Goal: Task Accomplishment & Management: Complete application form

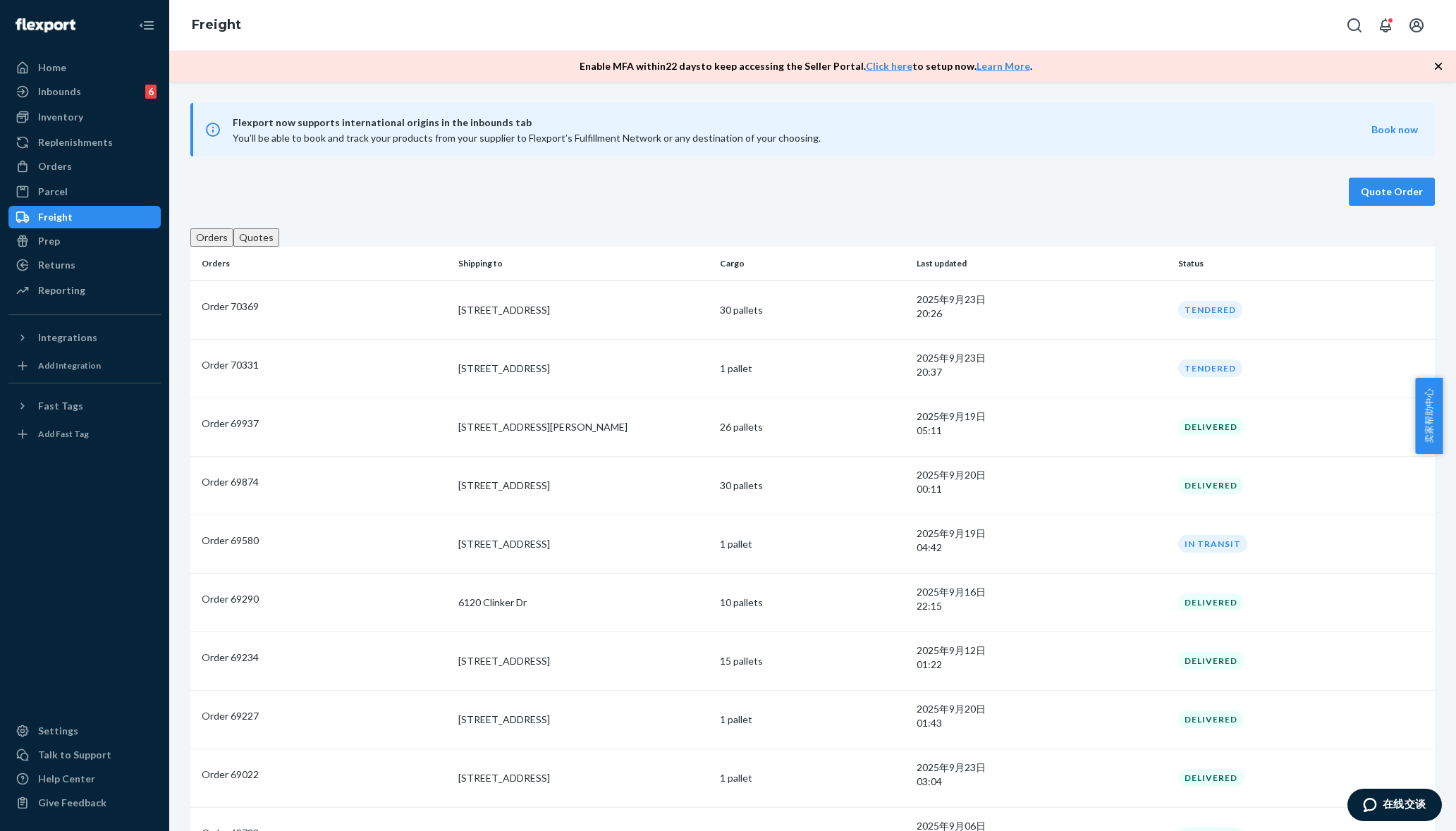
click at [273, 244] on button "Quotes" at bounding box center [256, 237] width 46 height 19
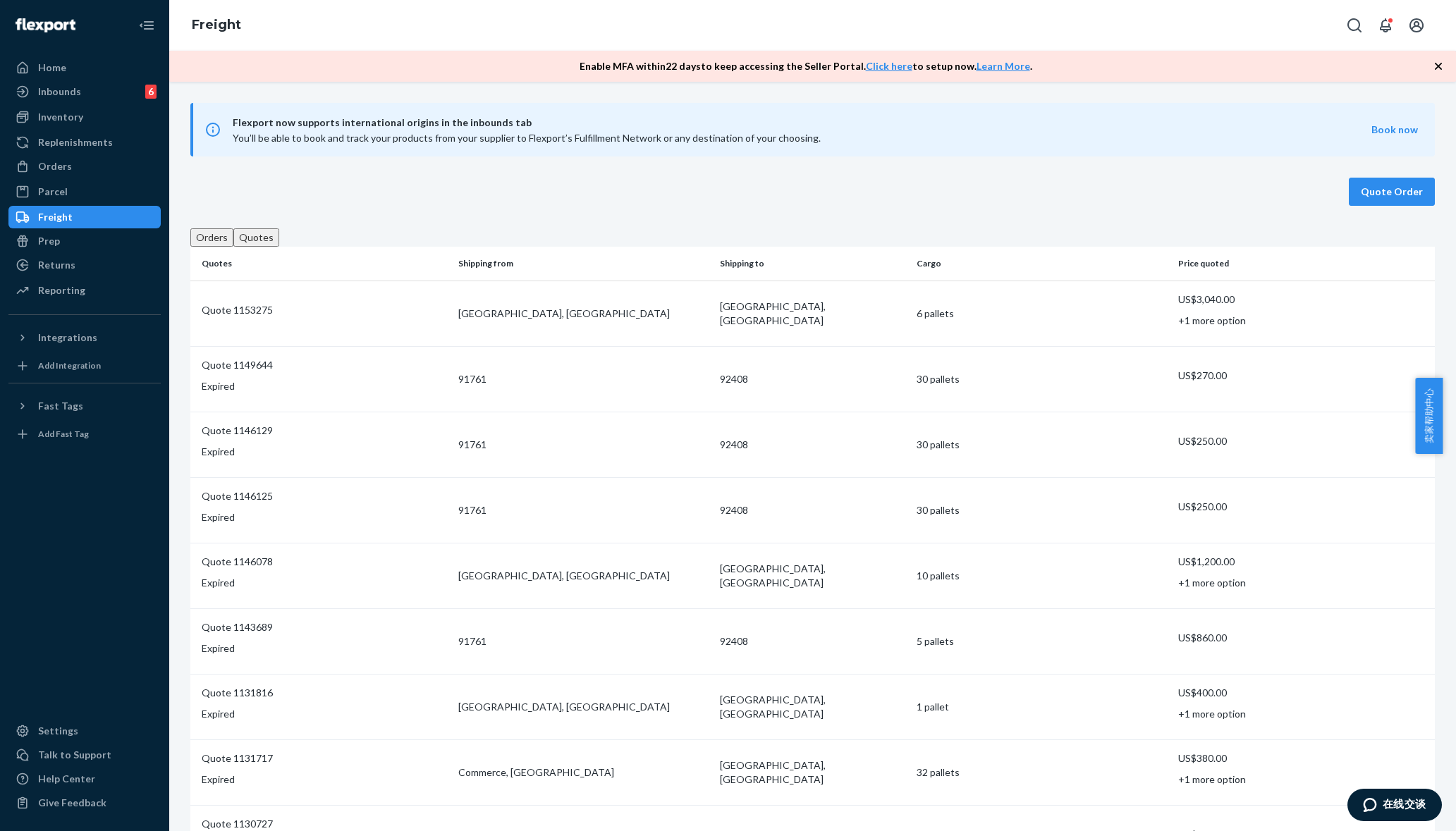
click at [542, 191] on div "Quote Order" at bounding box center [813, 192] width 1244 height 28
click at [1393, 205] on button "Quote Order" at bounding box center [1391, 192] width 86 height 28
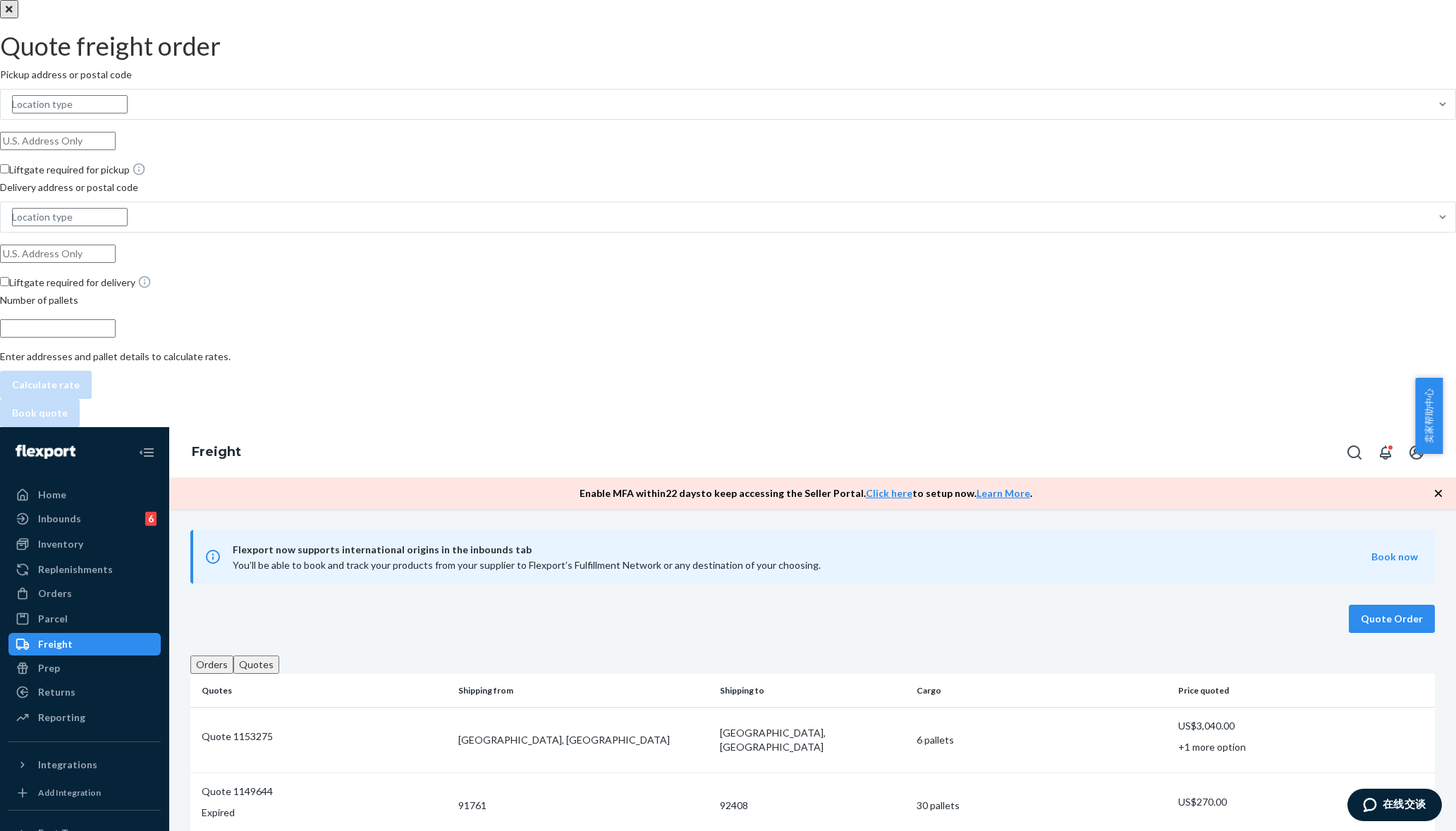
click at [1395, 197] on div "Pickup address or postal code Location type Liftgate required for pickup Delive…" at bounding box center [728, 232] width 1456 height 331
click at [1314, 100] on div "Location type" at bounding box center [715, 104] width 1428 height 29
click at [128, 100] on input "Location type" at bounding box center [70, 104] width 115 height 19
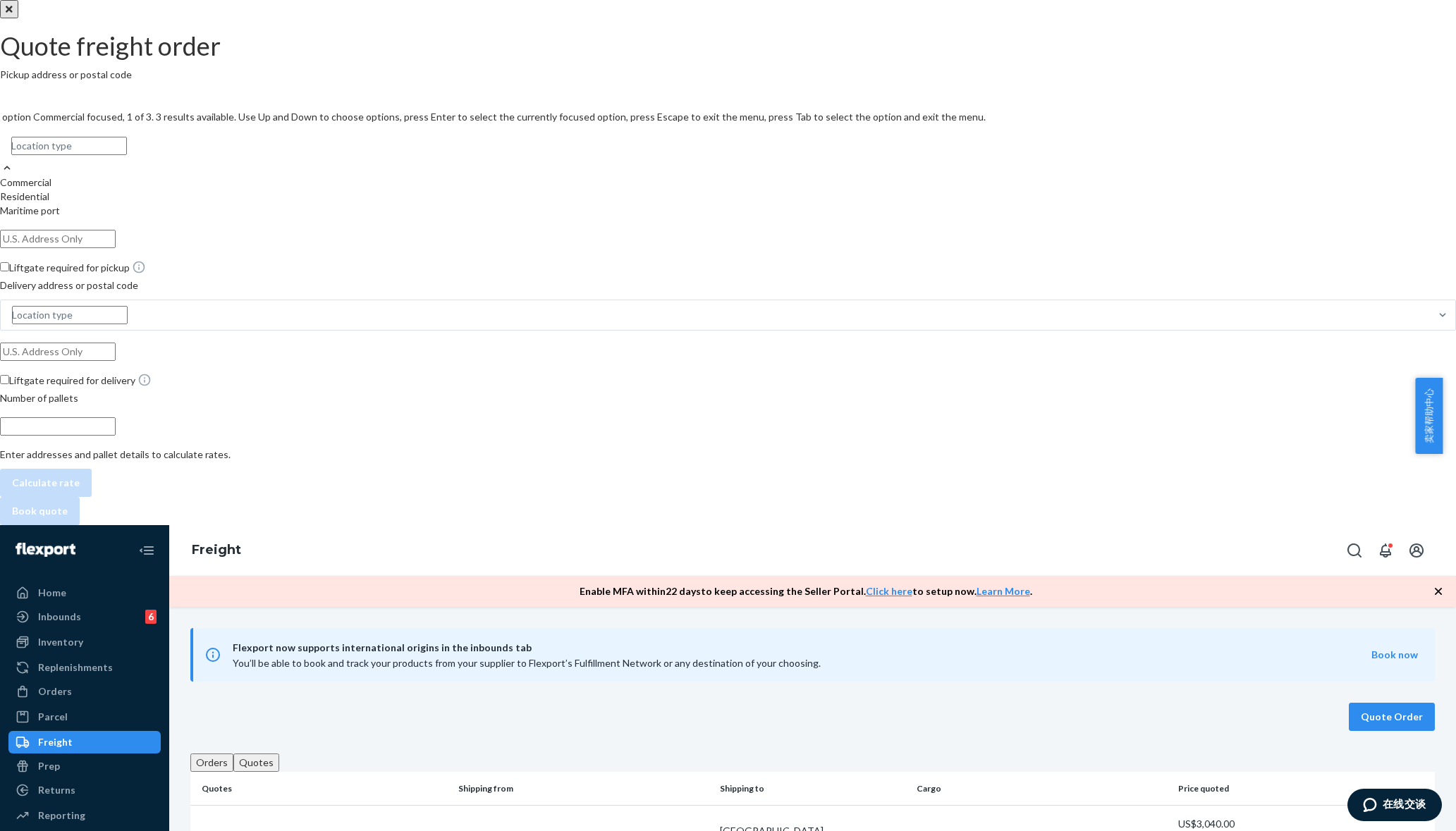
click at [1293, 176] on div "Commercial" at bounding box center [728, 183] width 1456 height 14
click at [127, 137] on input "option Commercial focused, 1 of 3. 3 results available. Use Up and Down to choo…" at bounding box center [69, 145] width 115 height 19
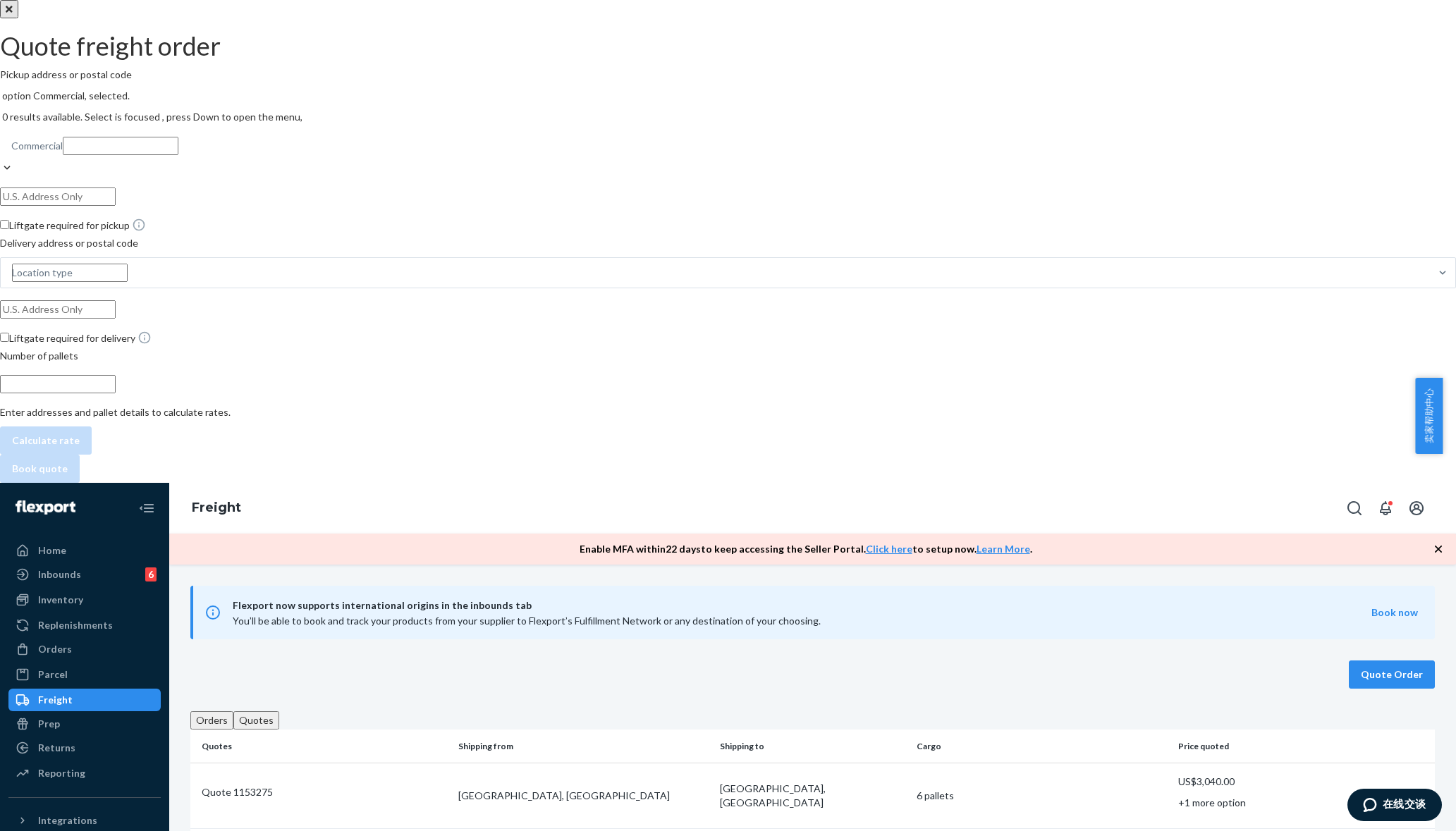
click at [115, 187] on input "text" at bounding box center [58, 196] width 115 height 19
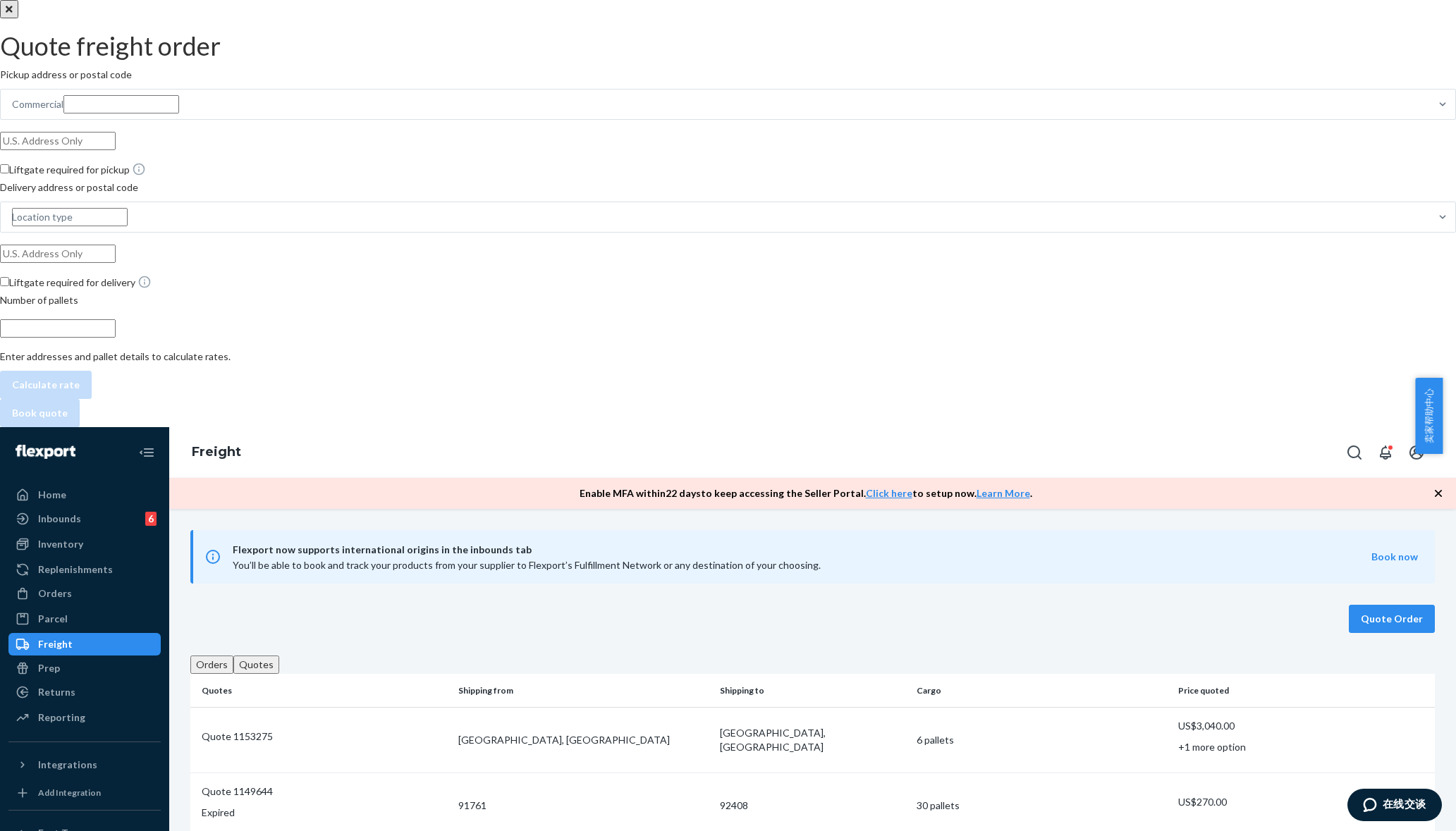
click at [115, 132] on input "text" at bounding box center [58, 141] width 115 height 19
paste input "USTX01, [STREET_ADDRESS][PERSON_NAME][US_STATE] of America, C.P.: 78263"
type input "USTX01, [STREET_ADDRESS][PERSON_NAME][US_STATE] of America, C.P.: 78263"
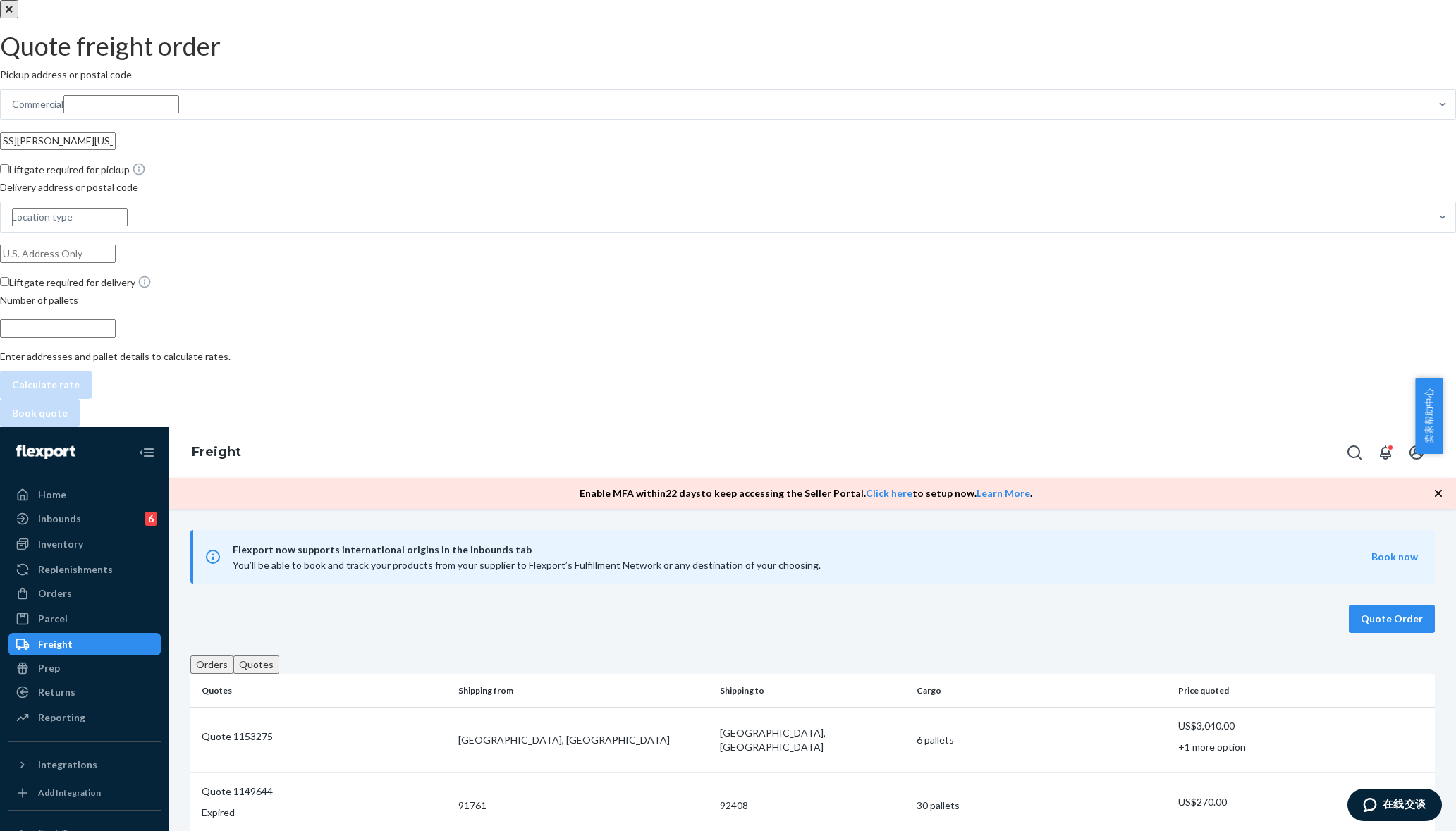
click at [146, 169] on span "Liftgate required for pickup" at bounding box center [77, 169] width 137 height 12
click at [9, 169] on input "Liftgate required for pickup" at bounding box center [4, 169] width 9 height 9
click at [146, 169] on span "Liftgate required for pickup" at bounding box center [77, 169] width 137 height 12
click at [9, 169] on input "Liftgate required for pickup" at bounding box center [4, 169] width 9 height 9
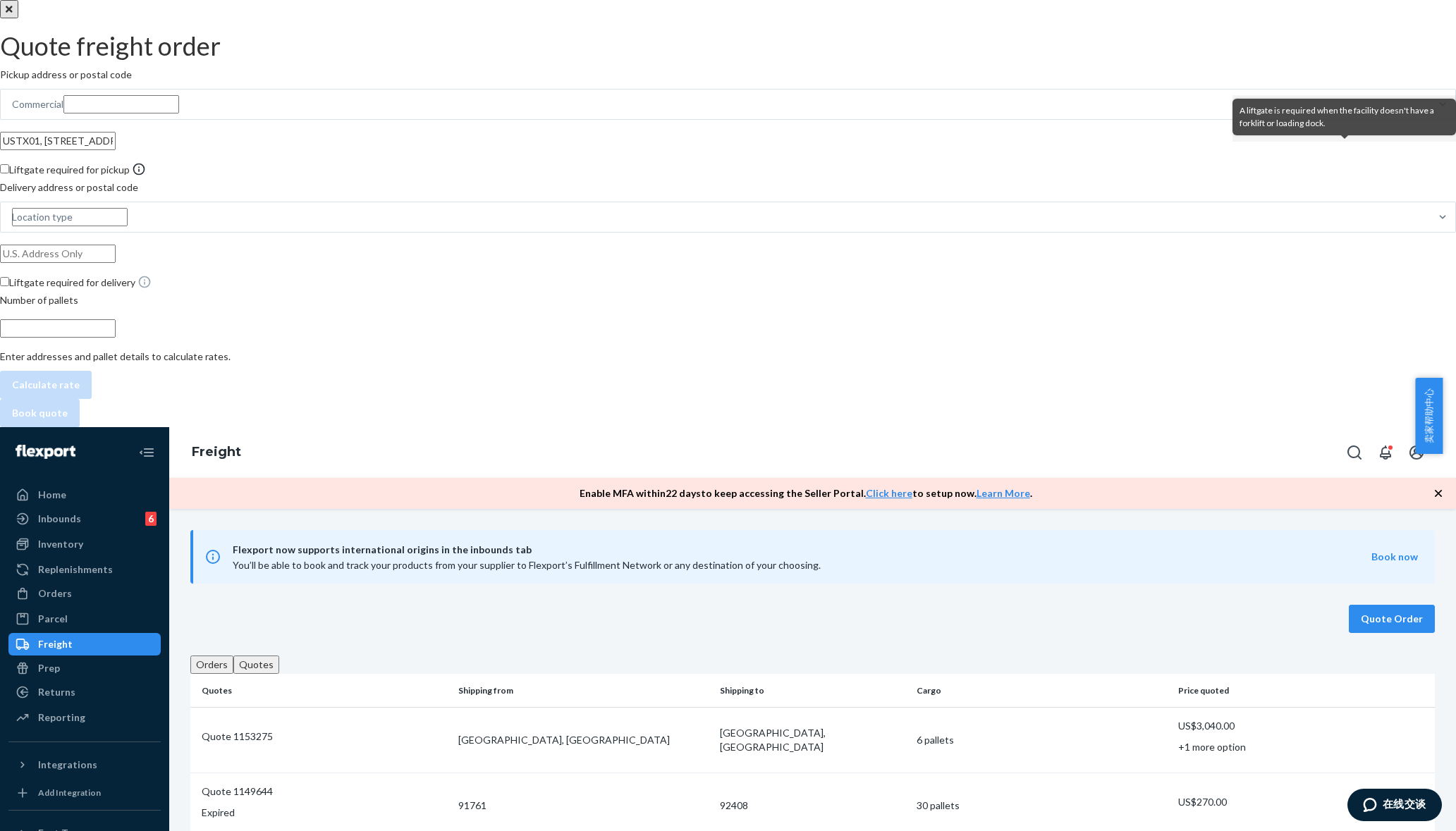
click at [146, 169] on icon at bounding box center [139, 169] width 12 height 12
click at [9, 169] on input "Liftgate required for pickup" at bounding box center [4, 169] width 9 height 9
click at [146, 169] on icon at bounding box center [139, 169] width 12 height 12
click at [9, 169] on input "Liftgate required for pickup" at bounding box center [4, 169] width 9 height 9
checkbox input "false"
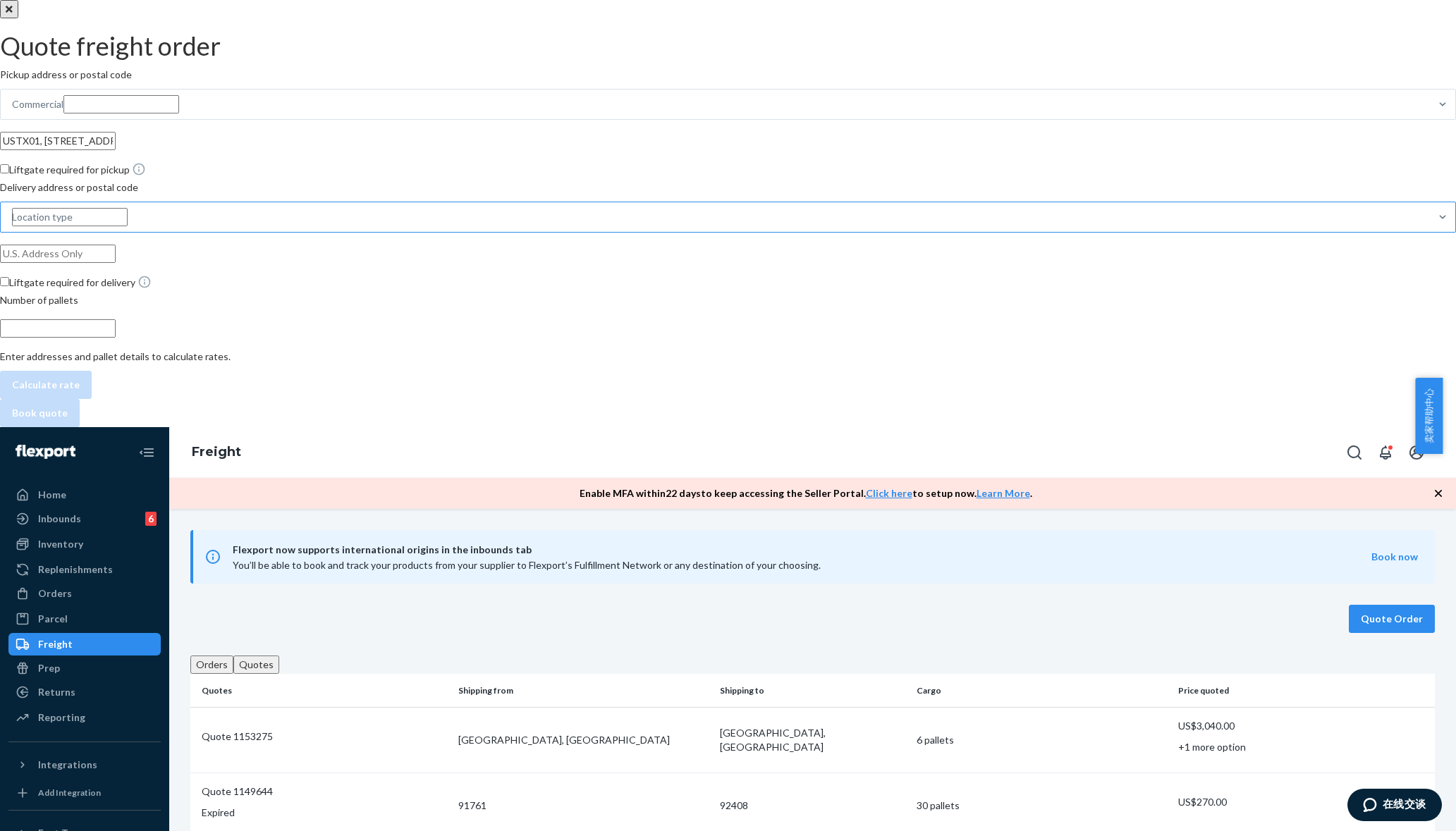
click at [1257, 231] on div "Location type" at bounding box center [715, 216] width 1428 height 29
click at [128, 226] on input "Location type" at bounding box center [70, 216] width 115 height 19
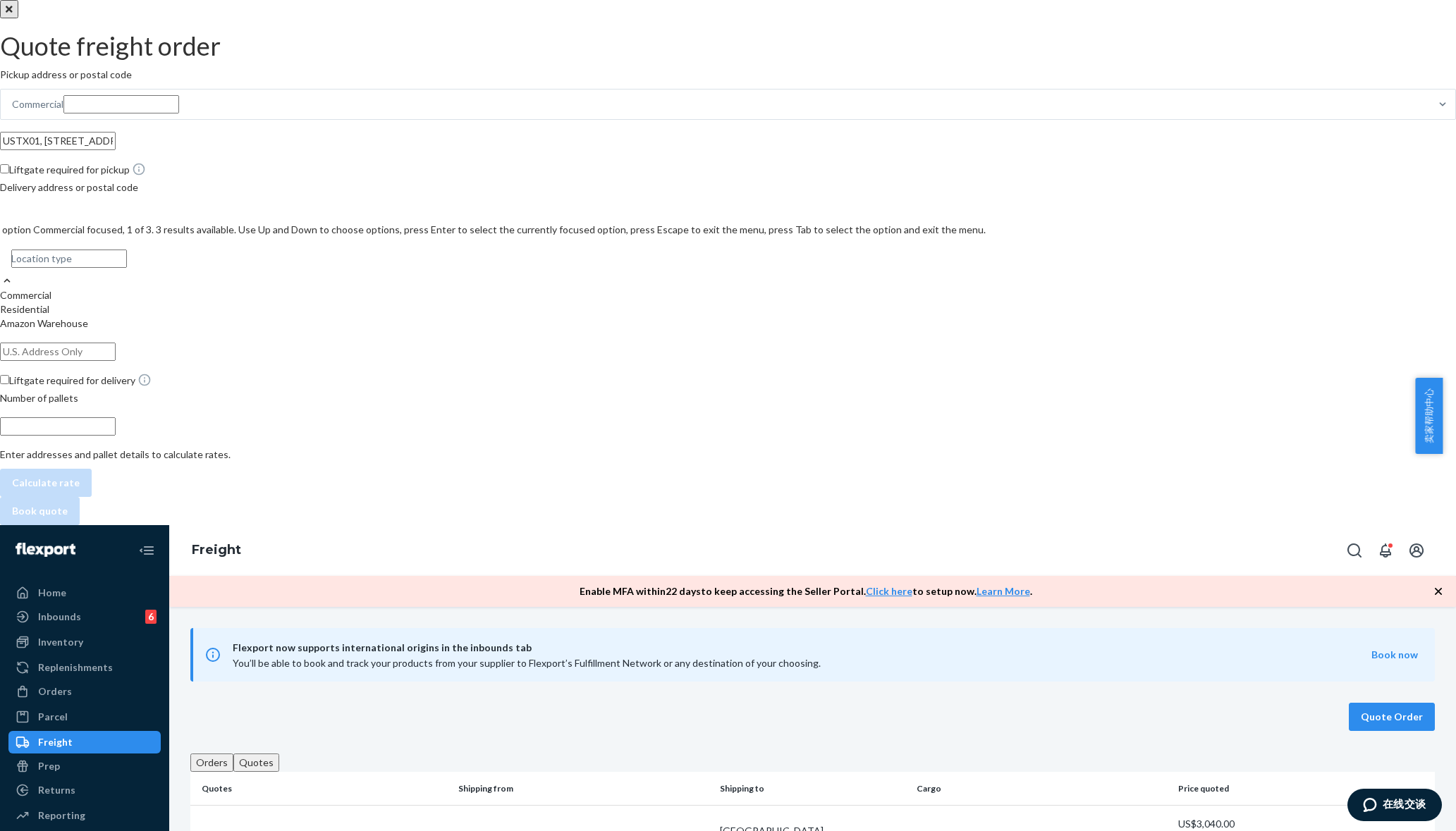
click at [1248, 288] on div "Commercial" at bounding box center [728, 295] width 1456 height 14
click at [127, 268] on input "option Commercial focused, 1 of 3. 3 results available. Use Up and Down to choo…" at bounding box center [69, 258] width 115 height 19
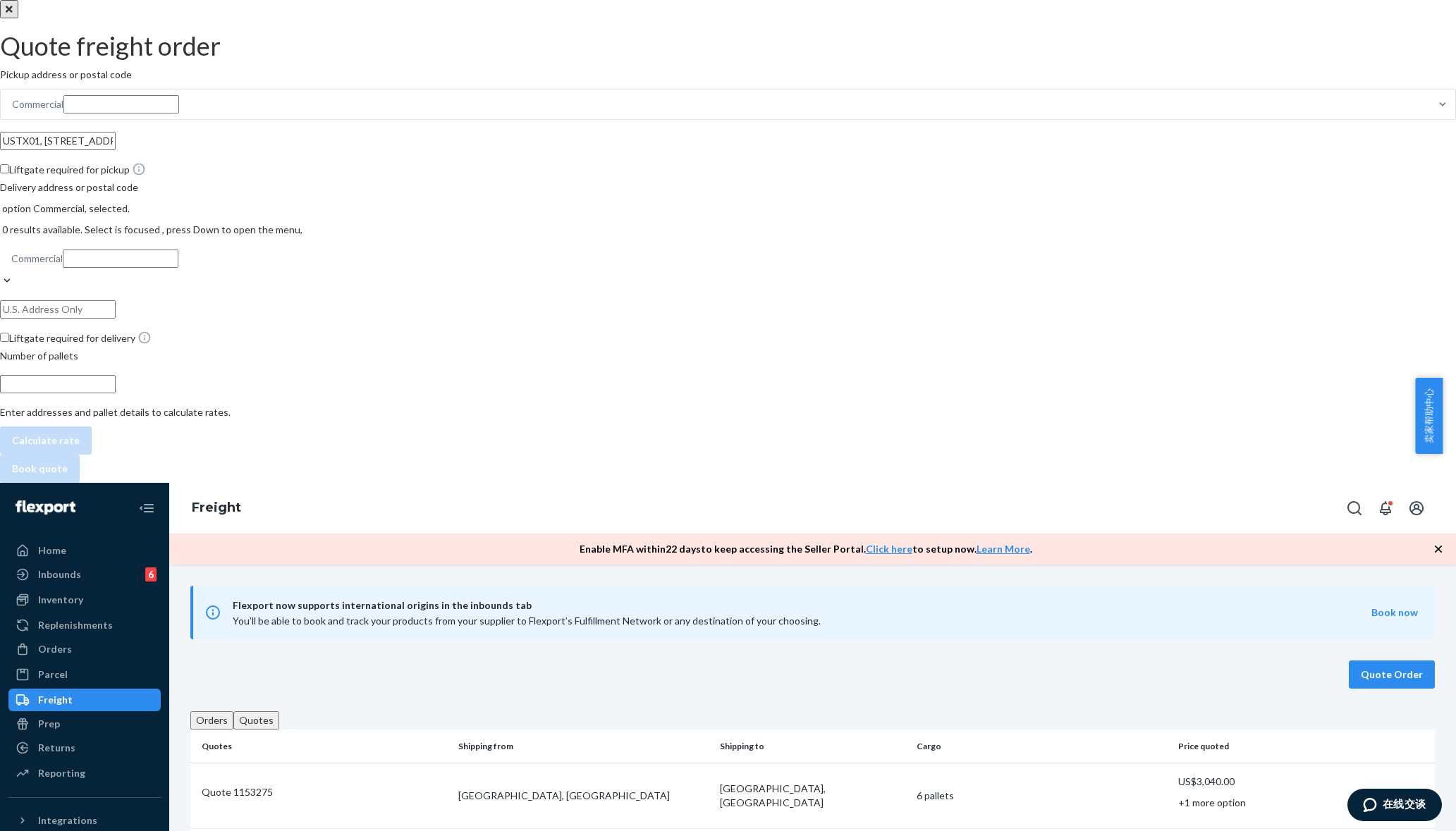
click at [1328, 184] on div "Pickup address or postal code Commercial USTX01, [STREET_ADDRESS][PERSON_NAME][…" at bounding box center [728, 261] width 1456 height 387
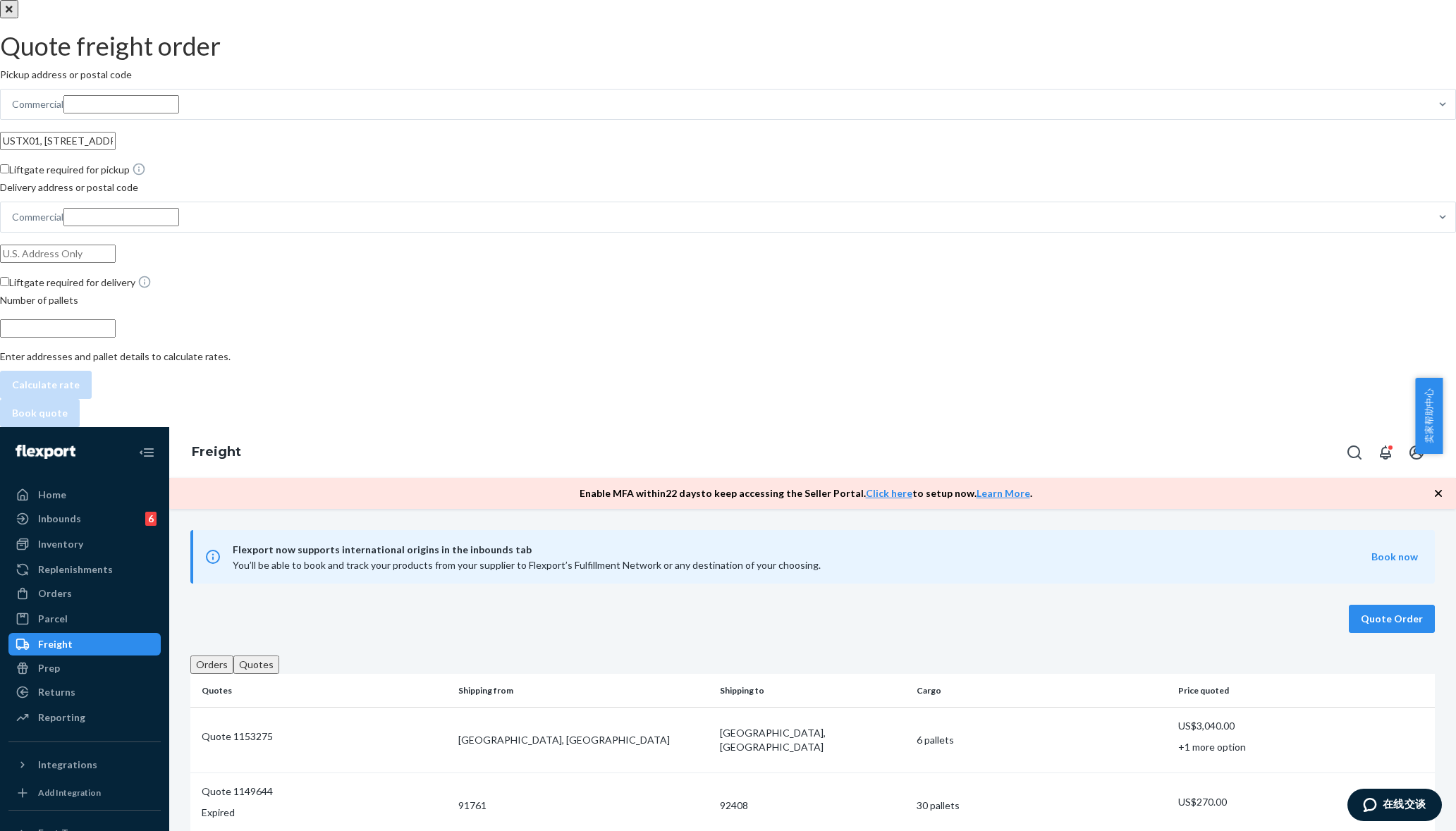
click at [115, 263] on input "text" at bounding box center [58, 254] width 115 height 19
paste input "Western Post Warehouse, [STREET_ADDRESS], Pickup location contact: Name: [PERSO…"
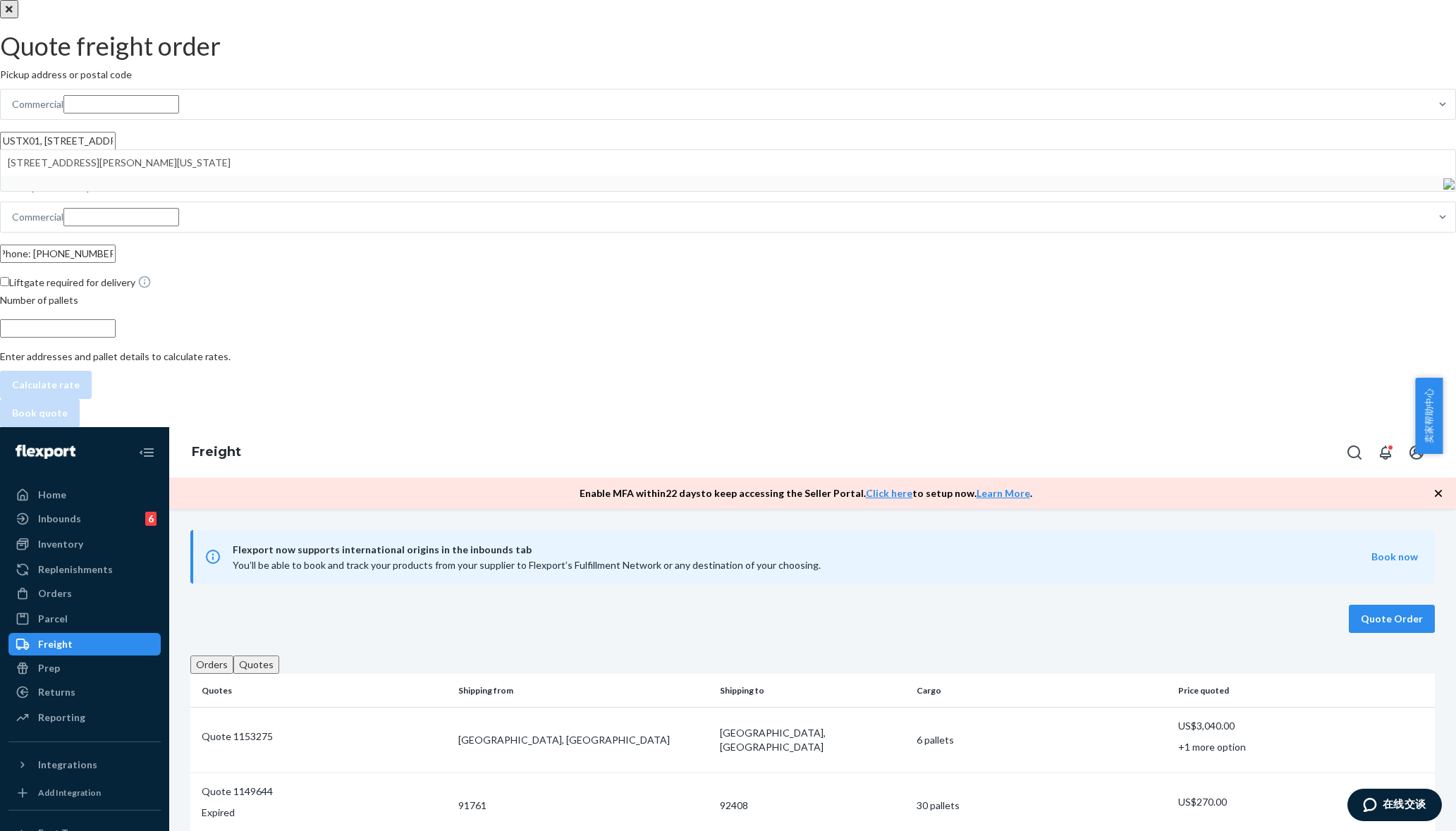
click at [115, 263] on input "Western Post Warehouse, [STREET_ADDRESS], Pickup location contact: Name: [PERSO…" at bounding box center [58, 254] width 115 height 19
drag, startPoint x: 1192, startPoint y: 266, endPoint x: 1450, endPoint y: 247, distance: 258.7
click at [1441, 247] on div "Pickup address or postal code Commercial USTX01, [STREET_ADDRESS][PERSON_NAME][…" at bounding box center [728, 232] width 1456 height 331
drag, startPoint x: 1192, startPoint y: 268, endPoint x: 1458, endPoint y: 271, distance: 266.0
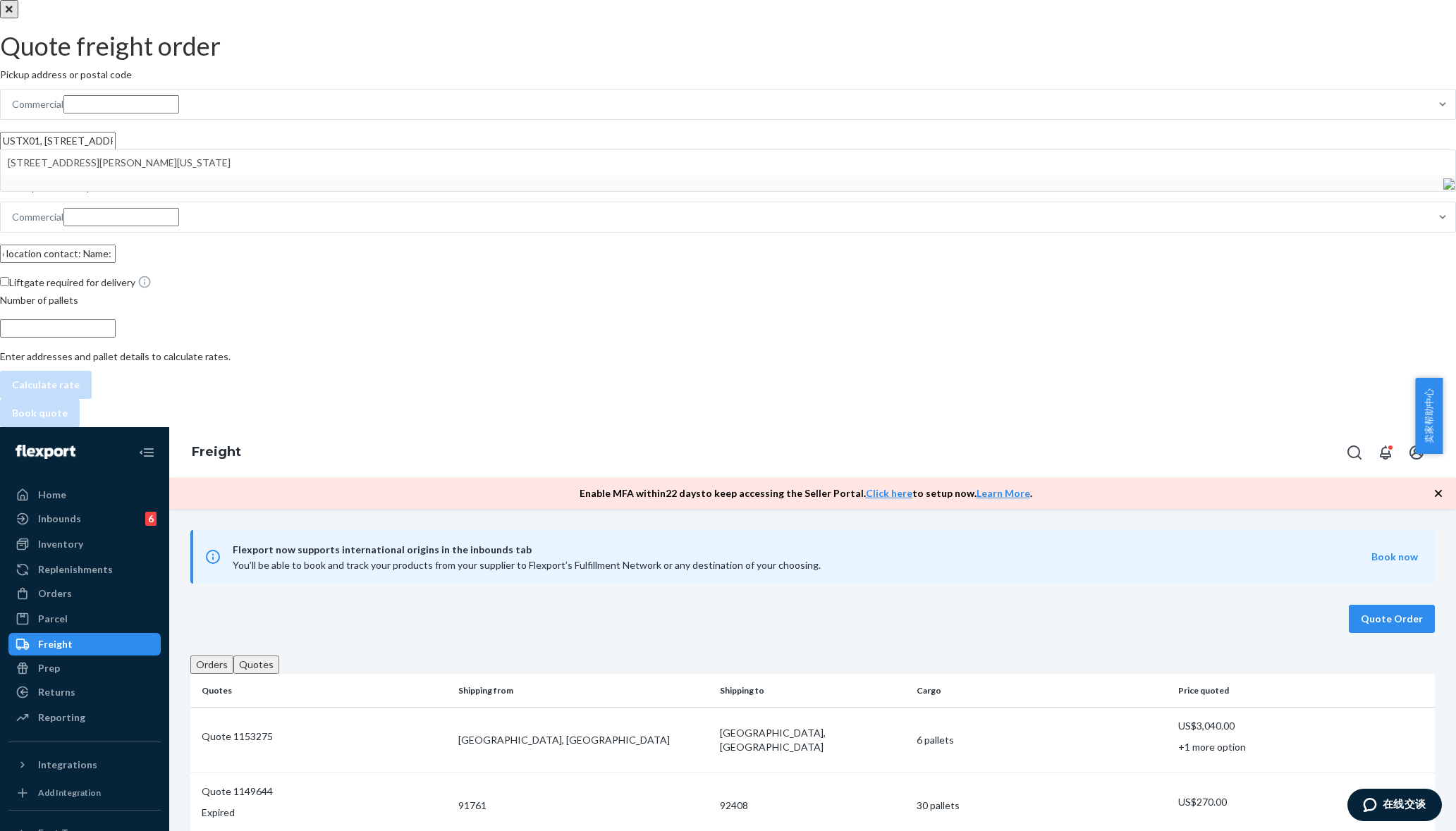
click at [1441, 271] on html "Quote freight order Pickup address or postal code Commercial USTX01, [STREET_AD…" at bounding box center [728, 629] width 1456 height 1258
click at [115, 263] on input "Western Post Warehouse, [STREET_ADDRESS]," at bounding box center [58, 254] width 115 height 19
type input "Western Post Warehouse, [STREET_ADDRESS]"
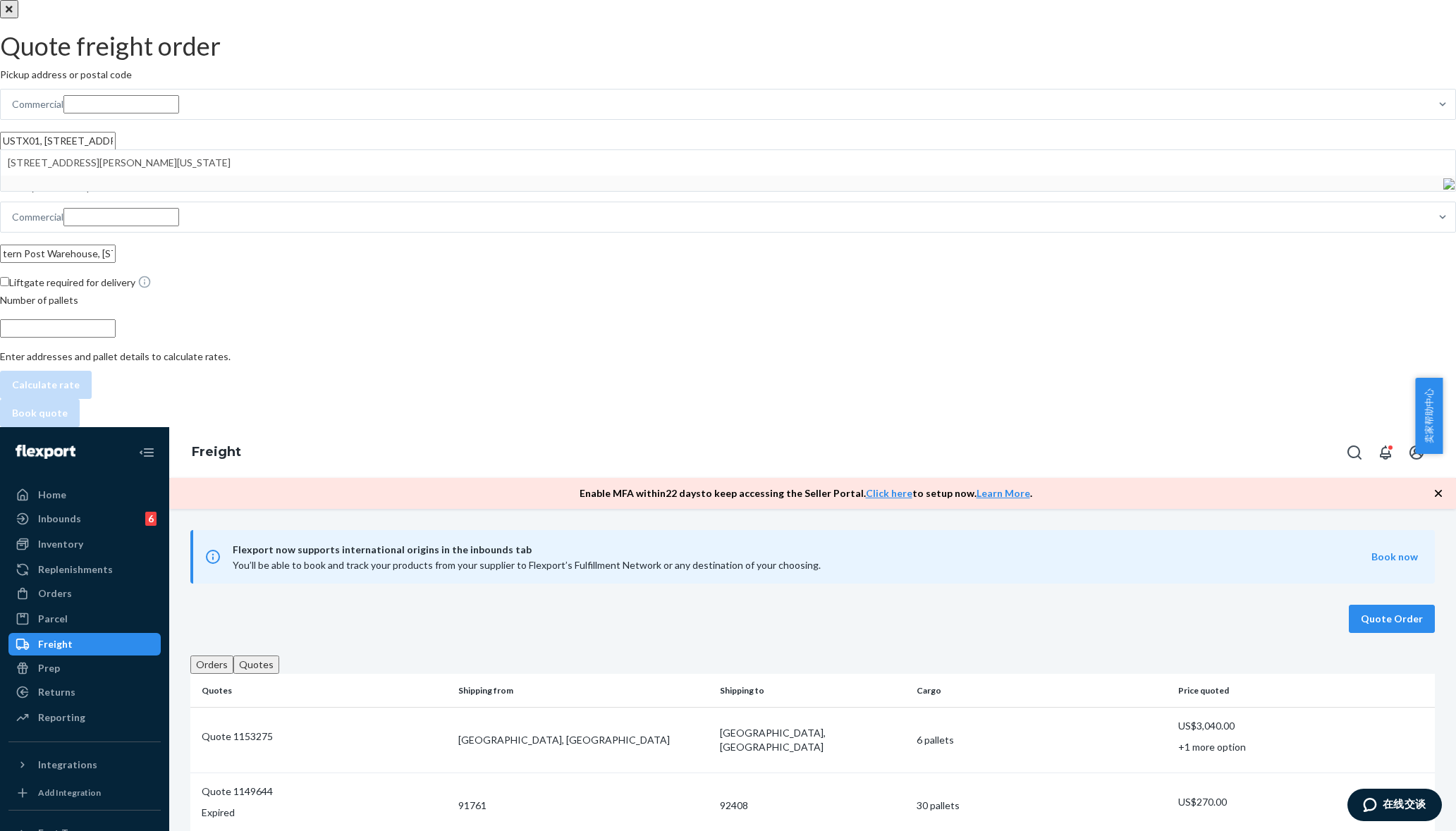
click at [152, 288] on span "Liftgate required for delivery" at bounding box center [80, 282] width 142 height 12
click at [9, 286] on input "Liftgate required for delivery" at bounding box center [4, 281] width 9 height 9
drag, startPoint x: 1254, startPoint y: 303, endPoint x: 1226, endPoint y: 339, distance: 45.6
click at [152, 288] on span "Liftgate required for delivery" at bounding box center [80, 282] width 142 height 12
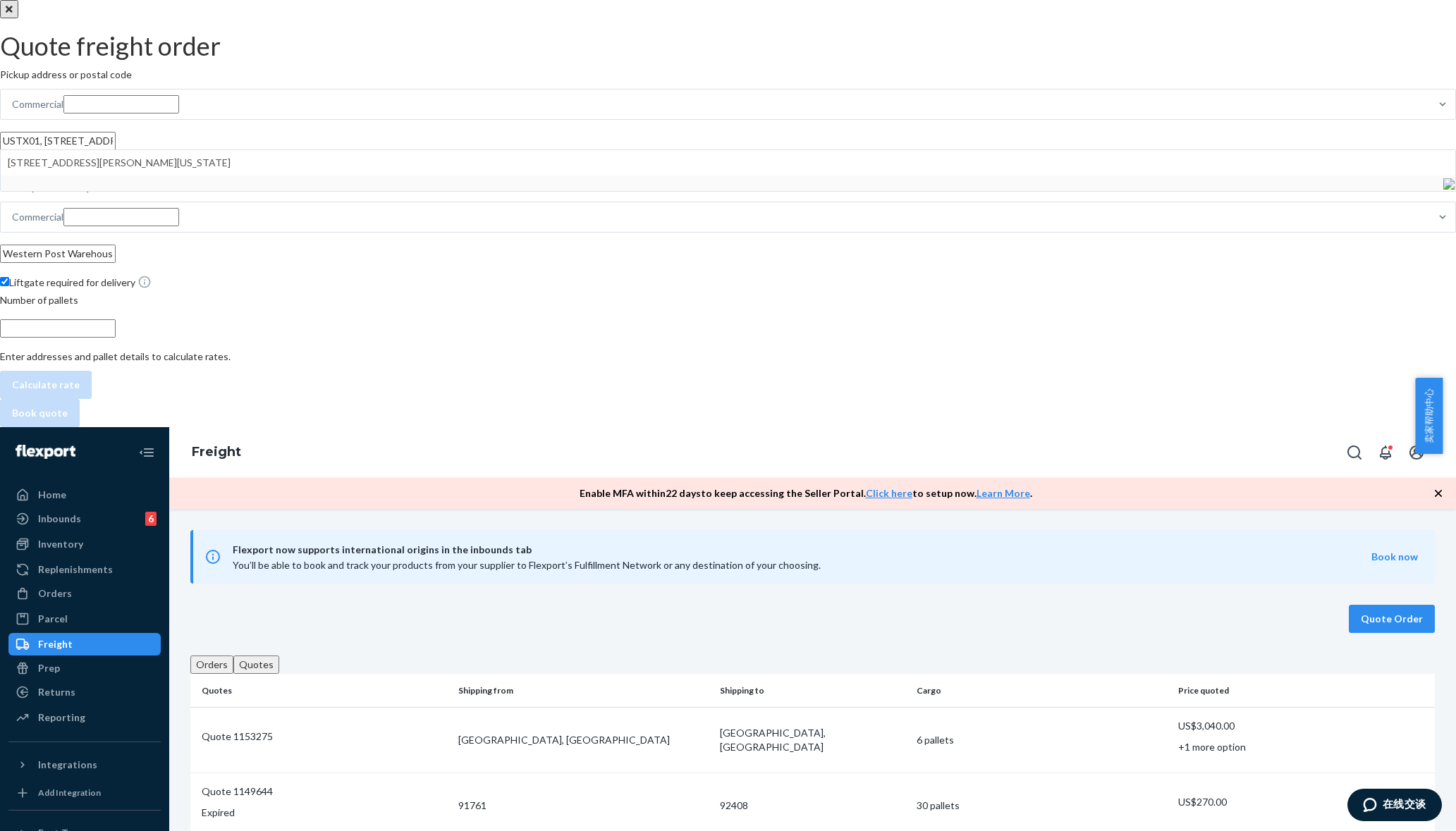
click at [9, 286] on input "Liftgate required for delivery" at bounding box center [4, 281] width 9 height 9
checkbox input "false"
click at [115, 338] on input "number" at bounding box center [58, 328] width 115 height 19
type input "2"
click at [1219, 399] on div "Pickup address or postal code Commercial USTX01, [STREET_ADDRESS][PERSON_NAME][…" at bounding box center [728, 232] width 1456 height 331
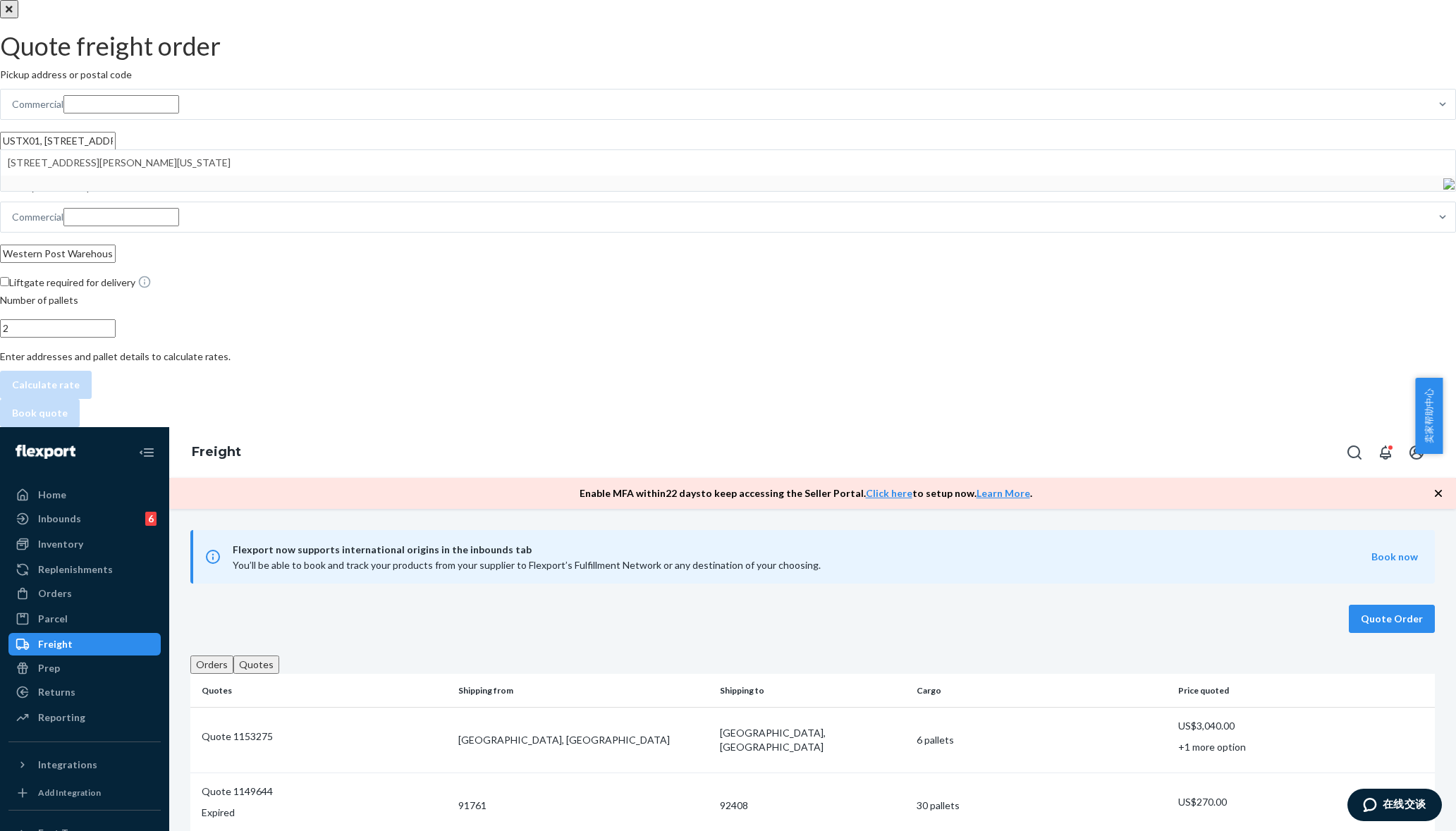
click at [1221, 399] on div "Pickup address or postal code Commercial USTX01, [STREET_ADDRESS][PERSON_NAME][…" at bounding box center [728, 232] width 1456 height 331
click at [1307, 399] on div "Pickup address or postal code Commercial USTX01, [STREET_ADDRESS][PERSON_NAME][…" at bounding box center [728, 232] width 1456 height 331
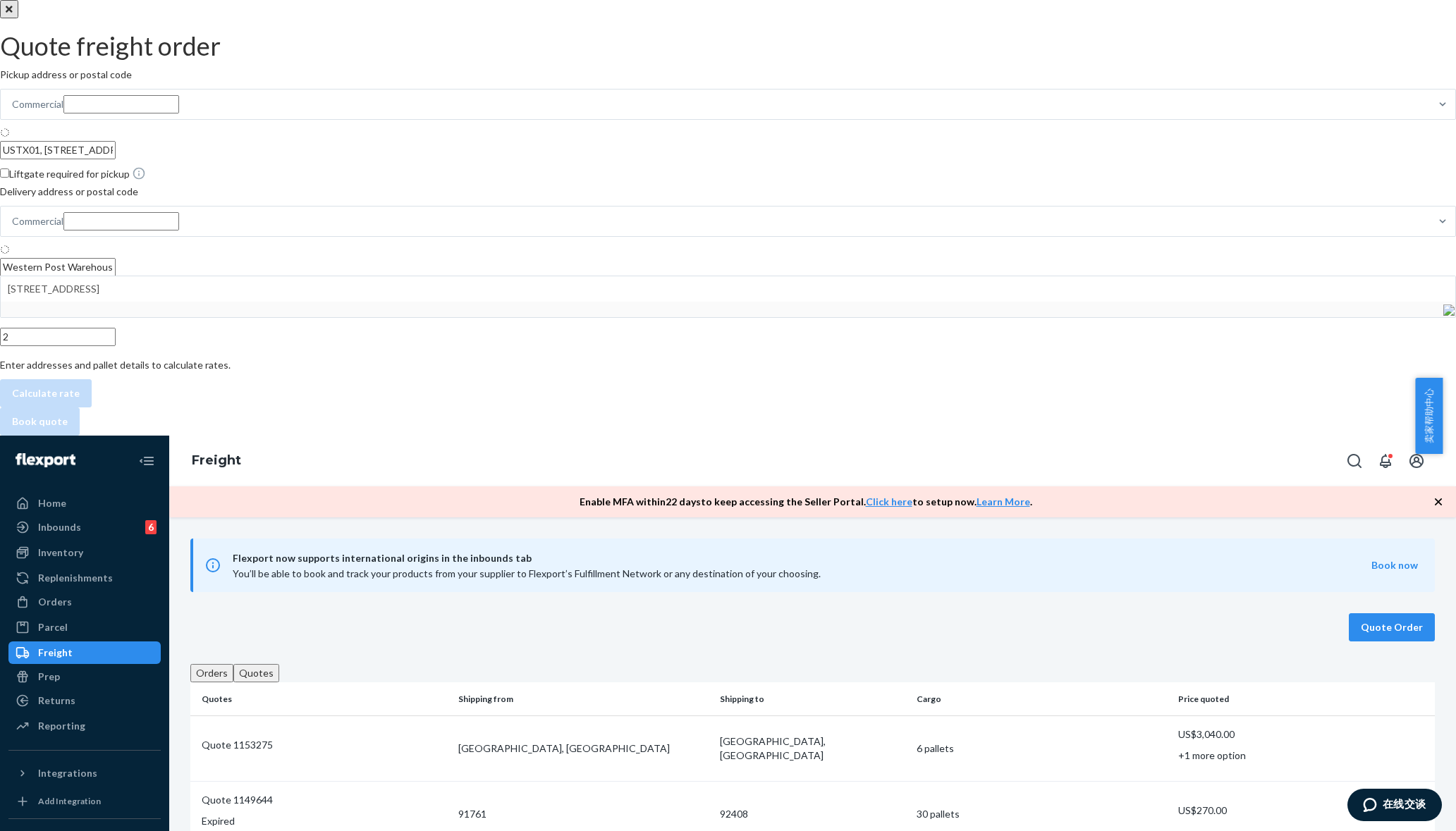
type input "[STREET_ADDRESS][PERSON_NAME]"
type input "[STREET_ADDRESS]"
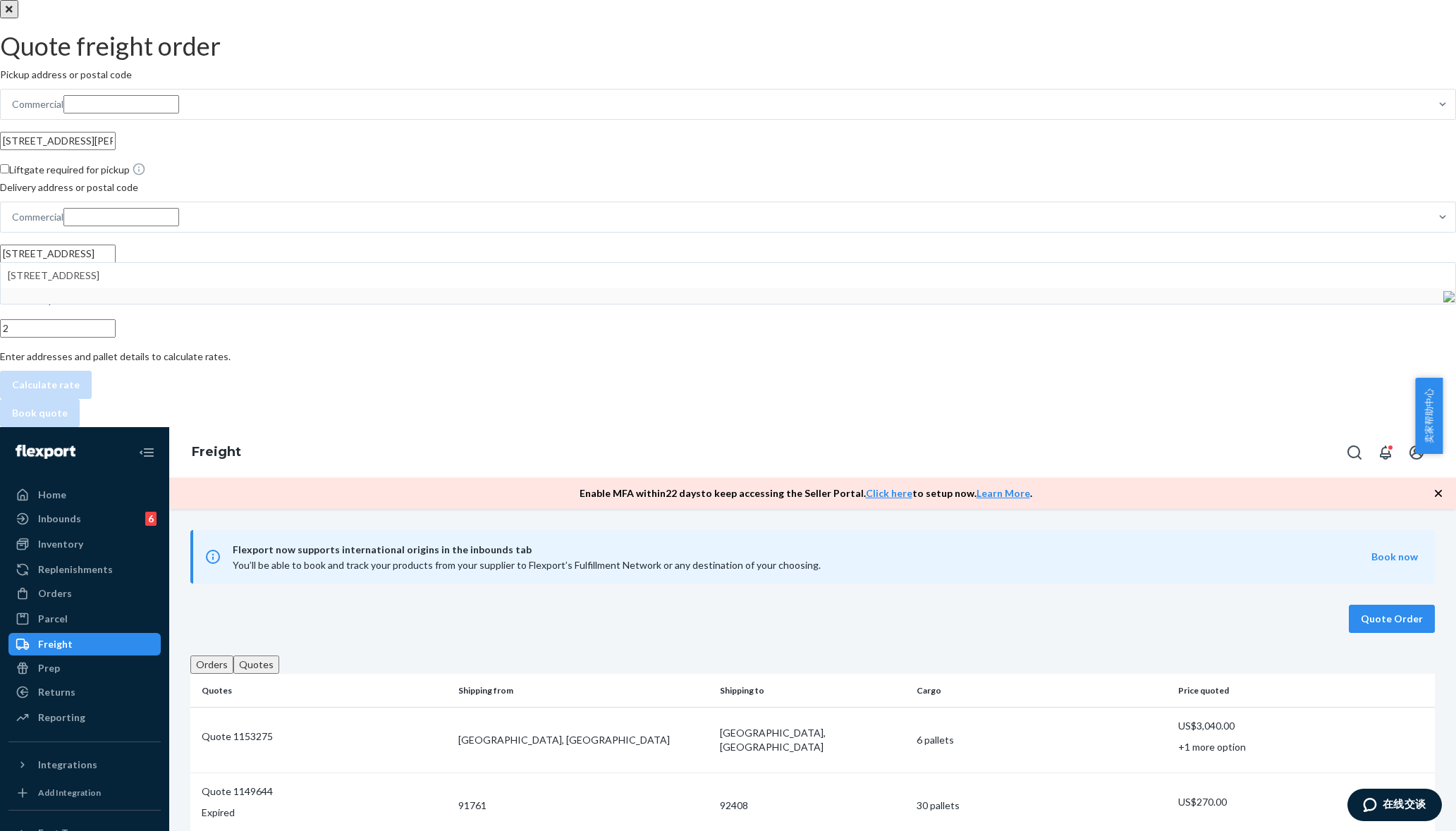
type input "[STREET_ADDRESS][PERSON_NAME]"
type input "[STREET_ADDRESS]"
click at [91, 399] on button "Calculate rate" at bounding box center [45, 385] width 91 height 28
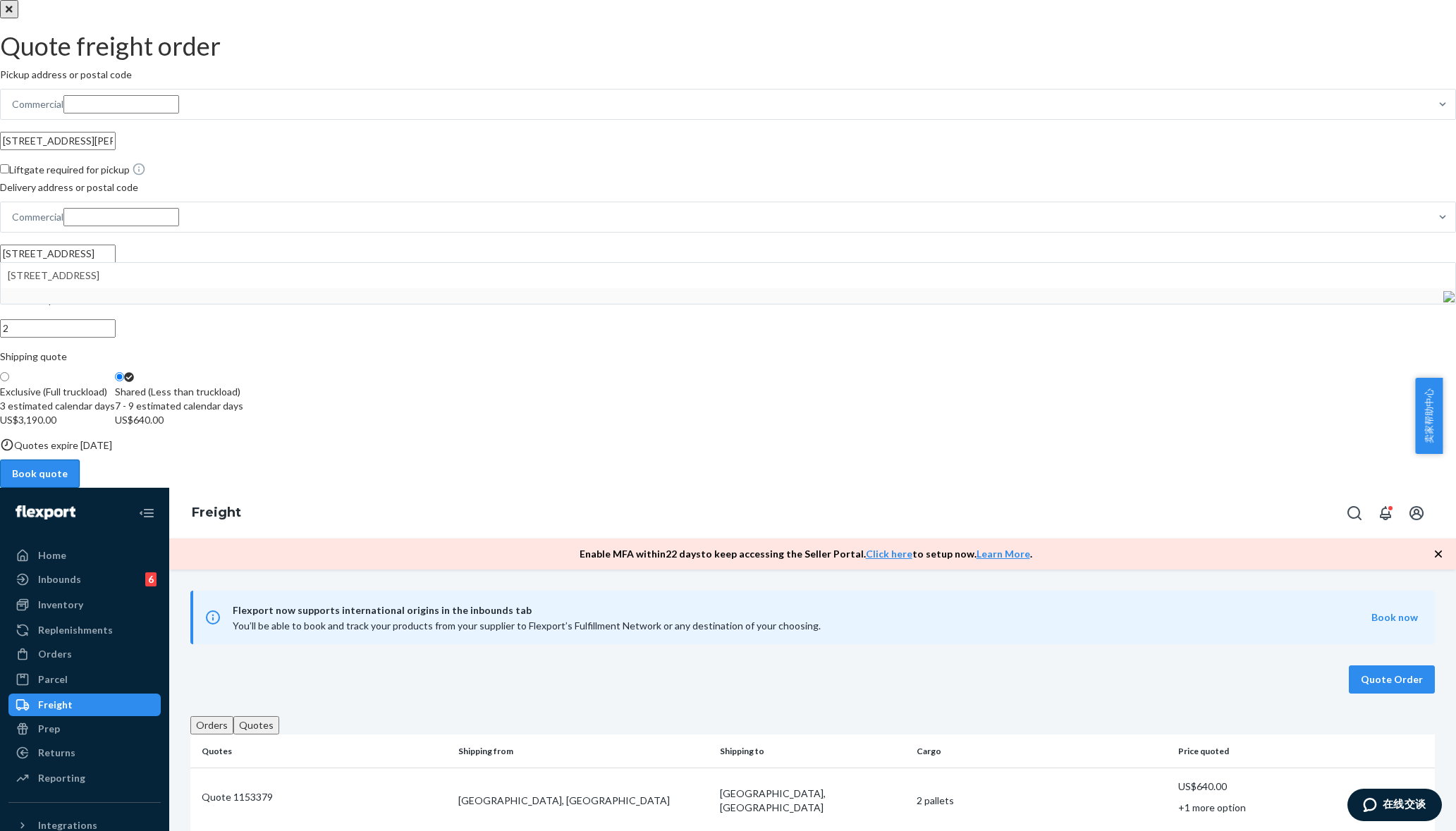
click at [80, 488] on button "Book quote" at bounding box center [40, 474] width 80 height 28
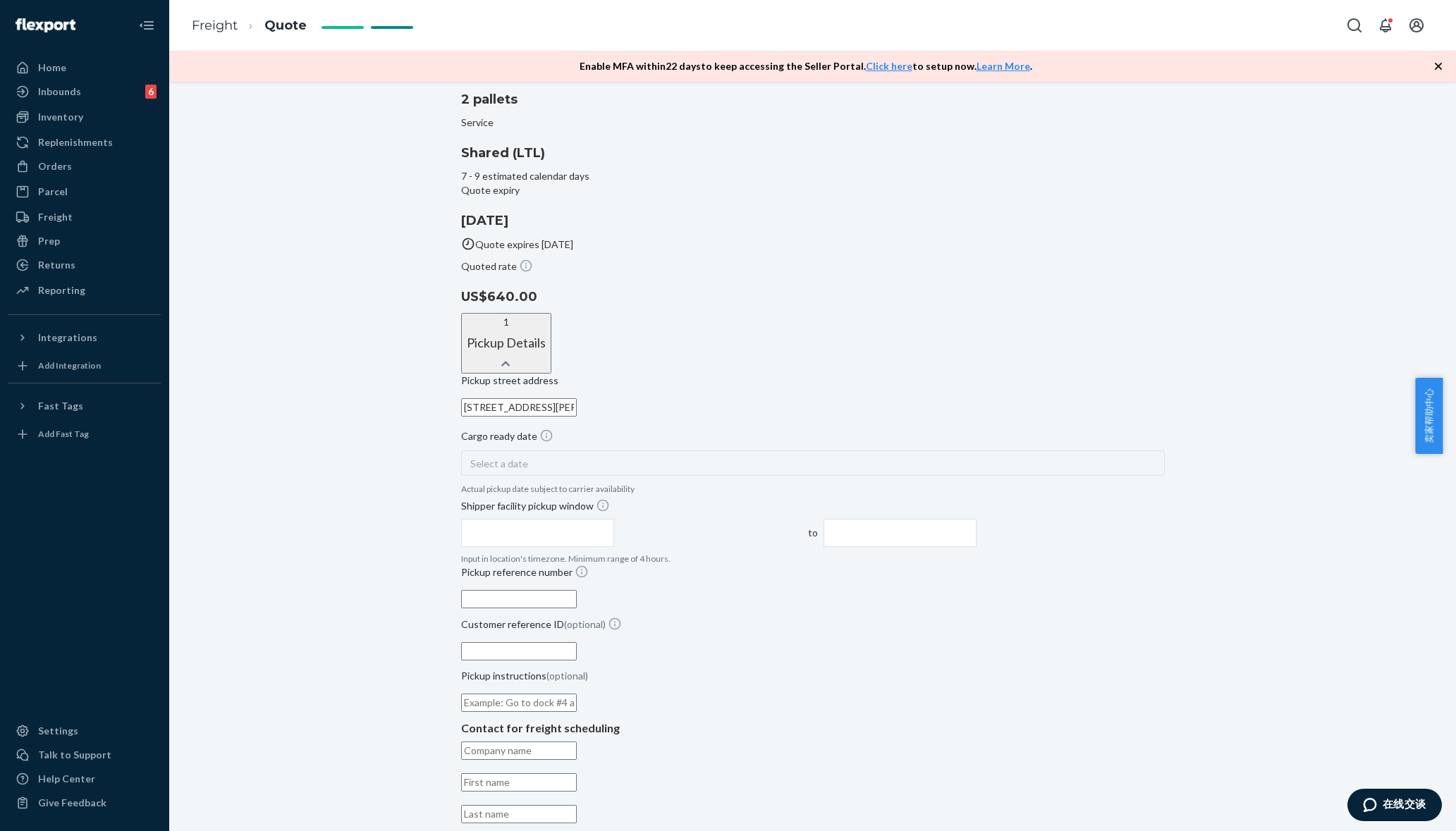
scroll to position [264, 0]
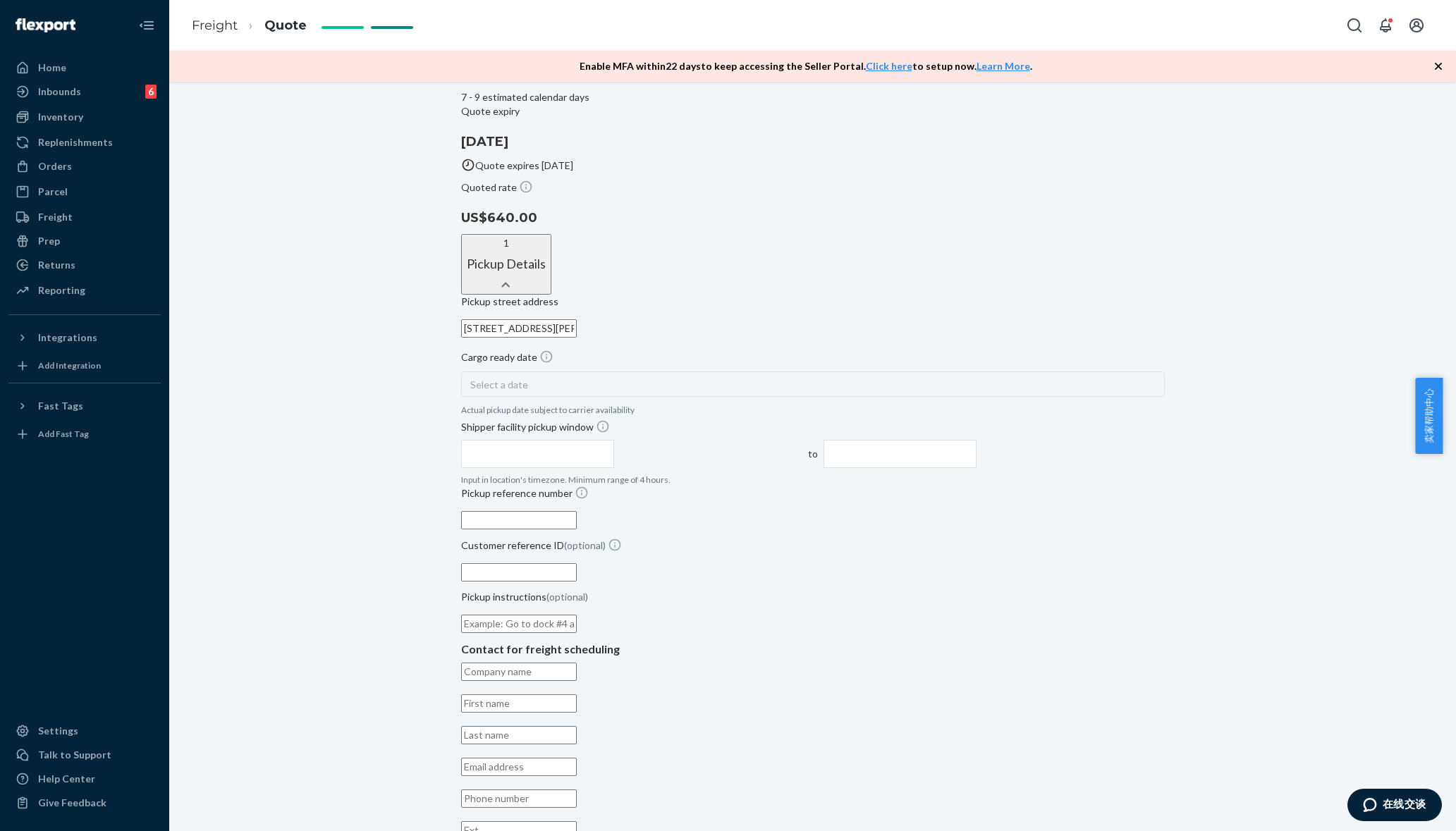
click at [635, 372] on div "Select a date" at bounding box center [813, 384] width 704 height 26
click at [656, 468] on button "25" at bounding box center [673, 466] width 35 height 22
click at [1037, 303] on div "[GEOGRAPHIC_DATA] address [STREET_ADDRESS][PERSON_NAME] Cargo ready date [DATE]…" at bounding box center [813, 584] width 704 height 581
click at [615, 440] on input "text" at bounding box center [538, 454] width 153 height 28
type input "11:00 AM"
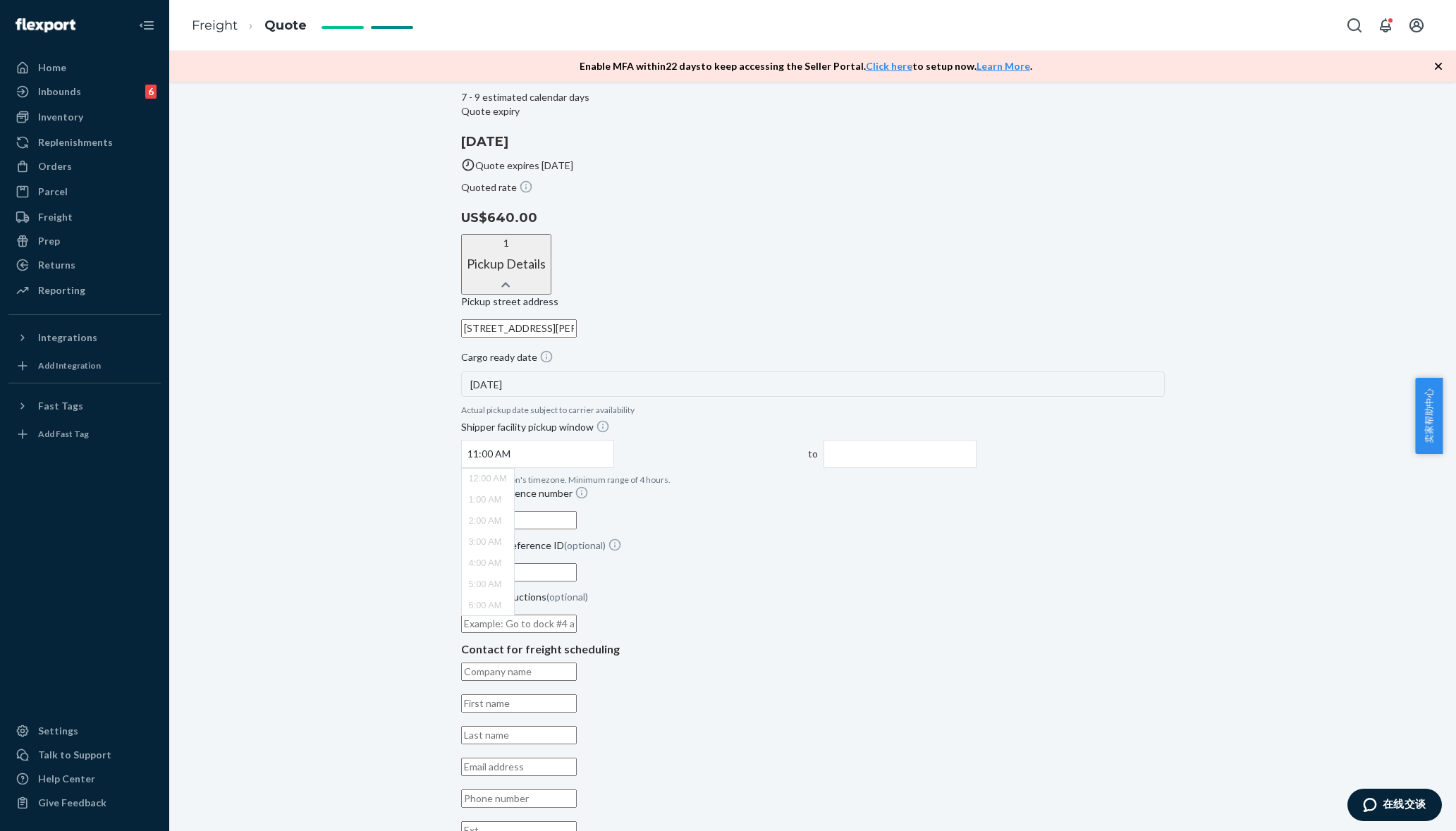
type input "3:00 PM"
drag, startPoint x: 1051, startPoint y: 331, endPoint x: 1069, endPoint y: 331, distance: 18.0
click at [1051, 332] on div "[GEOGRAPHIC_DATA] address [STREET_ADDRESS][PERSON_NAME] Cargo ready date [DATE]…" at bounding box center [813, 584] width 704 height 581
click at [615, 440] on input "11:00 AM" at bounding box center [538, 454] width 153 height 28
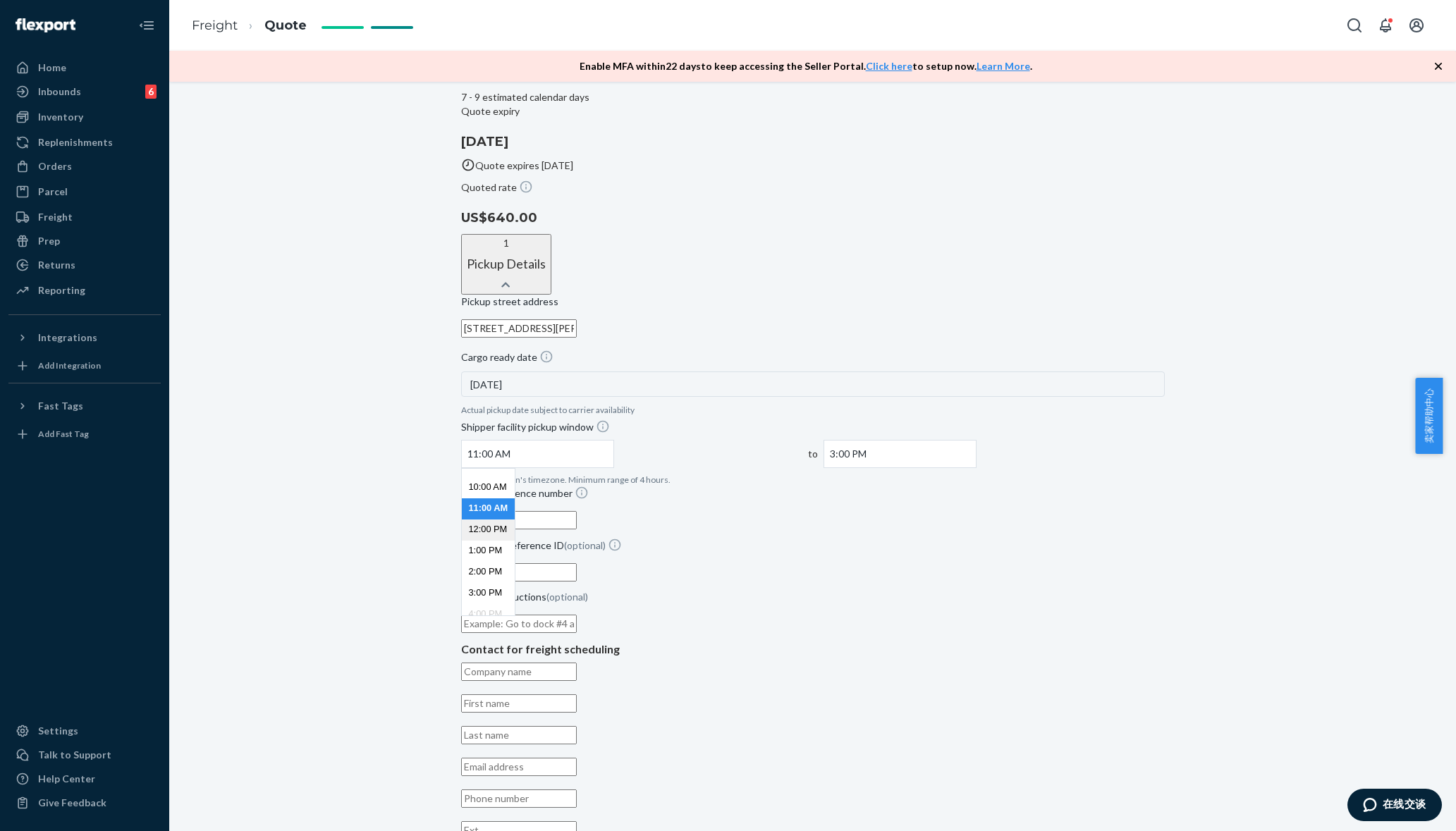
click at [516, 520] on li "12:00 PM" at bounding box center [488, 530] width 53 height 21
type input "12:00 PM"
click at [884, 440] on input "4:00 PM" at bounding box center [900, 454] width 153 height 28
click at [877, 420] on li "1:00 PM" at bounding box center [851, 431] width 53 height 21
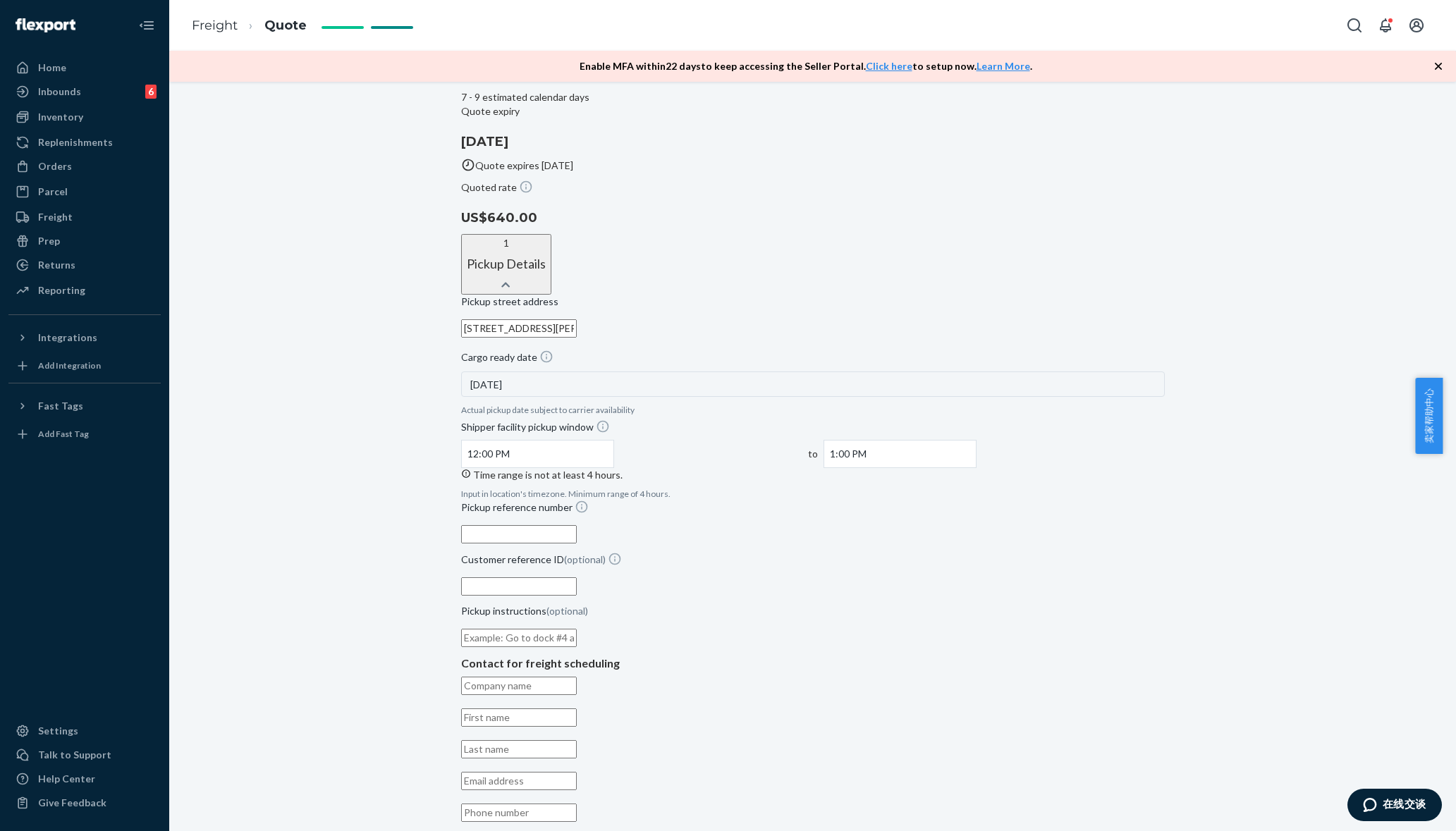
click at [1070, 345] on div "[GEOGRAPHIC_DATA] address [STREET_ADDRESS][PERSON_NAME] Cargo ready date [DATE]…" at bounding box center [813, 592] width 704 height 595
click at [938, 440] on input "1:00 PM" at bounding box center [900, 454] width 153 height 28
click at [877, 468] on ul "12:00 AM 1:00 AM 2:00 AM 3:00 AM 4:00 AM 5:00 AM 6:00 AM 7:00 AM 8:00 AM 9:00 A…" at bounding box center [851, 542] width 53 height 147
click at [877, 556] on li "4:00 PM" at bounding box center [851, 567] width 53 height 21
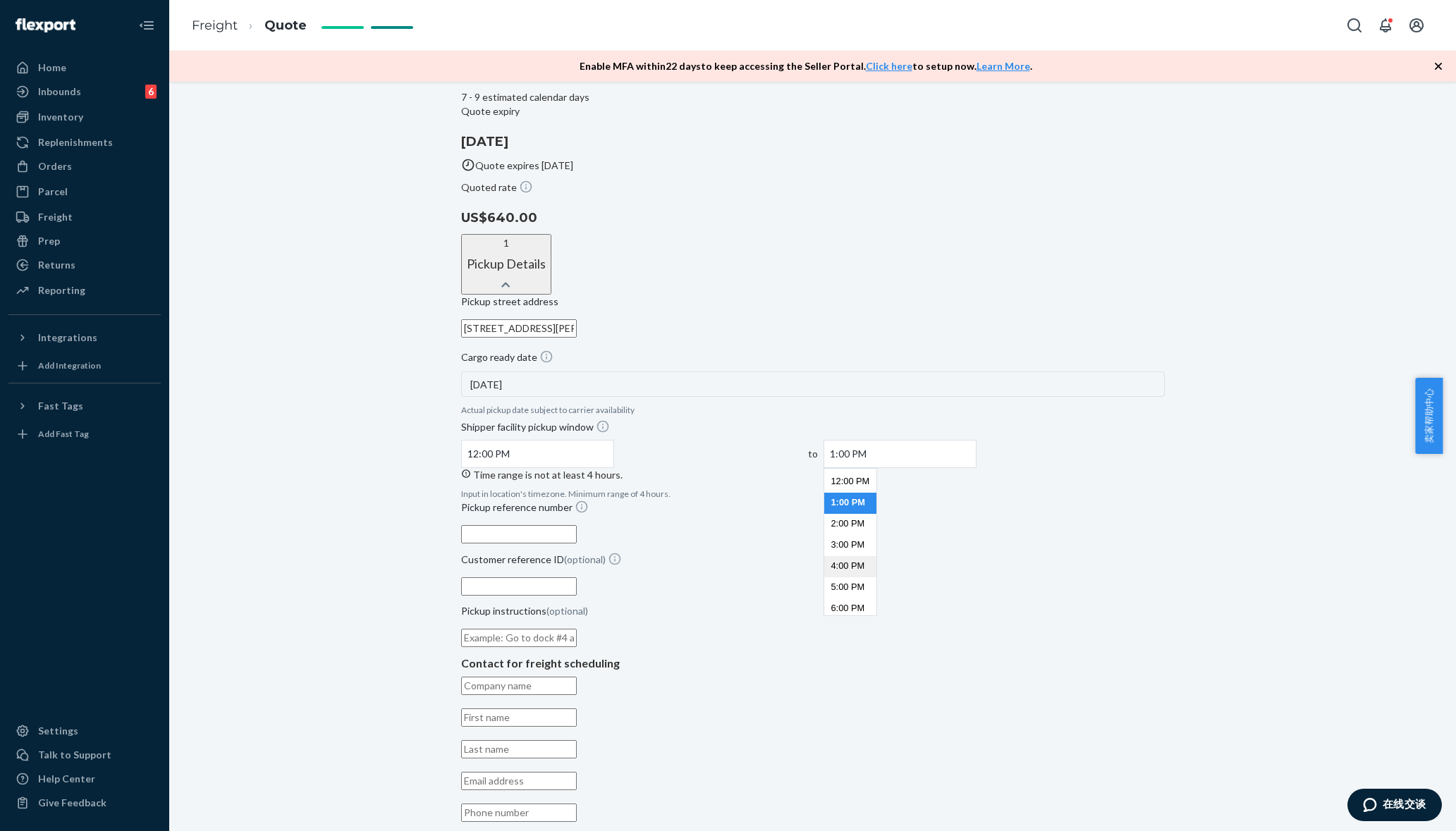
type input "4:00 PM"
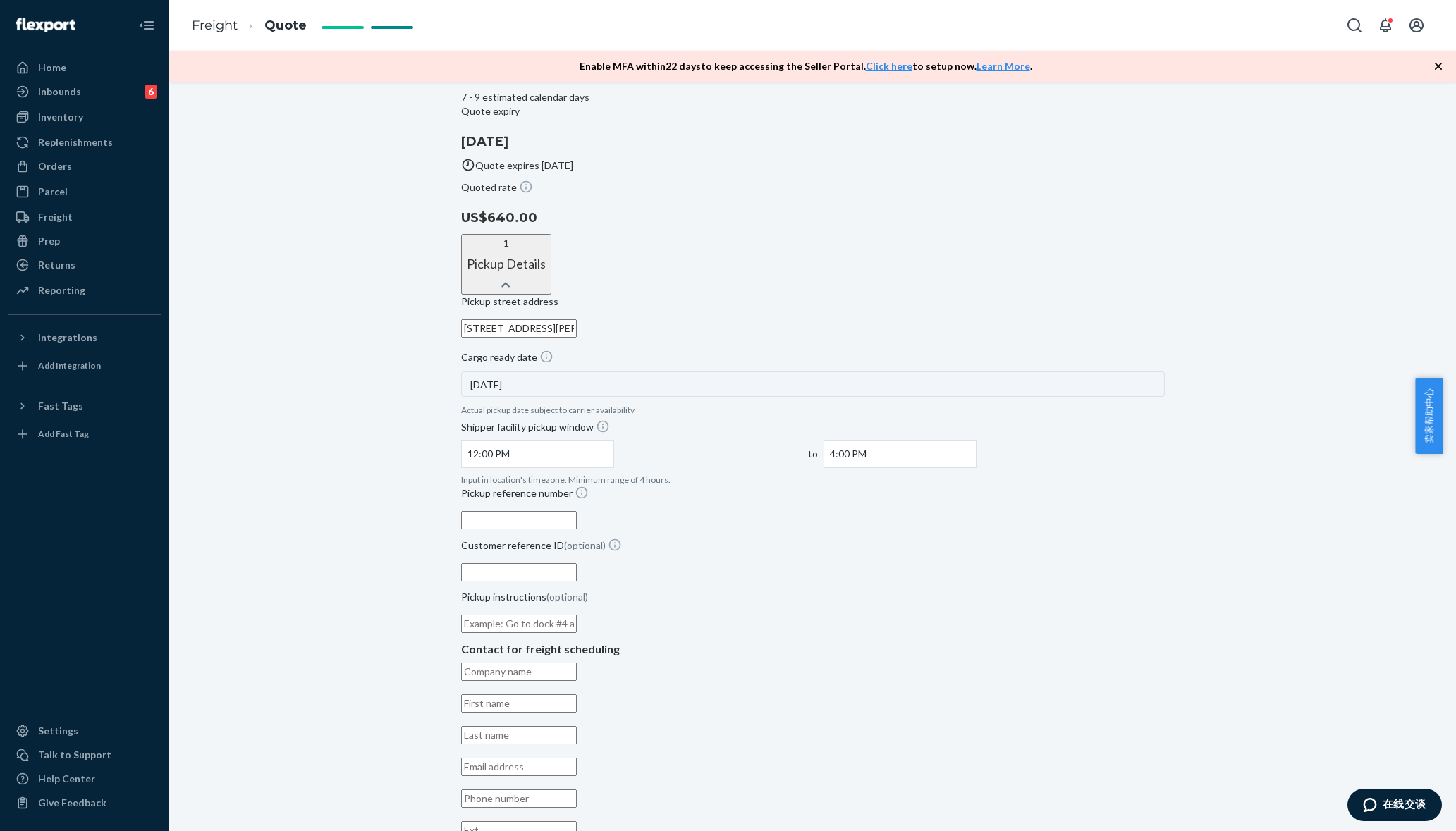
click at [1027, 380] on div "[GEOGRAPHIC_DATA] address [STREET_ADDRESS][PERSON_NAME] Cargo ready date [DATE]…" at bounding box center [813, 584] width 704 height 581
click at [577, 511] on input "Pickup reference number" at bounding box center [519, 520] width 115 height 19
click at [326, 469] on div "Shipment QUOTED Pickup address [STREET_ADDRESS][PERSON_NAME] Commercial Deliver…" at bounding box center [813, 446] width 1287 height 1229
click at [577, 511] on input "Pickup reference number" at bounding box center [519, 520] width 115 height 19
paste input "#8217530+#5082163"
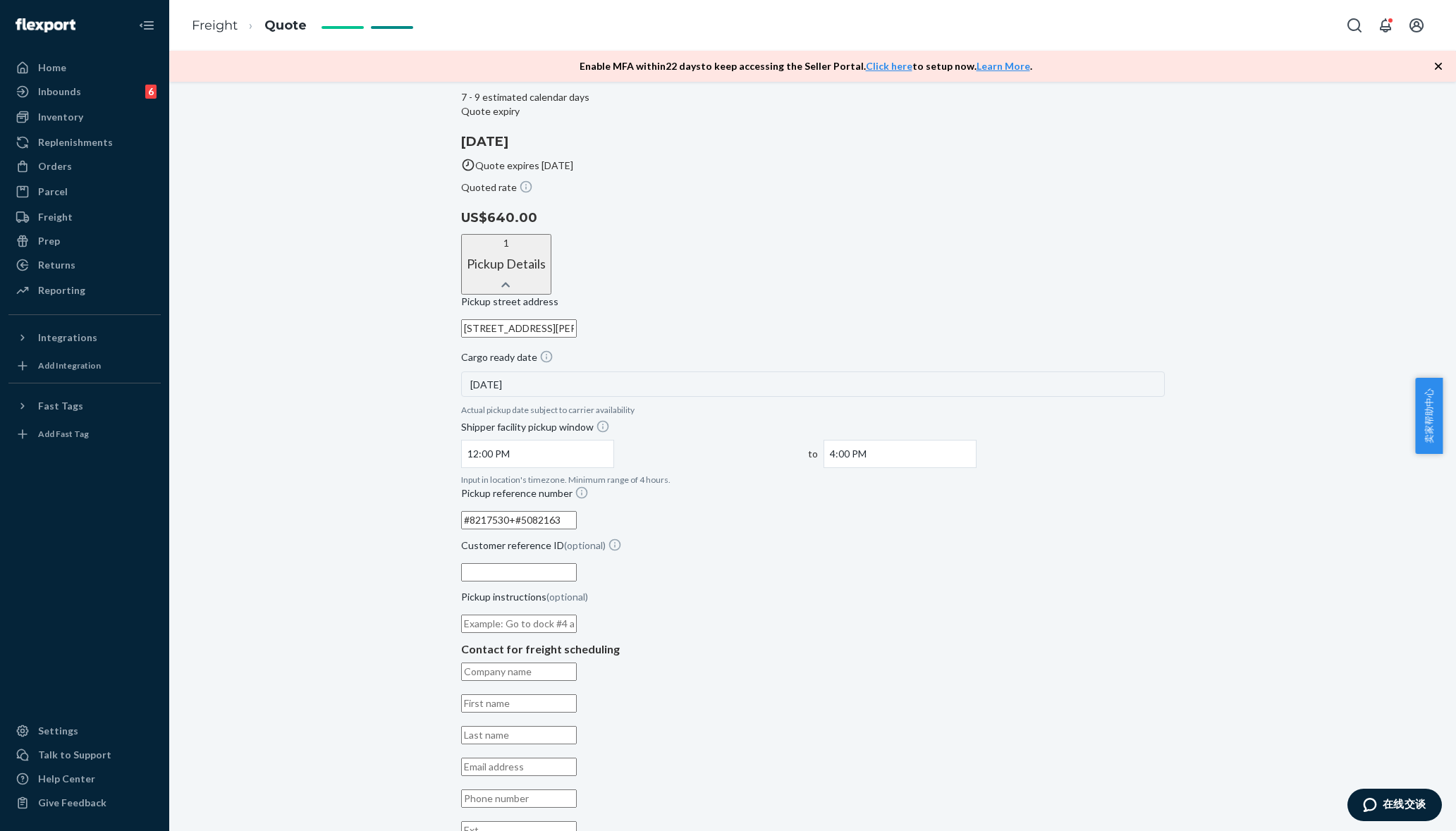
click at [577, 511] on input "#8217530+#5082163" at bounding box center [519, 520] width 115 height 19
type input "#8217530+#5082163-Sep"
click at [577, 615] on input "Pickup instructions (optional)" at bounding box center [519, 623] width 115 height 19
drag, startPoint x: 610, startPoint y: 457, endPoint x: 568, endPoint y: 458, distance: 42.0
click at [568, 615] on input "pickup at:[DATE] 12 PM to 1 PM (CST)" at bounding box center [519, 623] width 115 height 19
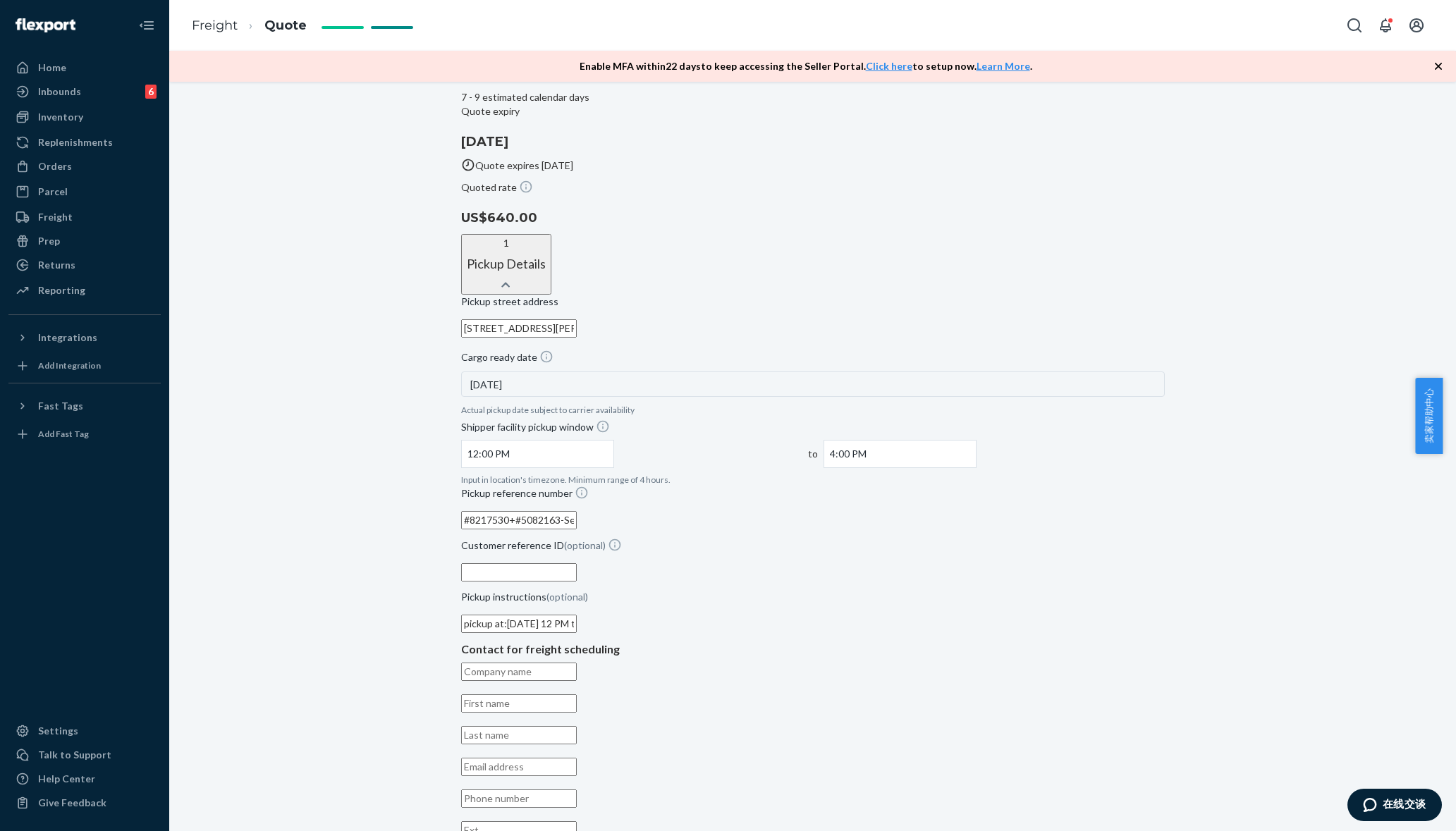
type input "pickup at:[DATE] 12 PM to 1 PM (CST)"
click at [488, 474] on div "[GEOGRAPHIC_DATA] address [STREET_ADDRESS][PERSON_NAME] Cargo ready date [DATE]…" at bounding box center [813, 584] width 704 height 581
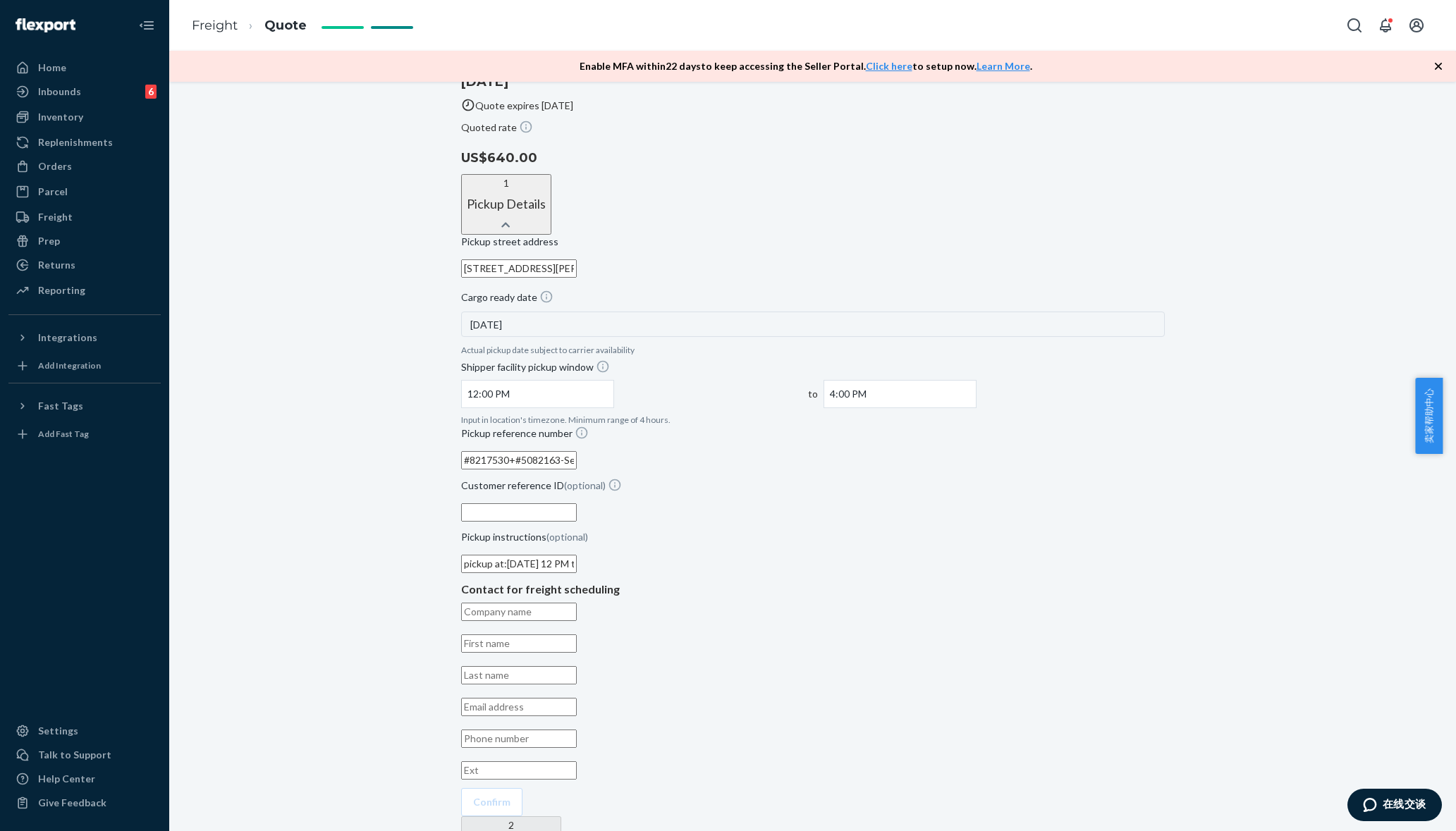
scroll to position [351, 0]
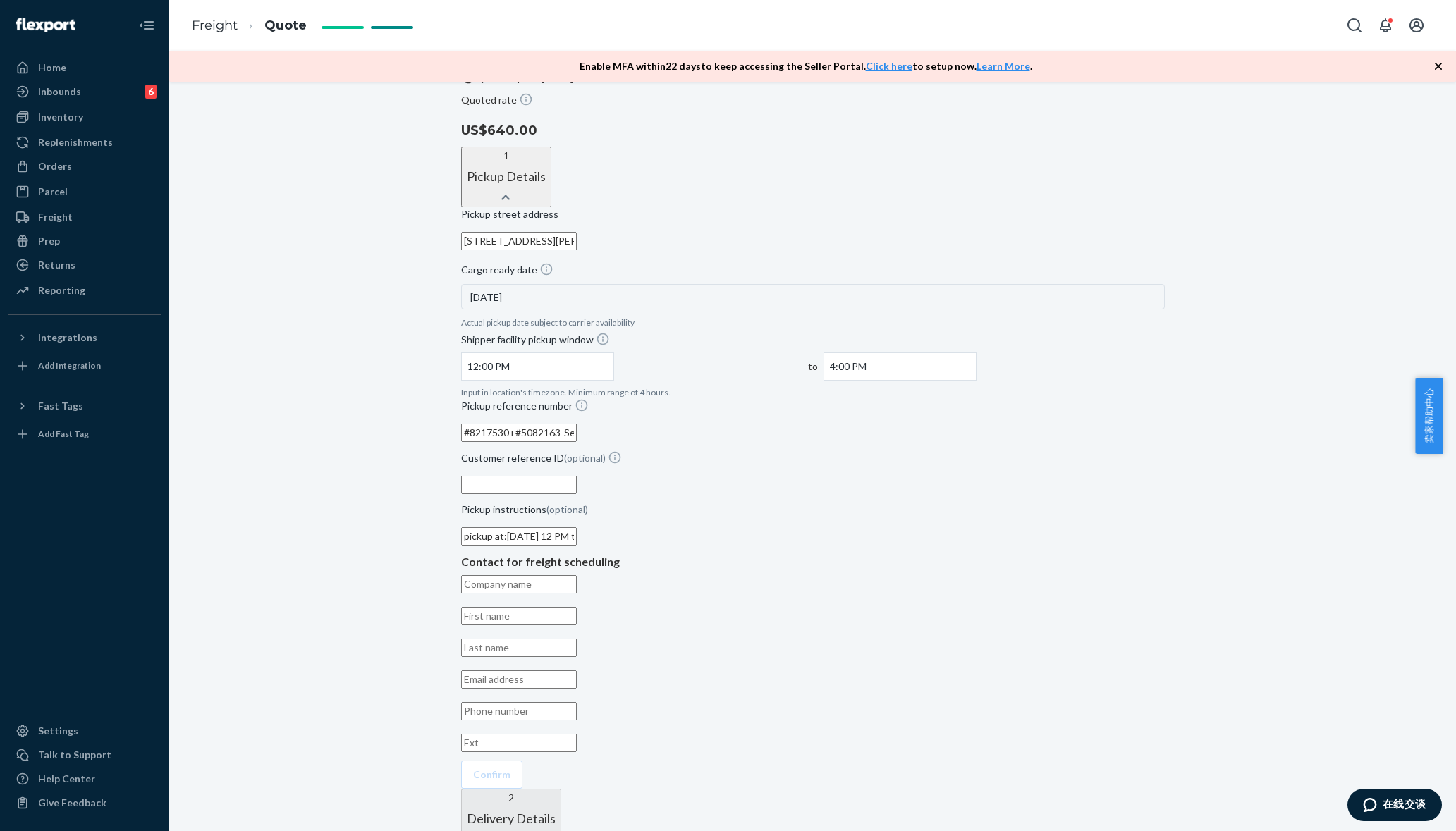
click at [562, 575] on input "text" at bounding box center [519, 584] width 115 height 19
click at [577, 575] on input "text" at bounding box center [519, 584] width 115 height 19
click at [737, 553] on div "Contact for freight scheduling" at bounding box center [813, 561] width 704 height 16
click at [577, 575] on input "text" at bounding box center [519, 584] width 115 height 19
click at [474, 464] on div "[GEOGRAPHIC_DATA] address [STREET_ADDRESS][PERSON_NAME] Cargo ready date [DATE]…" at bounding box center [813, 498] width 704 height 581
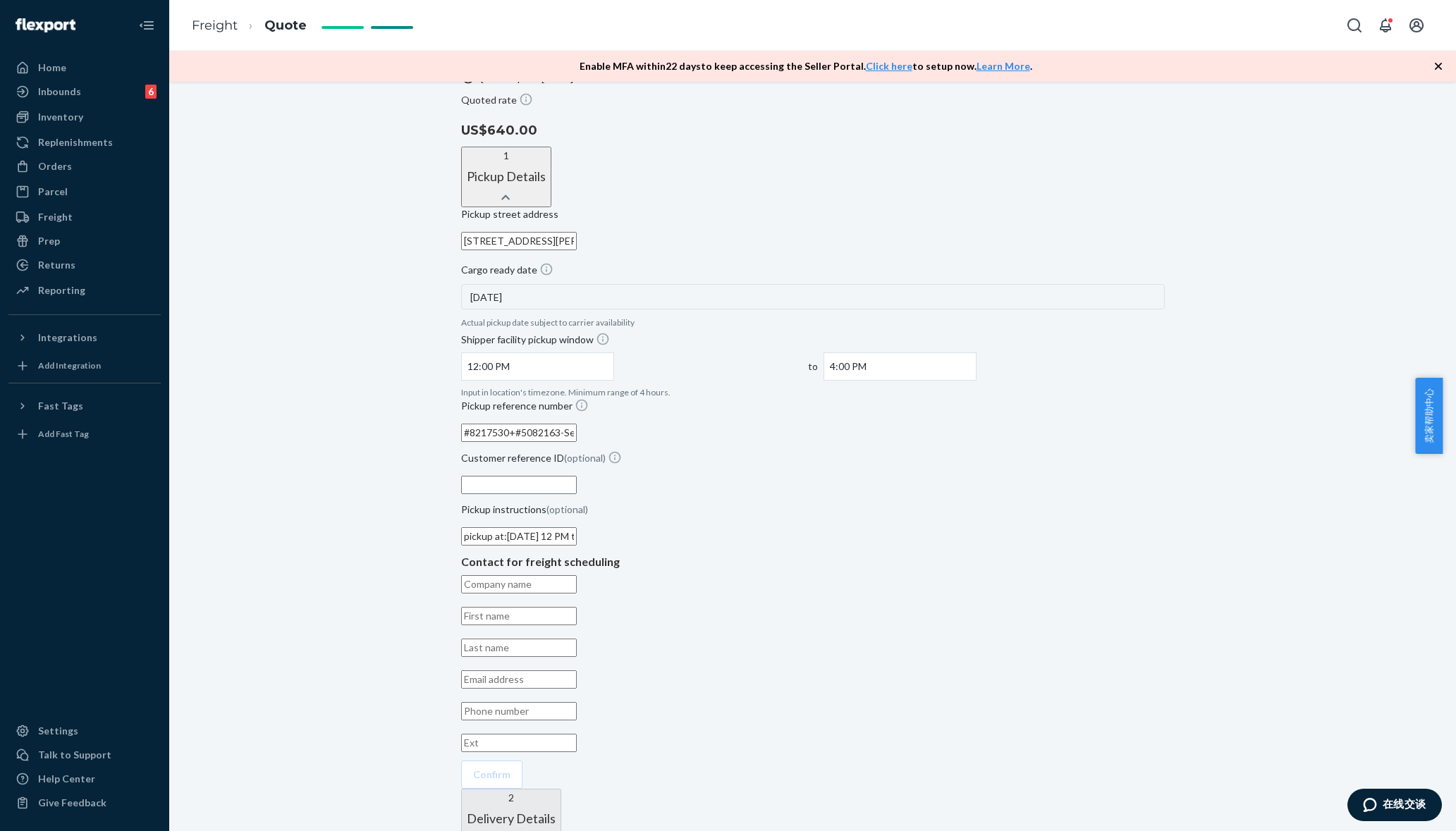
click at [550, 623] on input "email" at bounding box center [519, 679] width 115 height 19
click at [561, 607] on input "text" at bounding box center [519, 615] width 115 height 19
paste input "13056060685"
type input "13056060685"
drag, startPoint x: 603, startPoint y: 483, endPoint x: 421, endPoint y: 489, distance: 182.1
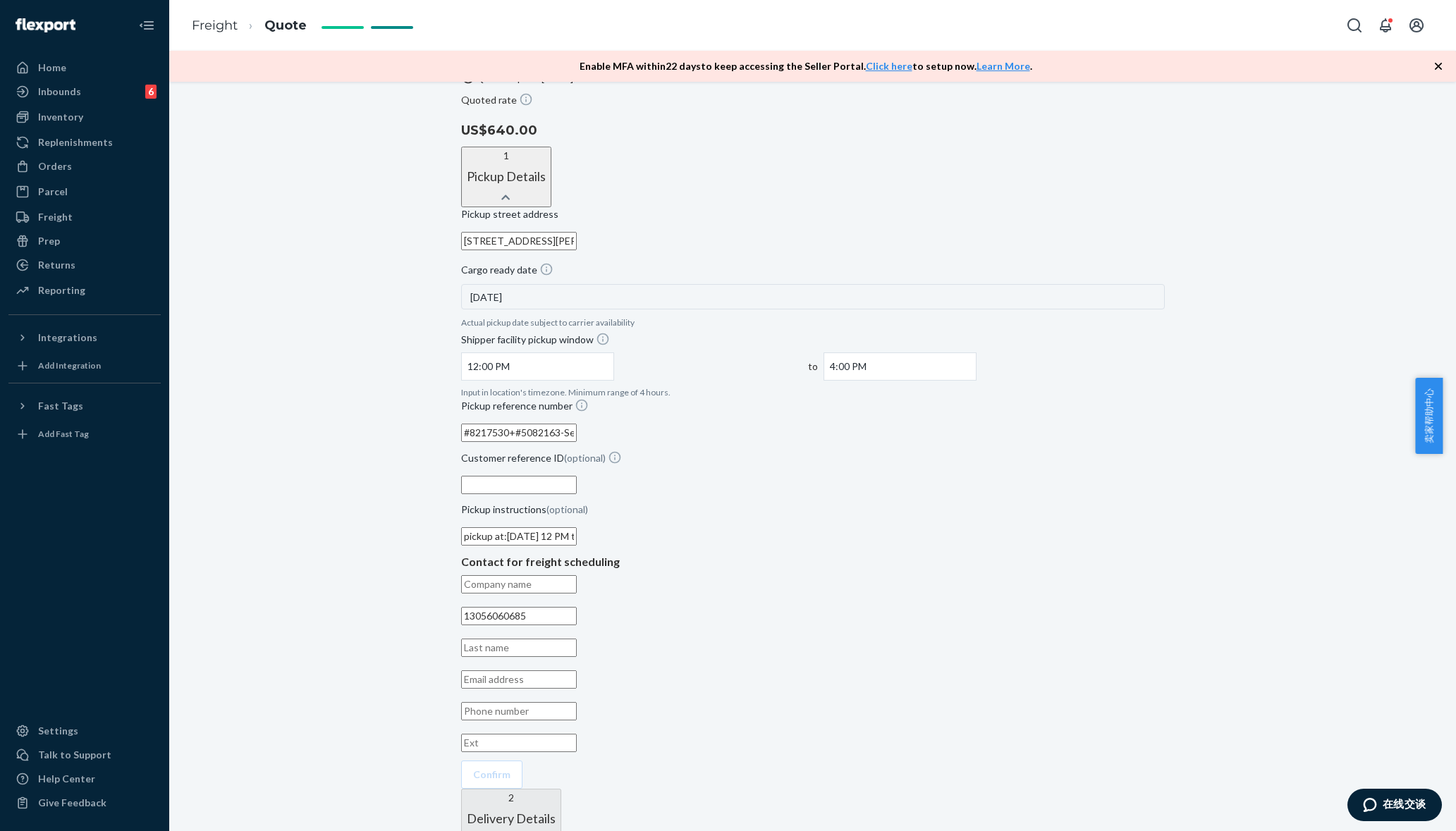
click at [421, 489] on div "Shipment QUOTED Pickup address [STREET_ADDRESS][PERSON_NAME] Commercial Deliver…" at bounding box center [813, 359] width 1287 height 1229
click at [577, 623] on input "text" at bounding box center [519, 725] width 115 height 19
paste input "[PHONE_NUMBER]"
click at [619, 553] on div "Contact for freight scheduling This field is required [PHONE_NUMBER]" at bounding box center [813, 662] width 704 height 217
drag, startPoint x: 680, startPoint y: 545, endPoint x: 766, endPoint y: 545, distance: 86.0
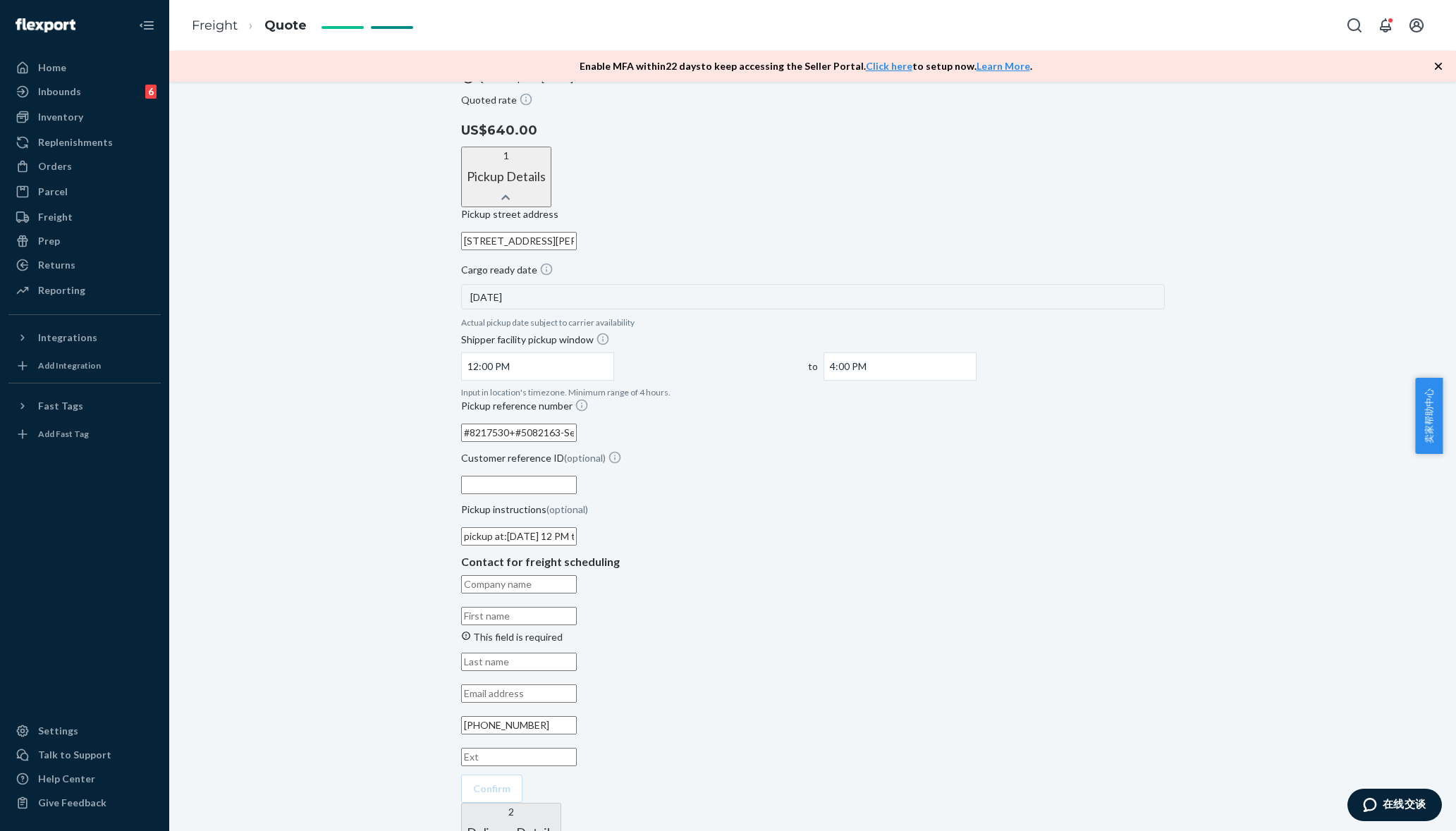
click at [577, 623] on input "email" at bounding box center [519, 693] width 115 height 19
click at [577, 623] on input "[PHONE_NUMBER]" at bounding box center [519, 725] width 115 height 19
drag, startPoint x: 812, startPoint y: 547, endPoint x: 720, endPoint y: 547, distance: 92.0
click at [720, 623] on div "[PHONE_NUMBER]" at bounding box center [813, 725] width 704 height 91
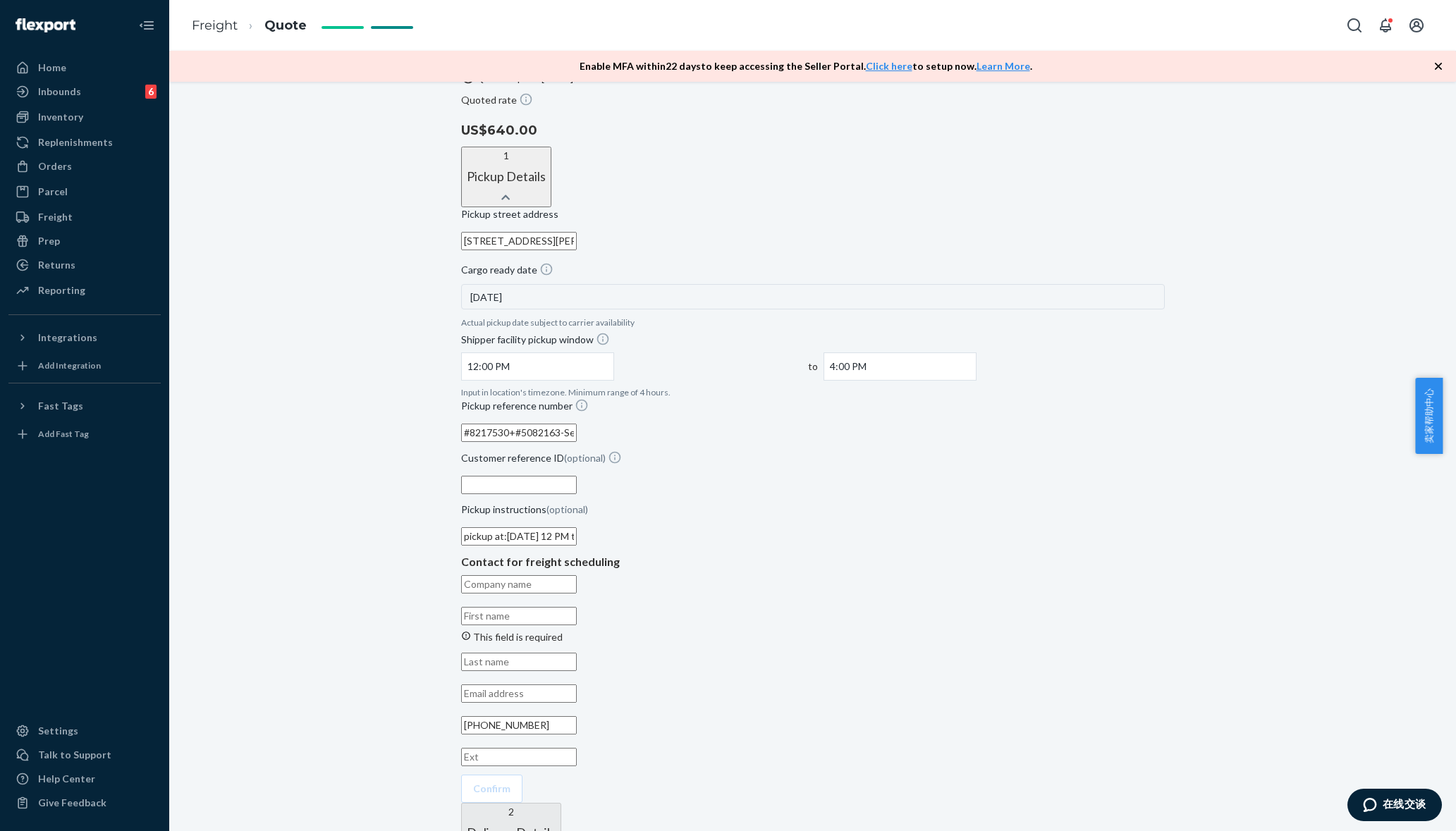
paste input "text"
type input "[PHONE_NUMBER]"
drag, startPoint x: 805, startPoint y: 488, endPoint x: 636, endPoint y: 560, distance: 183.7
click at [577, 623] on input "text" at bounding box center [519, 662] width 115 height 19
click at [625, 564] on div "[GEOGRAPHIC_DATA] address [STREET_ADDRESS][PERSON_NAME] Cargo ready date [DATE]…" at bounding box center [813, 505] width 704 height 595
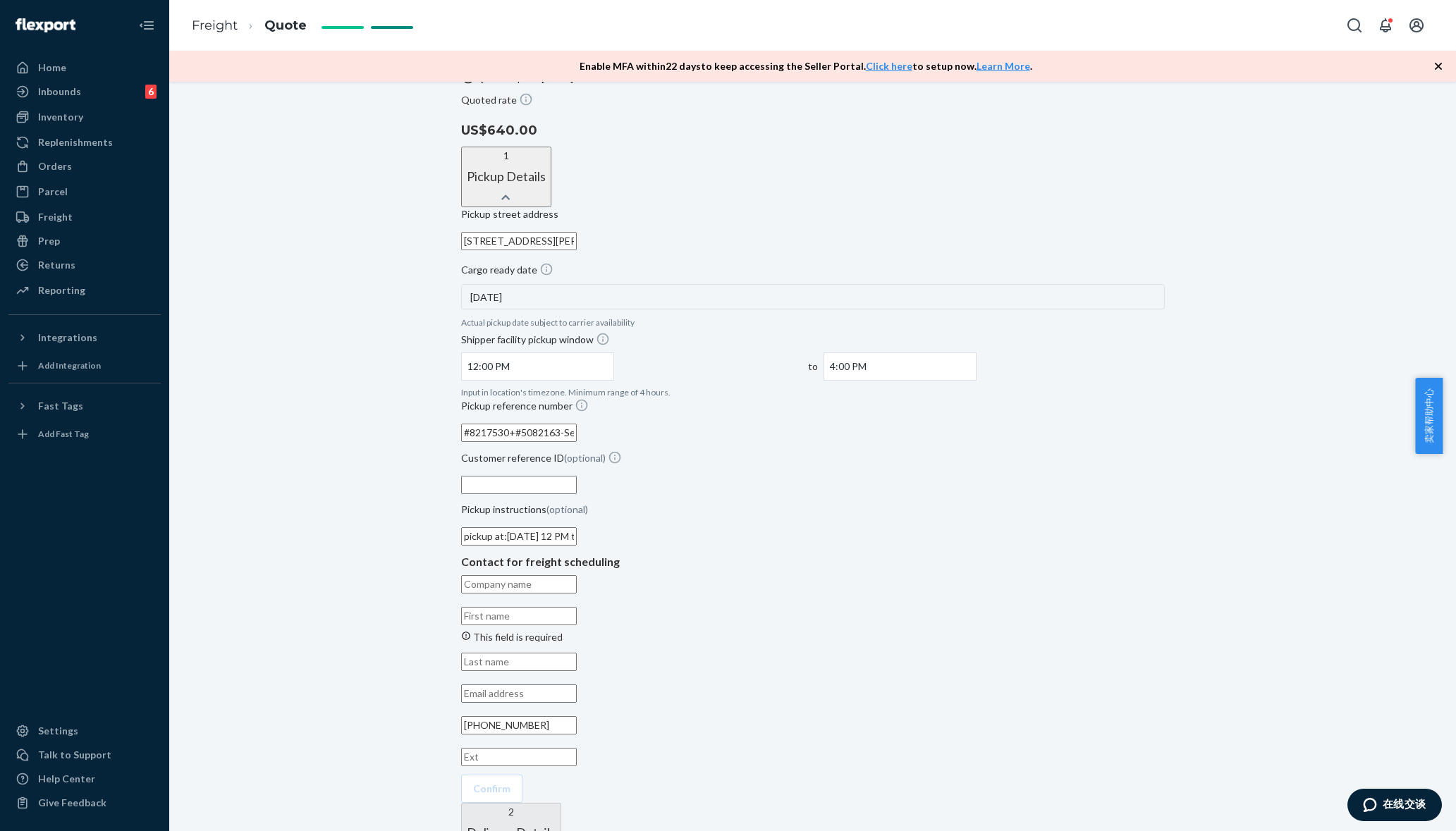
click at [577, 623] on input "email" at bounding box center [519, 693] width 115 height 19
paste input "[EMAIL_ADDRESS][DOMAIN_NAME]"
type input "[EMAIL_ADDRESS][DOMAIN_NAME]"
drag, startPoint x: 594, startPoint y: 489, endPoint x: 572, endPoint y: 497, distance: 23.4
click at [577, 607] on input "This field is required" at bounding box center [519, 615] width 115 height 19
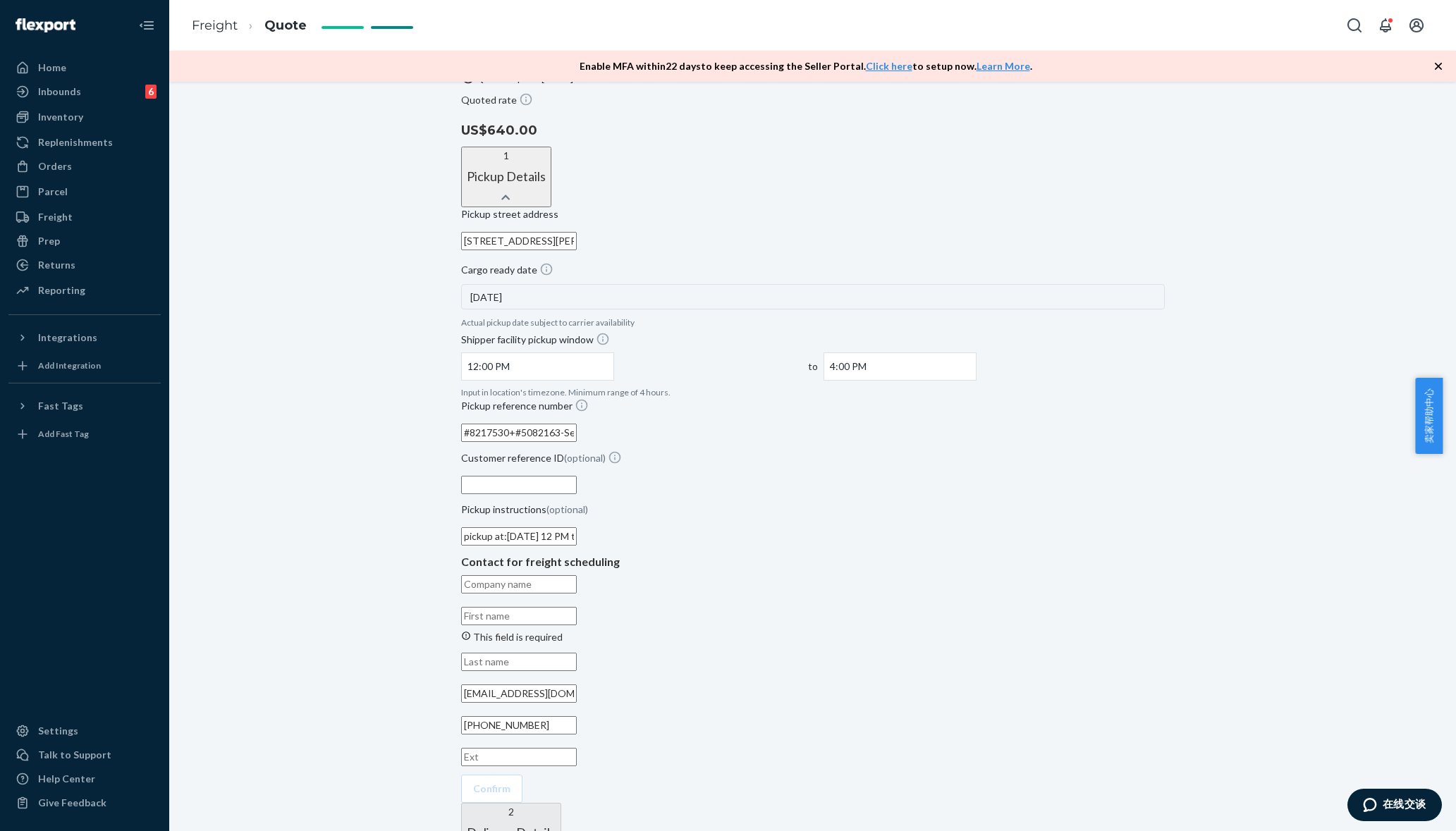
paste input "belen"
type input "belen"
click at [397, 483] on div "Shipment QUOTED Pickup address [STREET_ADDRESS][PERSON_NAME] Commercial Deliver…" at bounding box center [813, 359] width 1287 height 1229
click at [577, 623] on input "text" at bounding box center [519, 647] width 115 height 19
paste input "orlando"
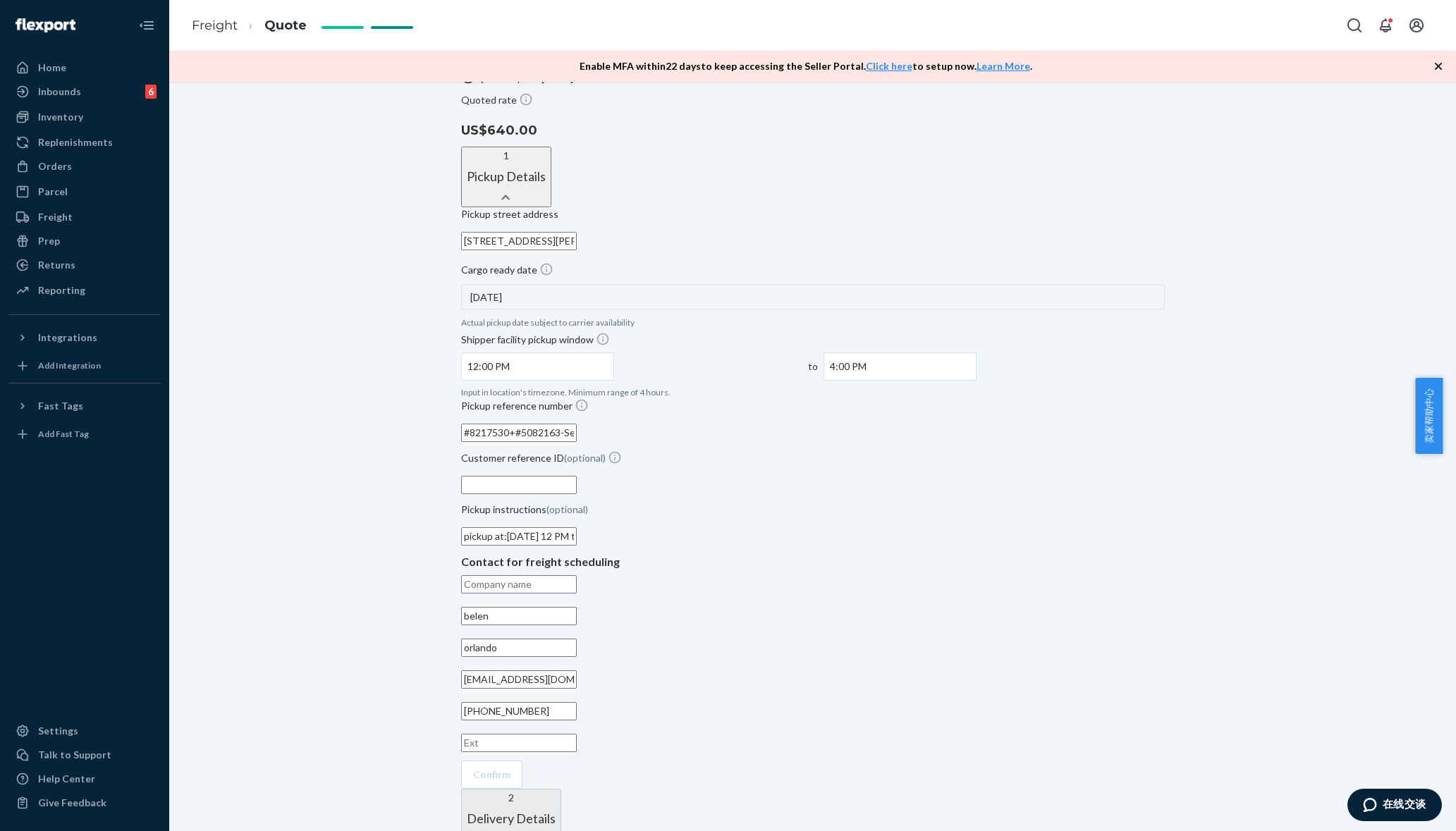
type input "orlando"
click at [577, 575] on input "text" at bounding box center [519, 584] width 115 height 19
type input "[PERSON_NAME][GEOGRAPHIC_DATA] 3 - USTX01"
click at [1069, 451] on div "[GEOGRAPHIC_DATA] address [STREET_ADDRESS][PERSON_NAME] Cargo ready date [DATE]…" at bounding box center [813, 498] width 704 height 581
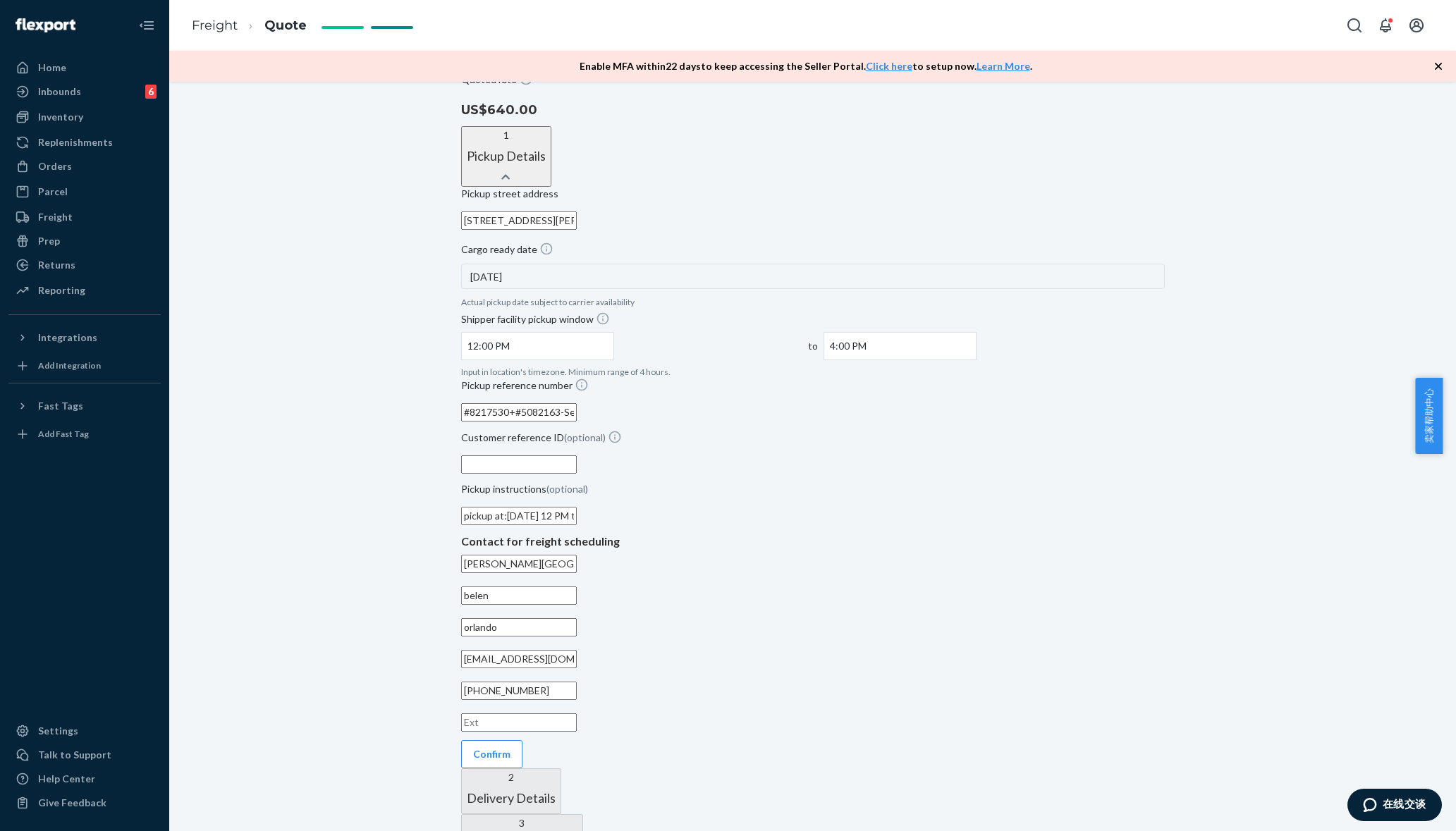
scroll to position [383, 0]
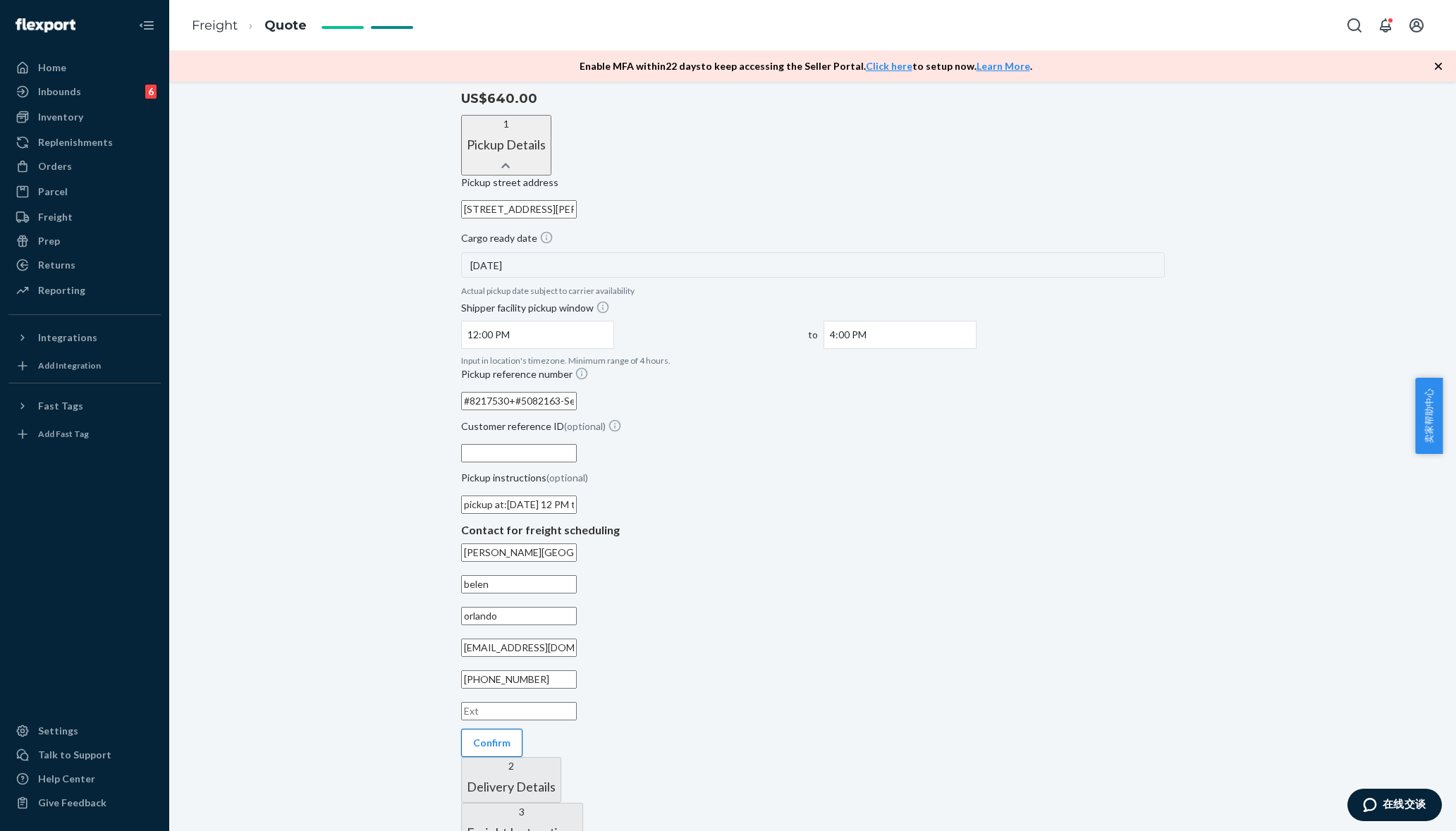
type input "[PERSON_NAME][GEOGRAPHIC_DATA] 3 - USTX01, [STREET_ADDRESS][PERSON_NAME]"
click at [523, 623] on button "Confirm" at bounding box center [492, 742] width 61 height 28
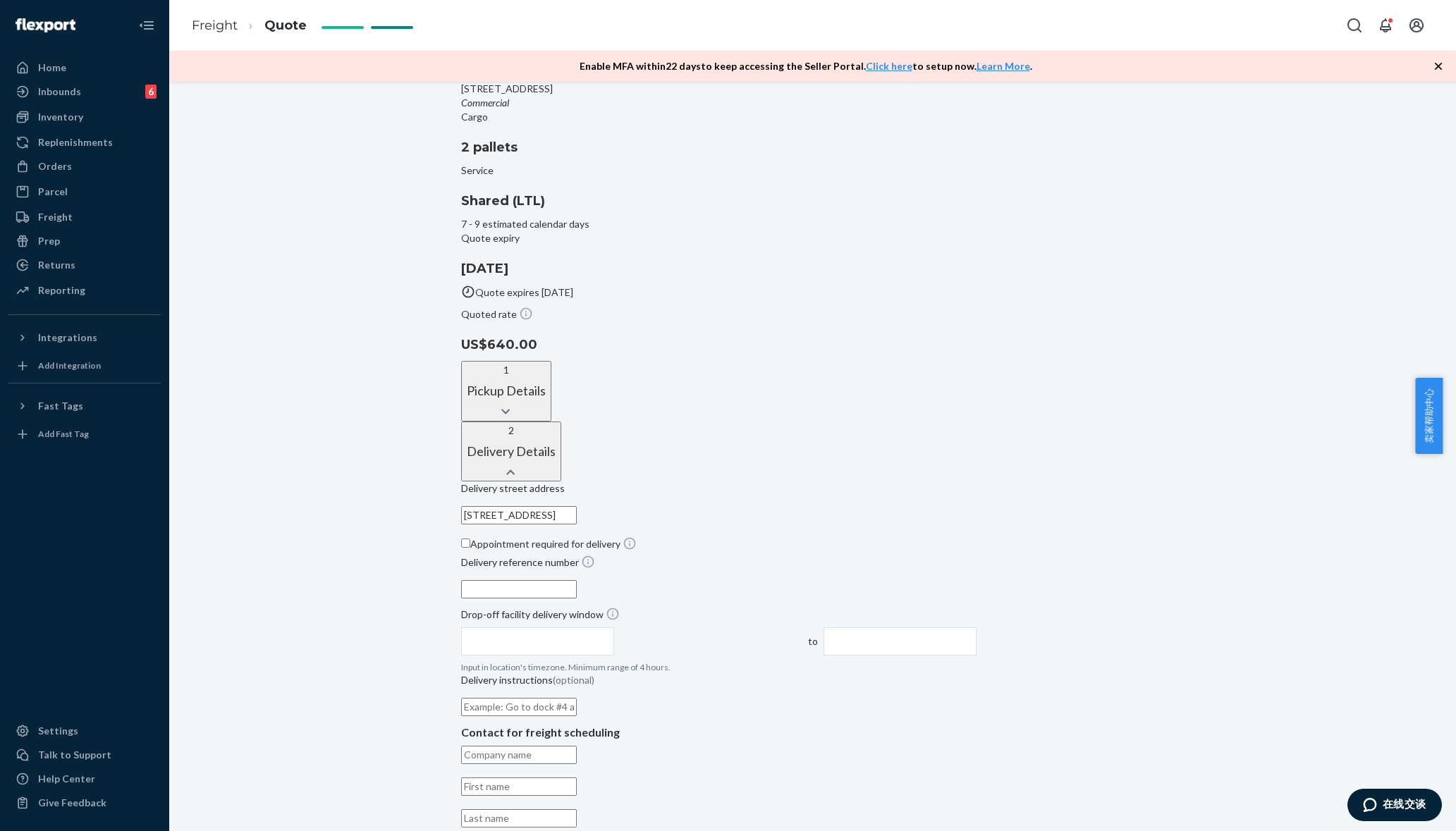
scroll to position [264, 0]
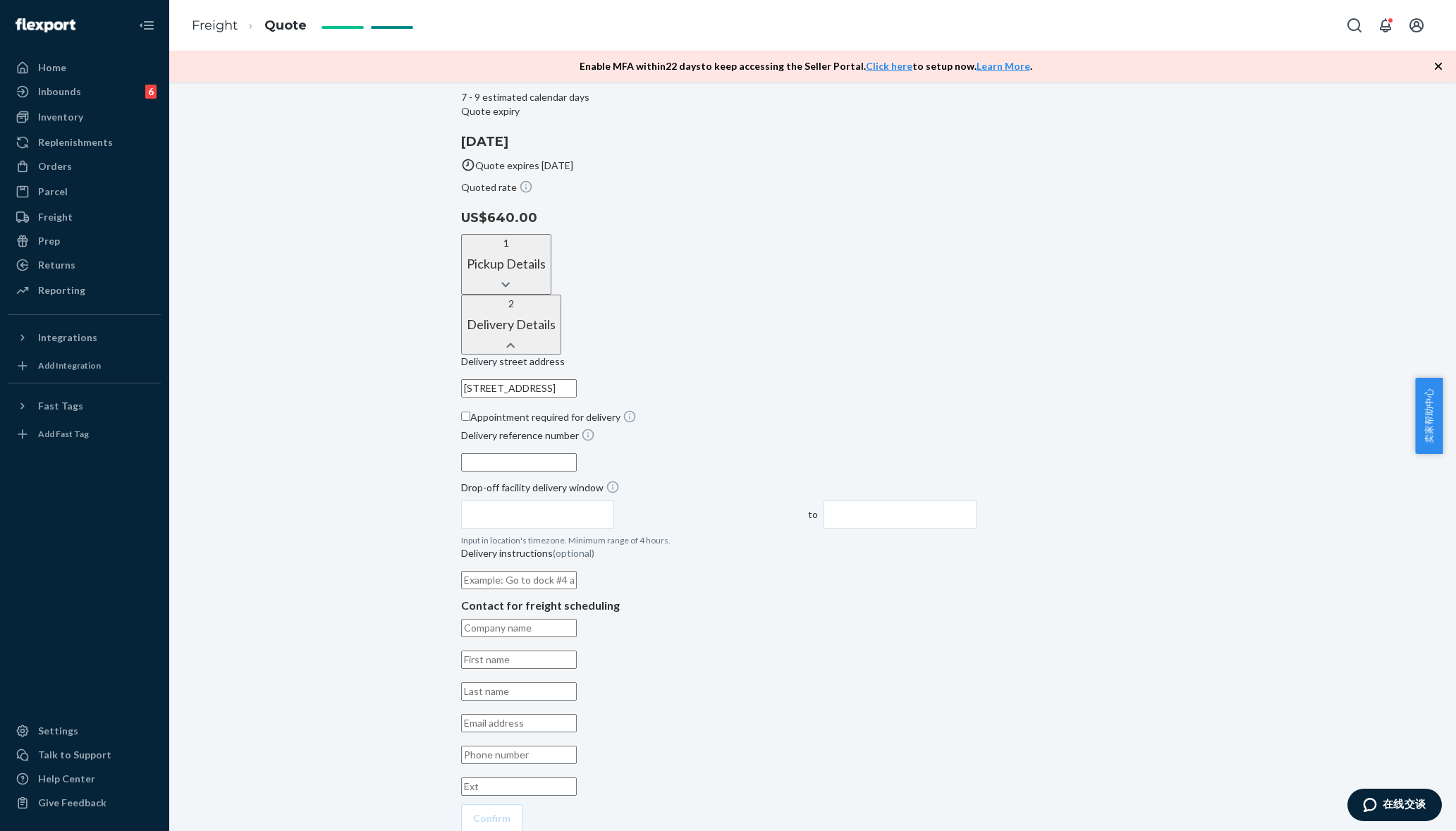
click at [657, 427] on div "Delivery reference number" at bounding box center [813, 451] width 704 height 49
click at [577, 453] on input "Delivery reference number" at bounding box center [519, 462] width 115 height 19
type input "Mercadro-removal-0924"
click at [615, 500] on input "text" at bounding box center [538, 514] width 153 height 28
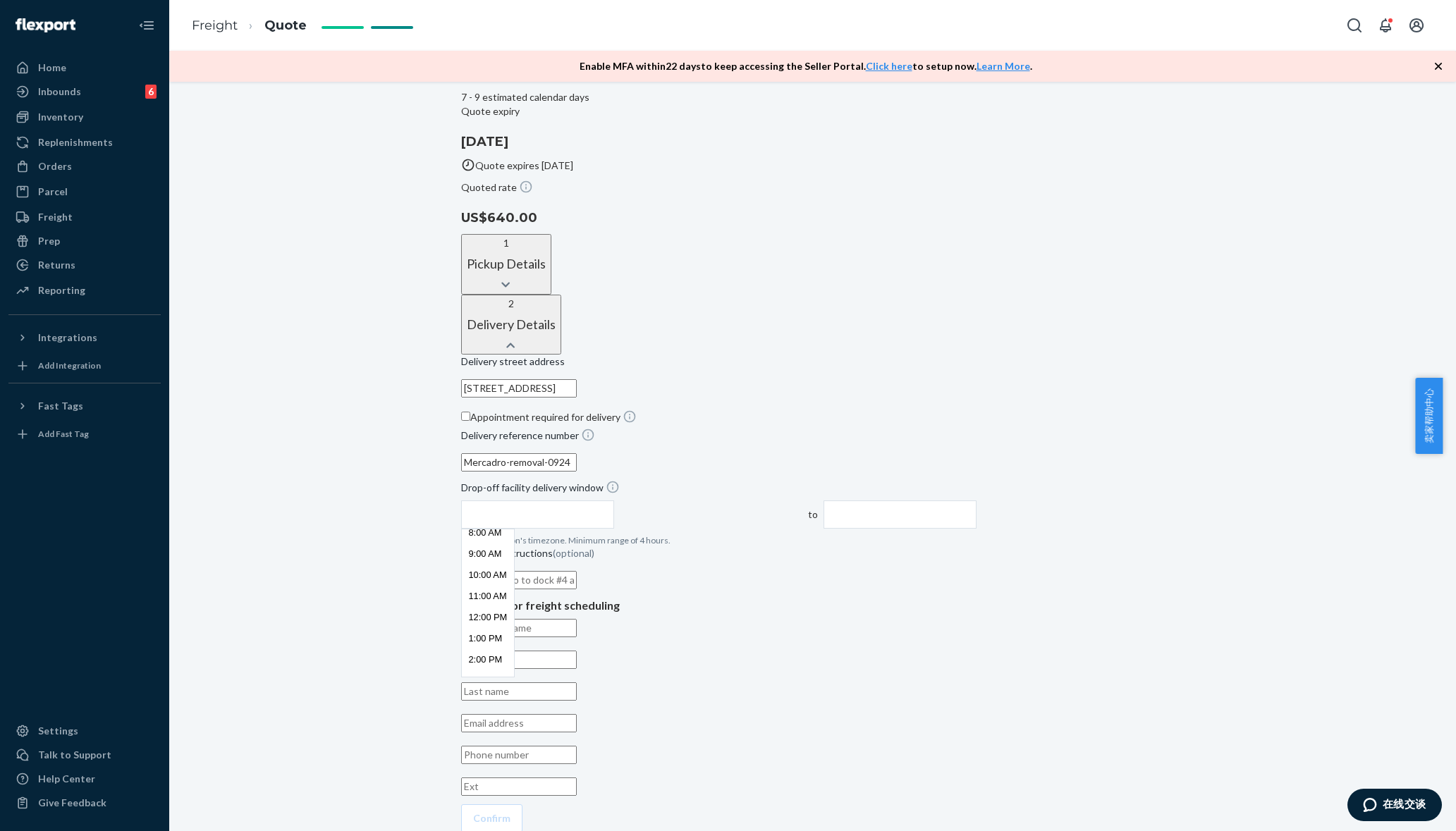
click at [515, 502] on li "7:00 AM" at bounding box center [488, 513] width 53 height 21
type input "7:00 AM"
type input "11:00 AM"
click at [919, 500] on input "11:00 AM" at bounding box center [900, 514] width 153 height 28
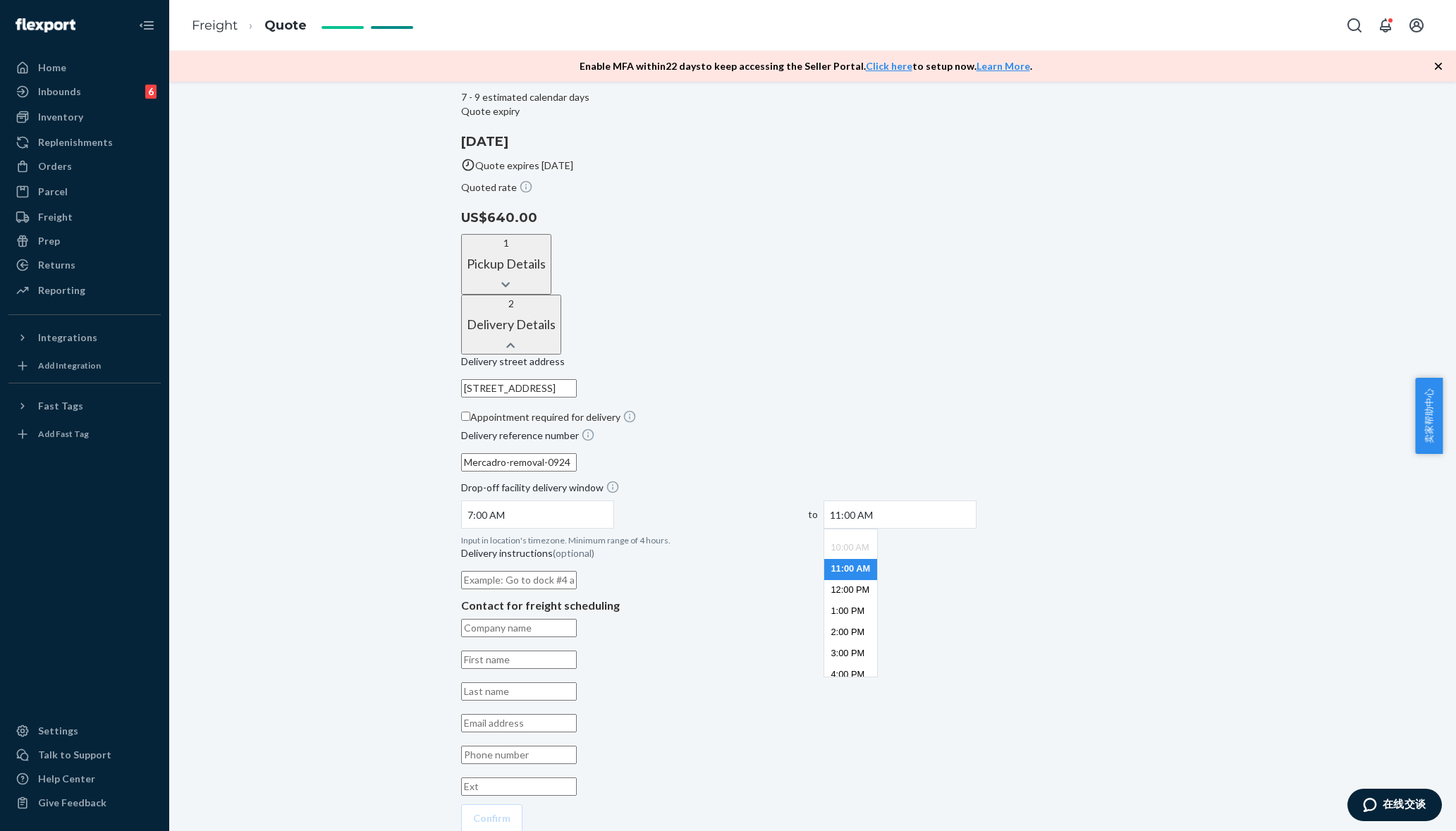
click at [375, 486] on div "Shipment QUOTED Pickup address [STREET_ADDRESS][PERSON_NAME] Commercial Deliver…" at bounding box center [813, 401] width 1287 height 1140
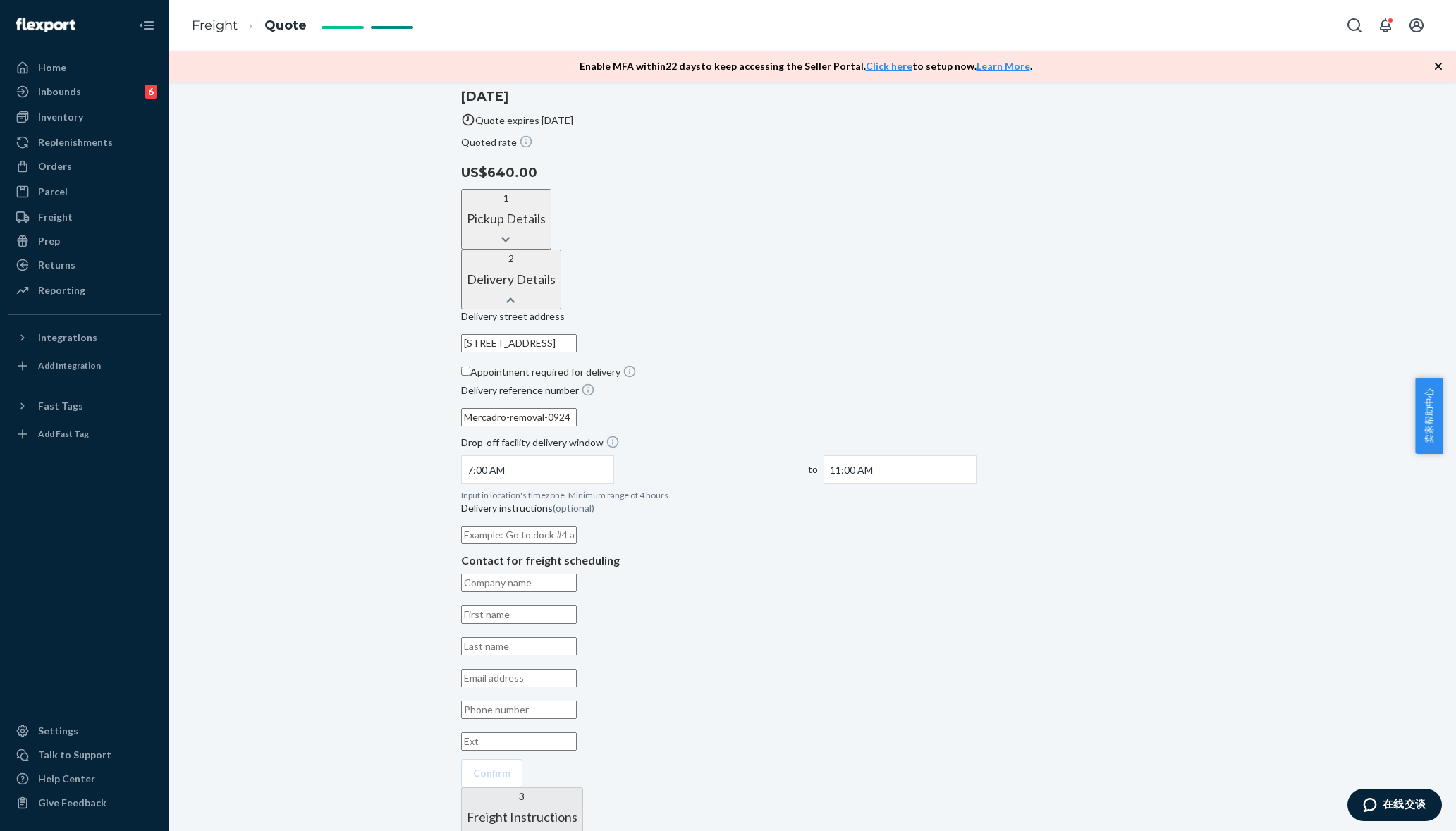
scroll to position [334, 0]
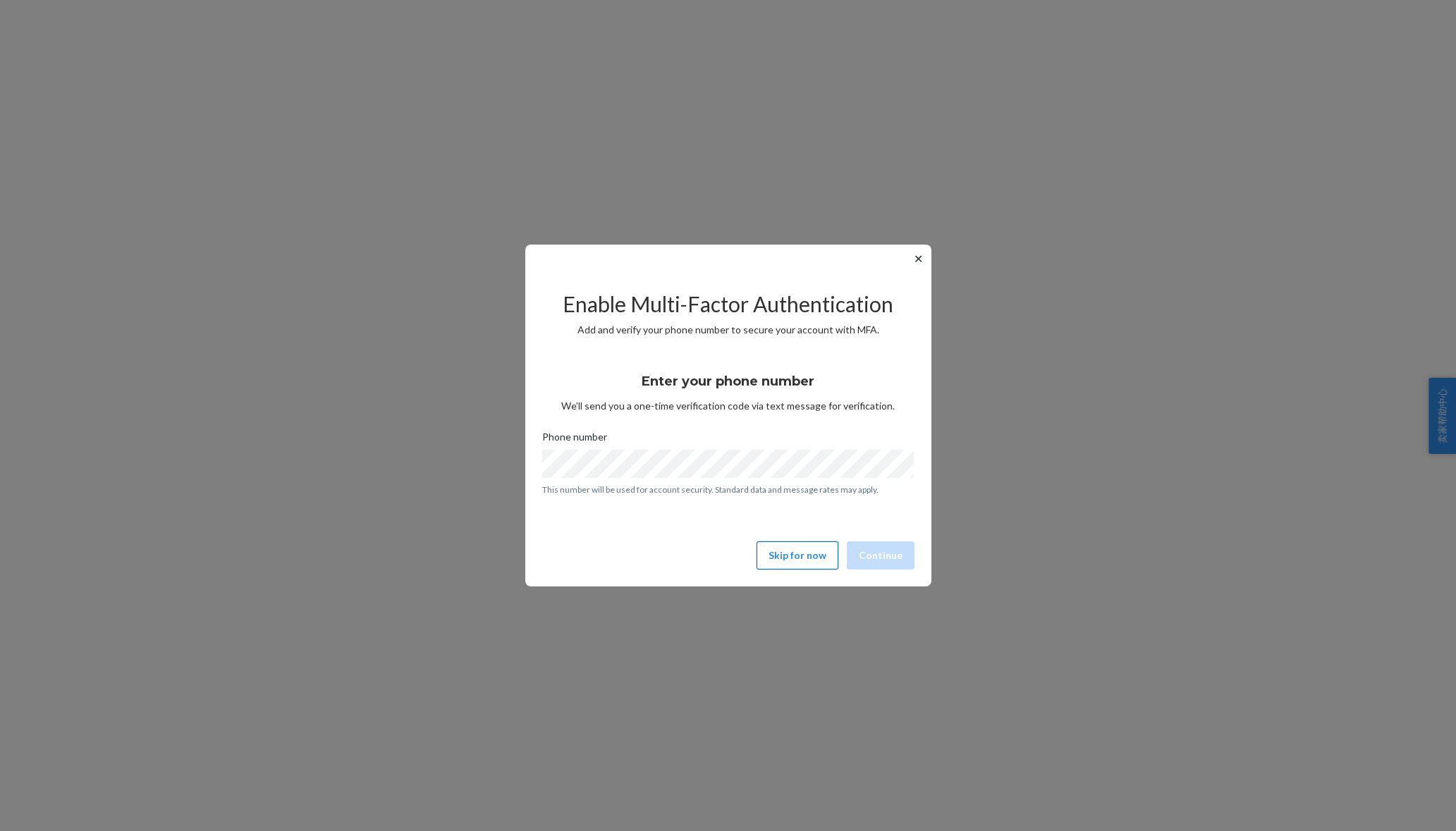
click at [792, 568] on button "Skip for now" at bounding box center [797, 555] width 82 height 28
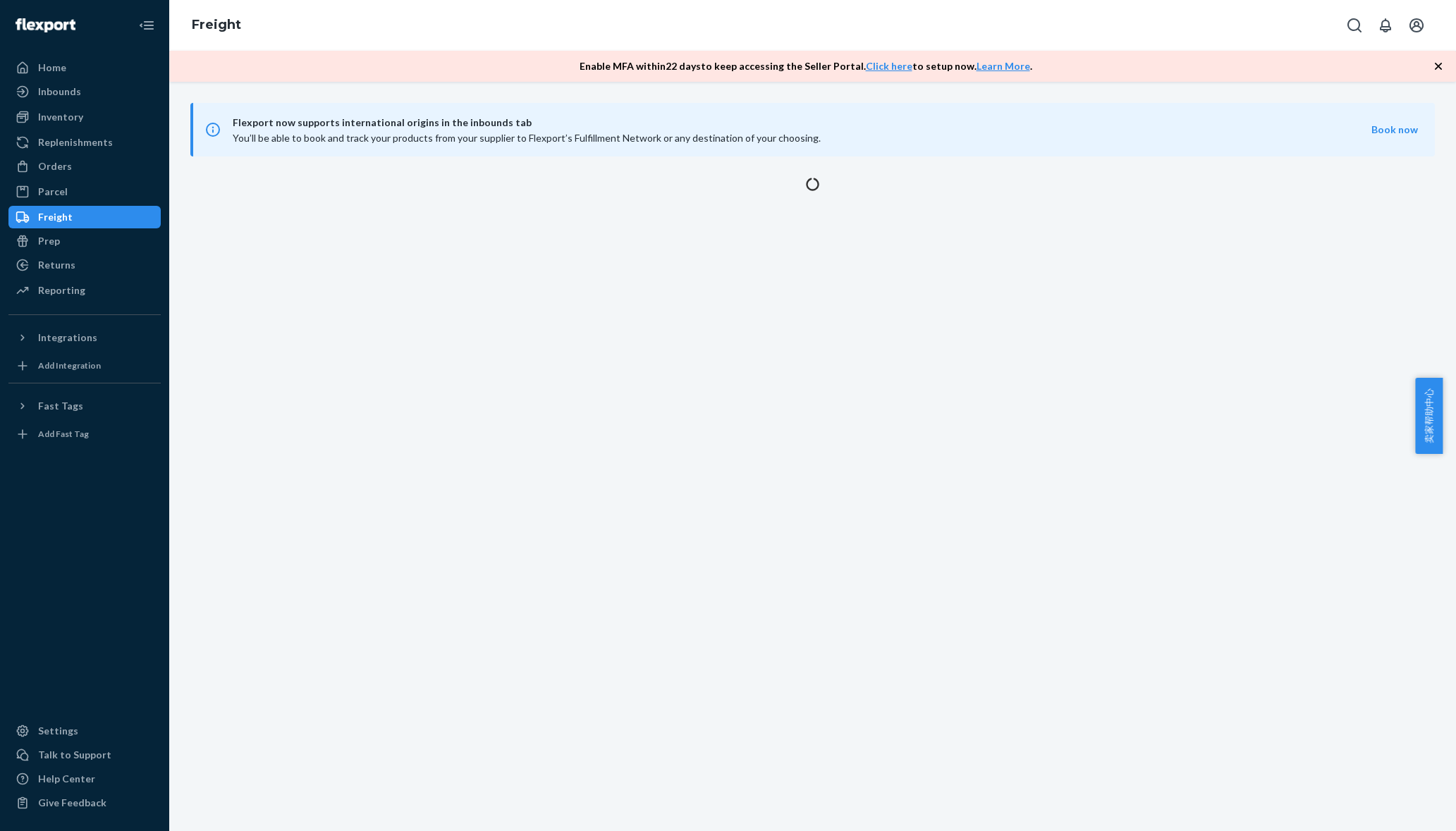
click at [85, 223] on div "Freight" at bounding box center [84, 217] width 149 height 20
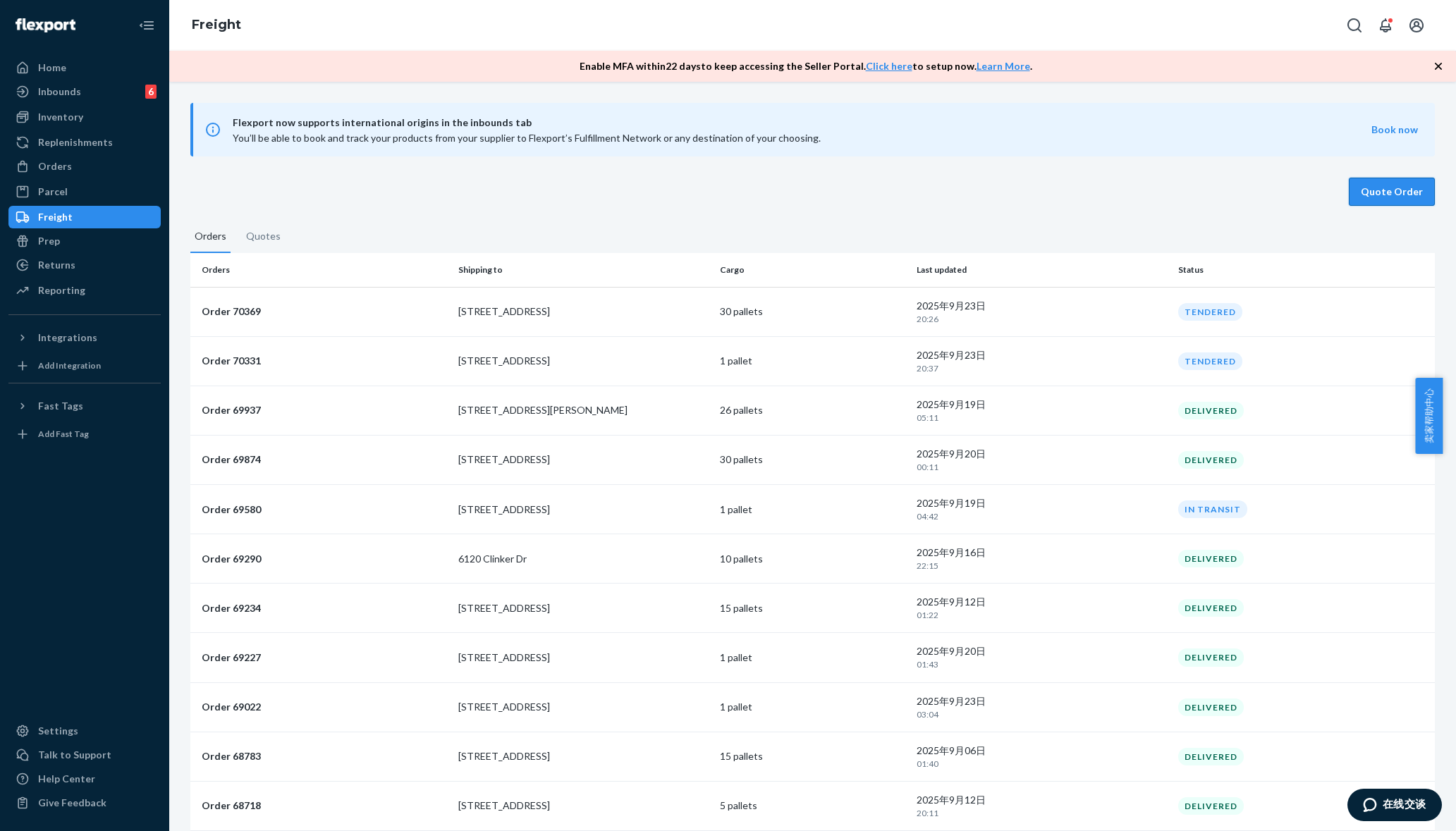
click at [1387, 184] on button "Quote Order" at bounding box center [1391, 192] width 86 height 28
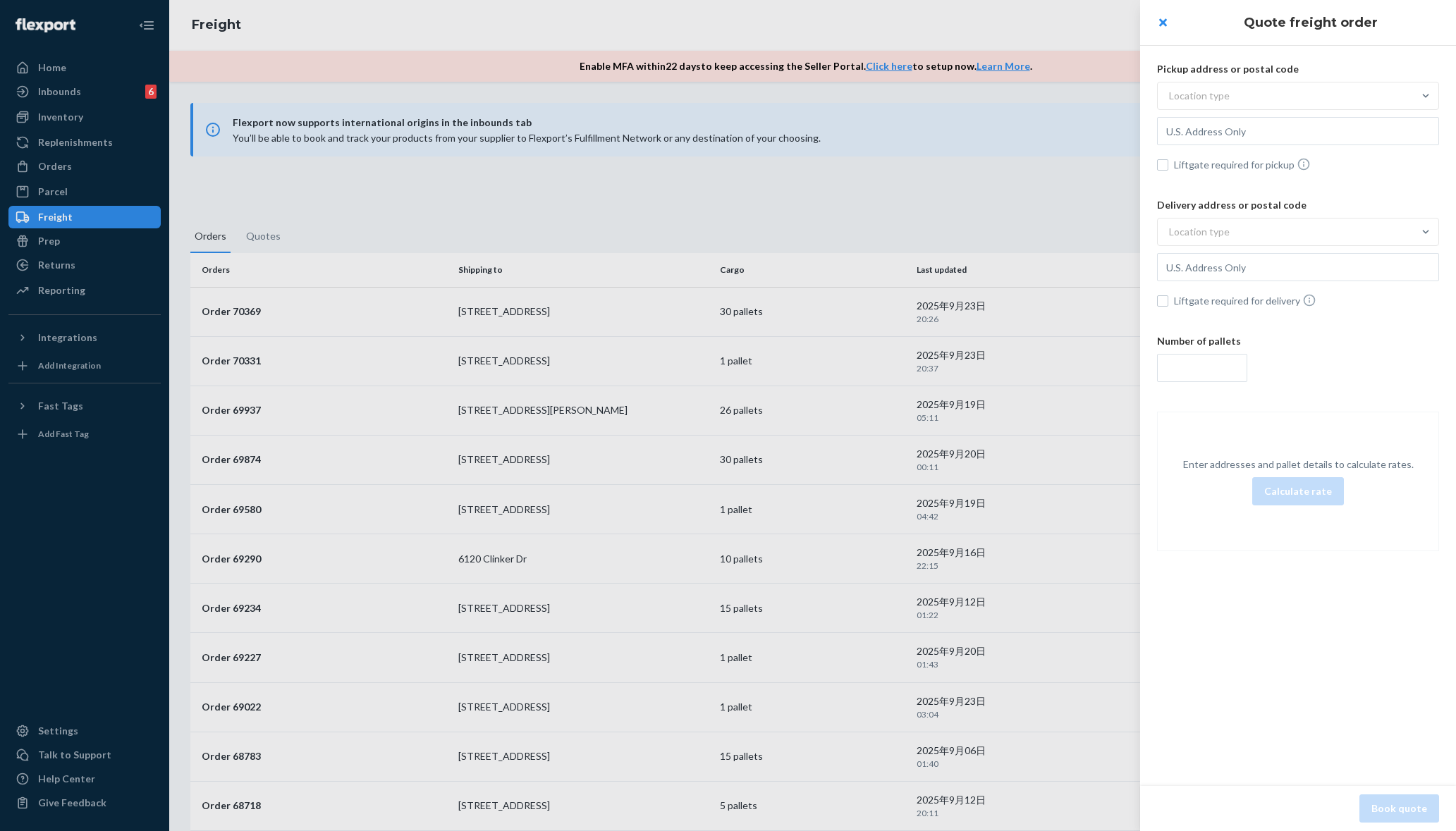
click at [792, 184] on div at bounding box center [728, 415] width 1456 height 831
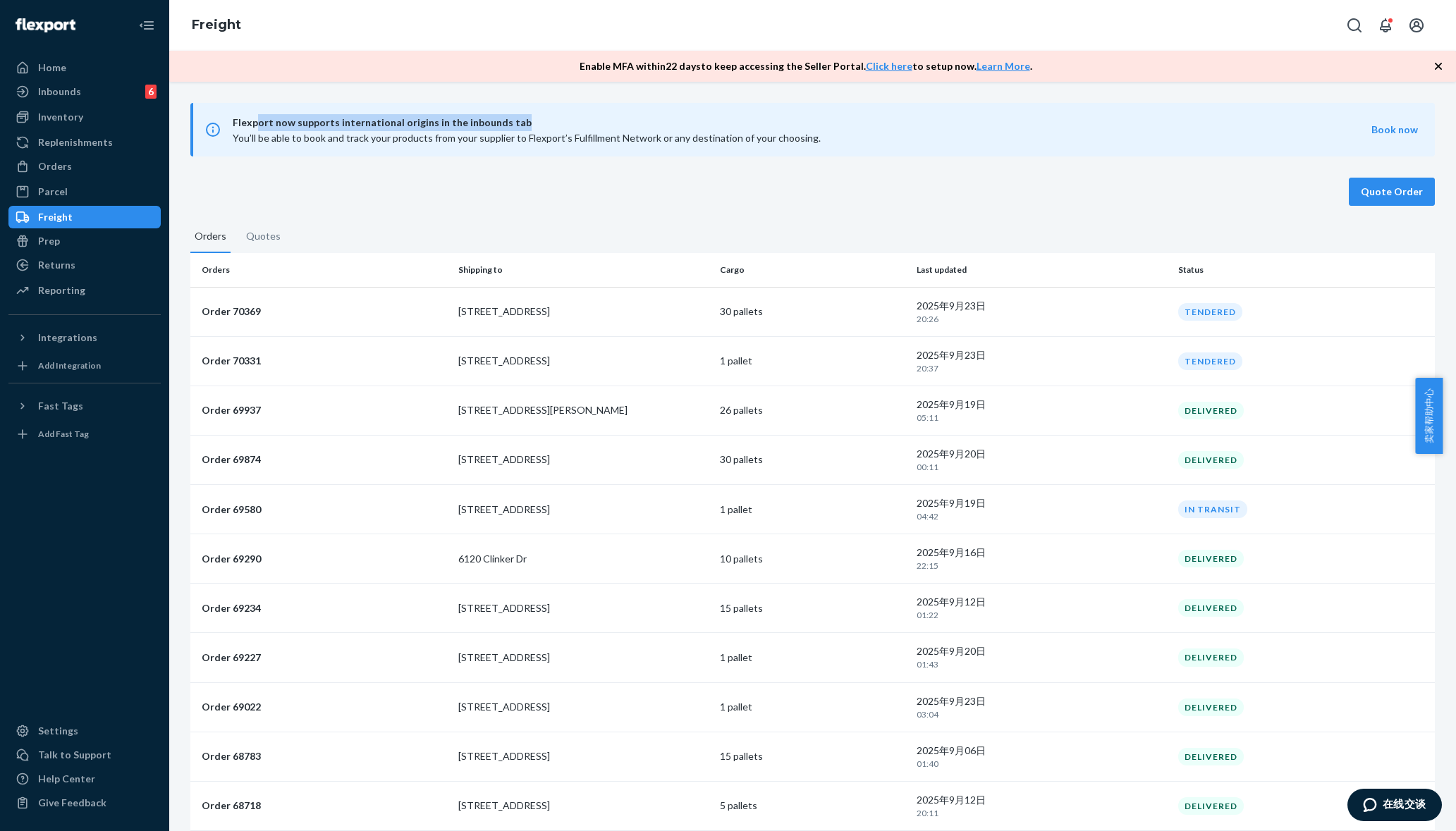
drag, startPoint x: 304, startPoint y: 128, endPoint x: 534, endPoint y: 129, distance: 230.0
click at [534, 126] on span "Flexport now supports international origins in the inbounds tab" at bounding box center [801, 122] width 1138 height 17
click at [526, 173] on div "Flexport now supports international origins in the inbounds tab You’ll be able …" at bounding box center [813, 456] width 1287 height 749
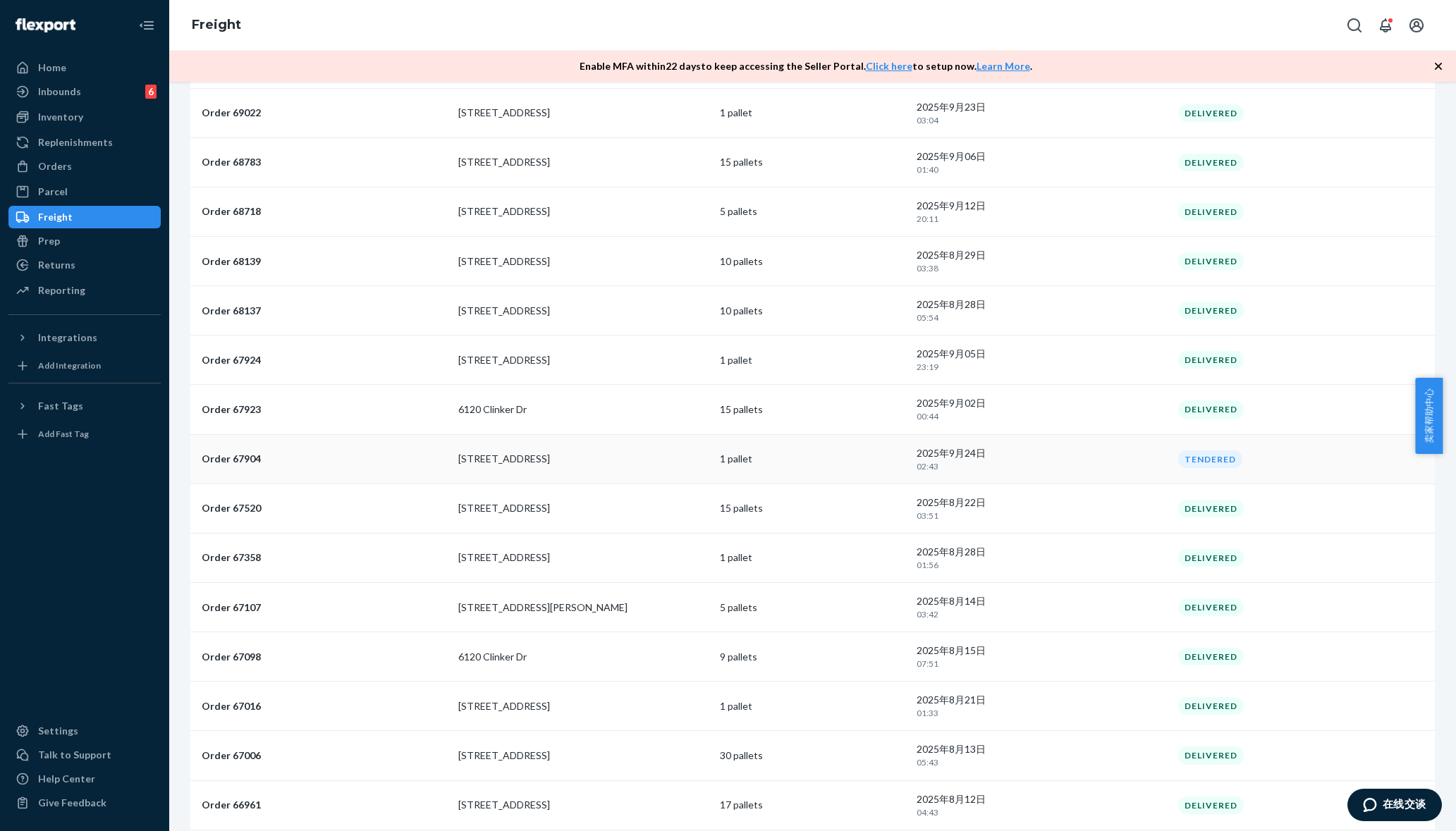
click at [222, 451] on p "Order 67904" at bounding box center [324, 459] width 245 height 14
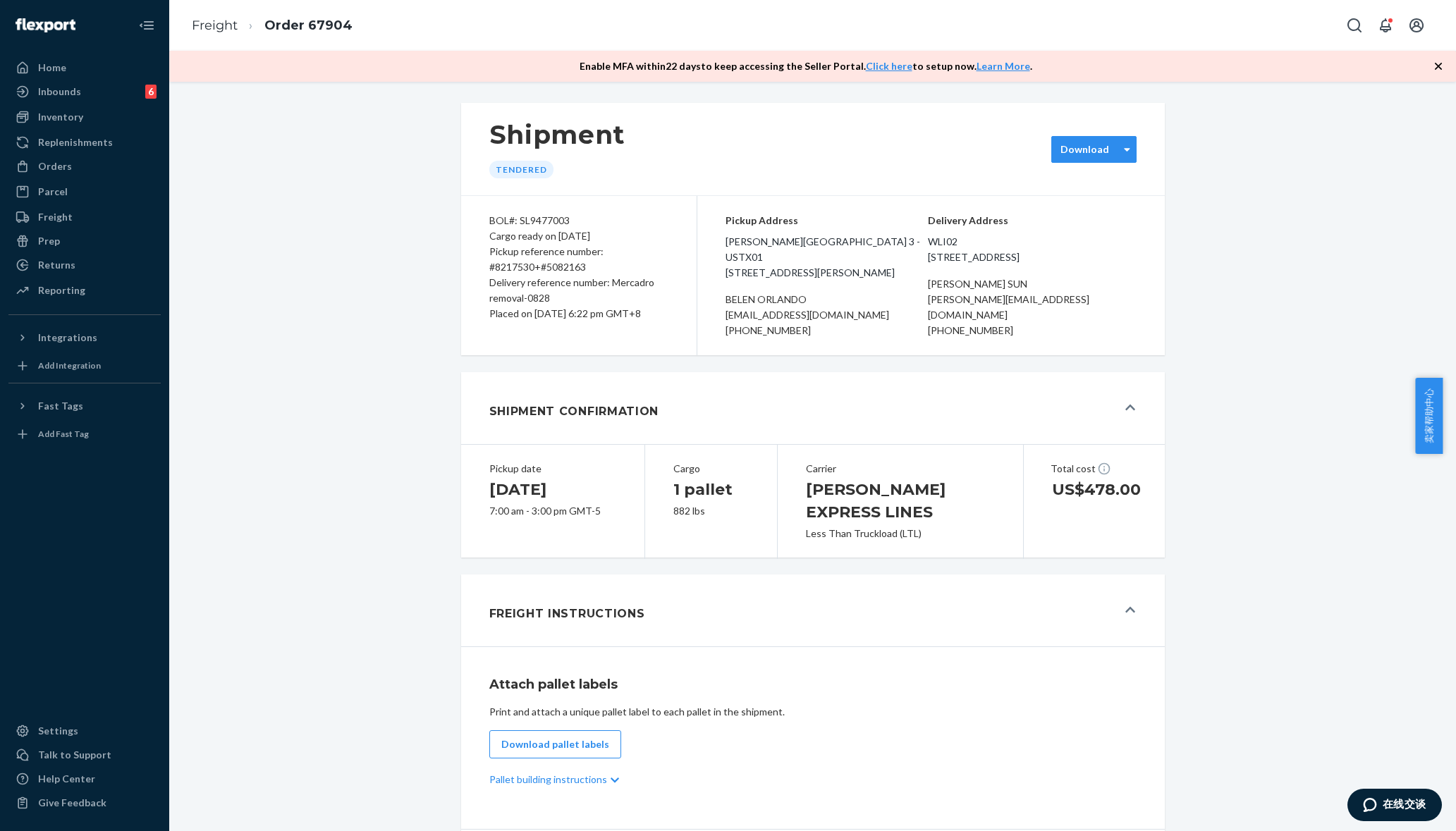
click at [1080, 153] on div "Download" at bounding box center [1084, 149] width 49 height 14
click at [1256, 155] on div "Shipment Tendered option [object Object] focused, 1 of 2. 2 results available. …" at bounding box center [813, 693] width 1265 height 1198
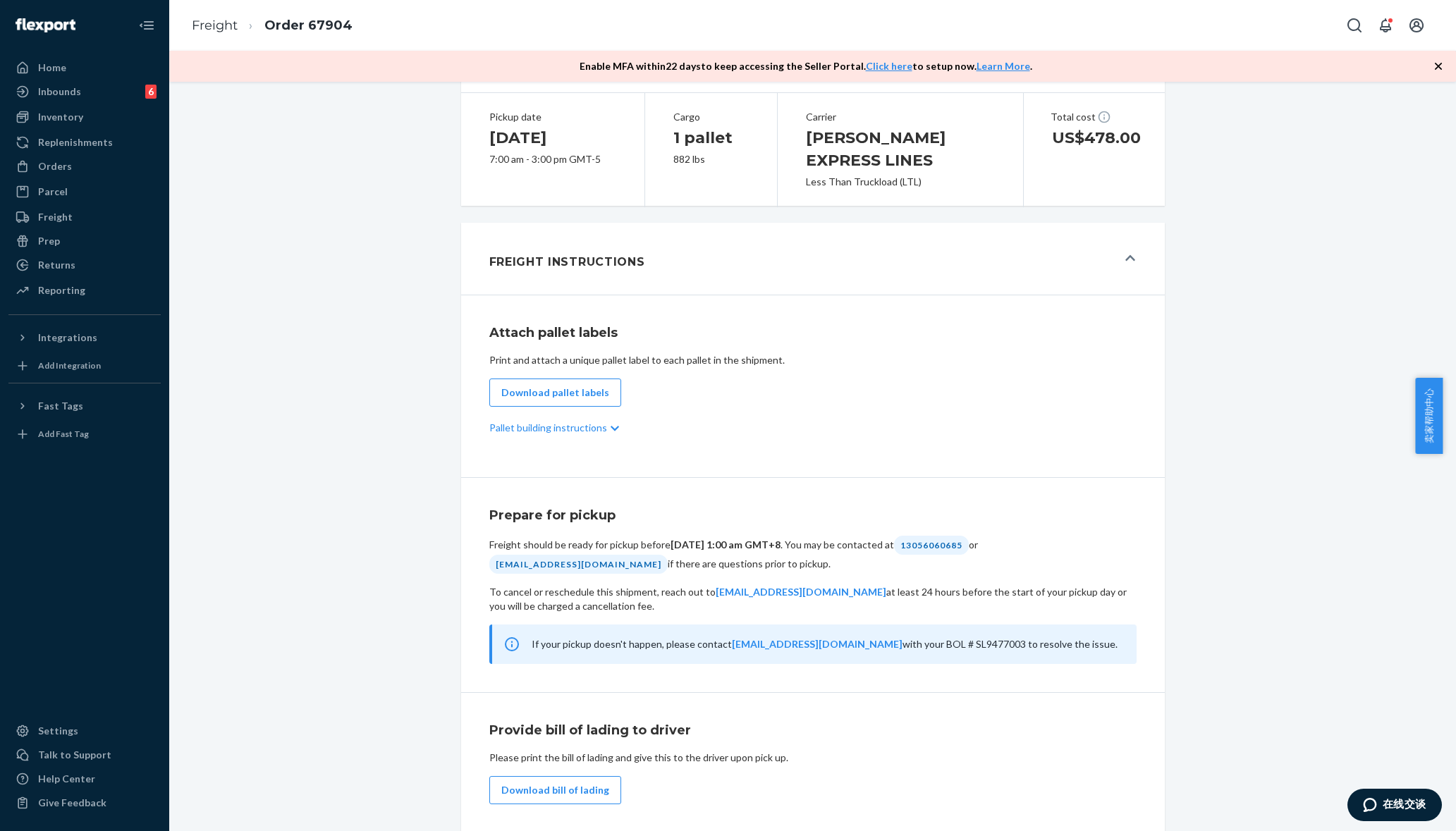
scroll to position [437, 0]
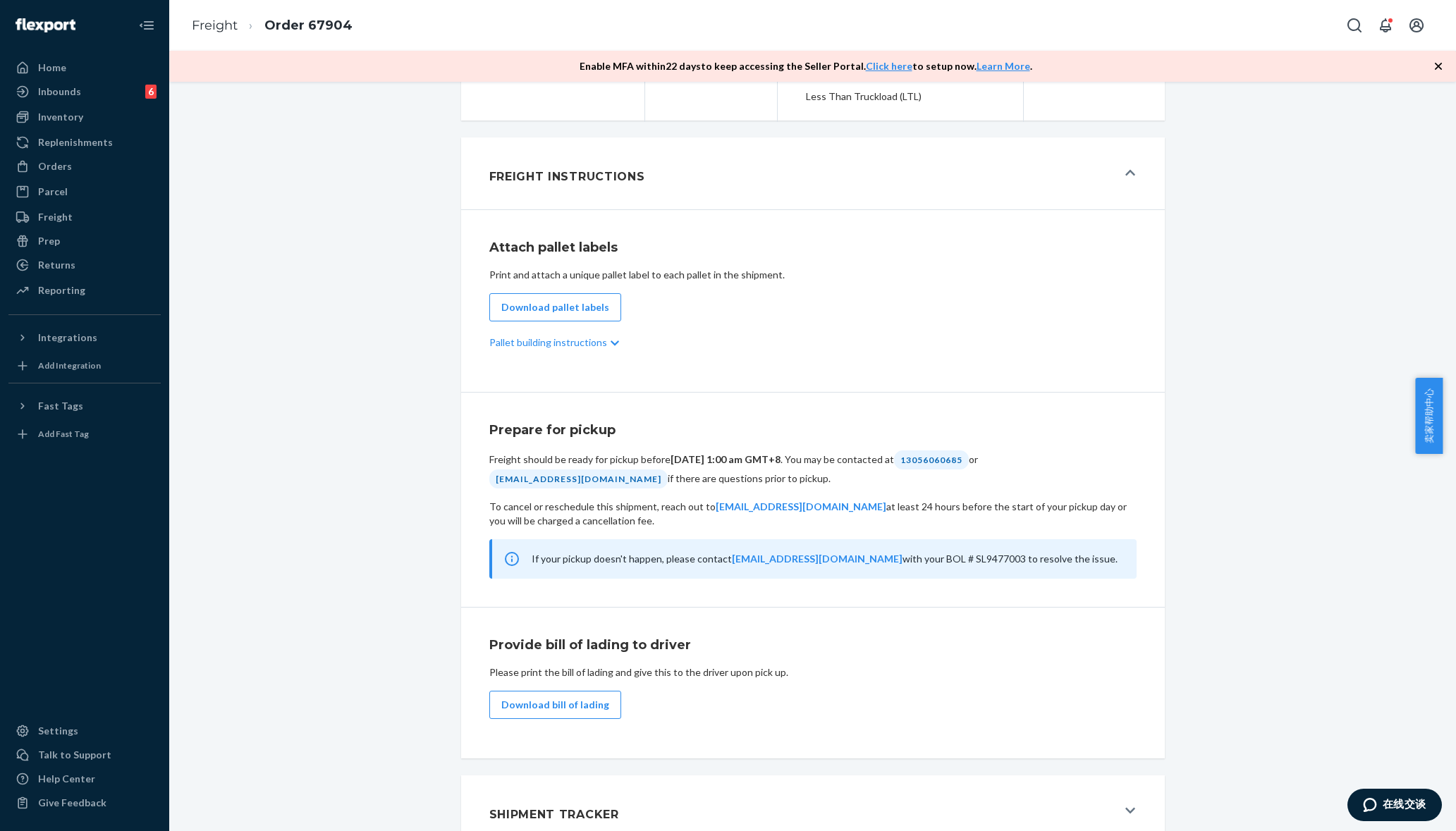
click at [1085, 796] on div "Shipment Tracker" at bounding box center [802, 811] width 627 height 38
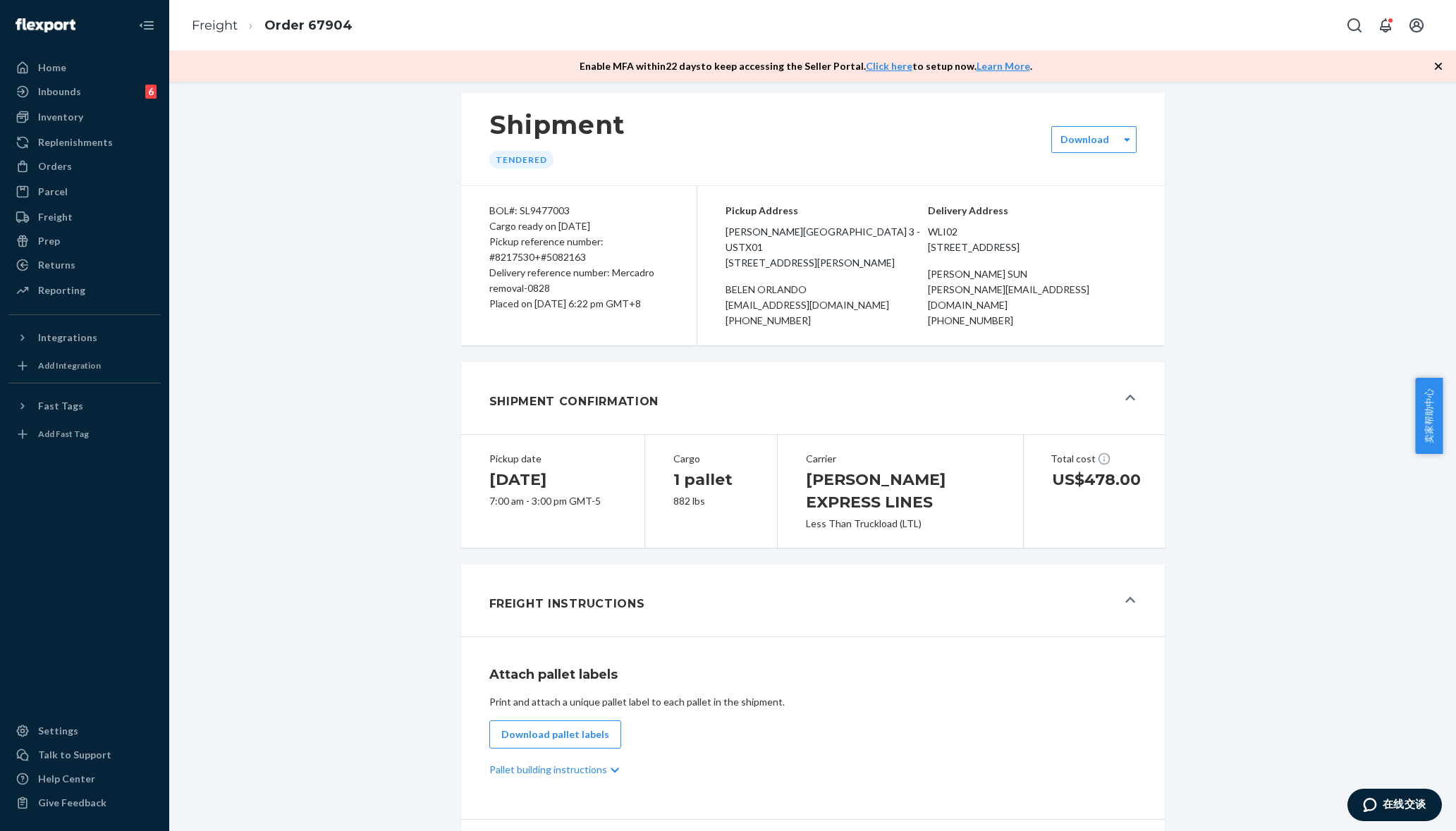
scroll to position [0, 0]
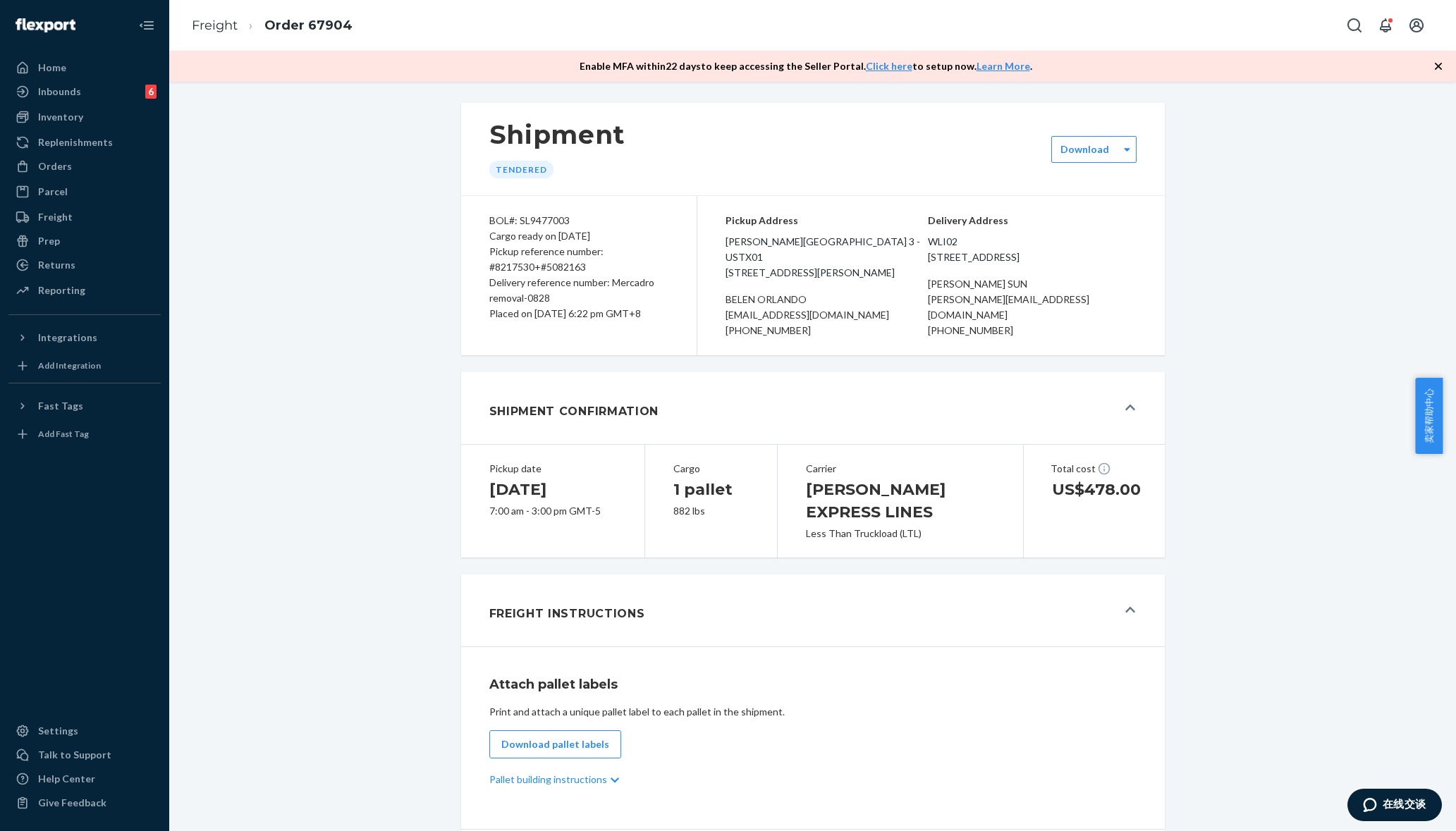
click at [956, 425] on div "Shipment Confirmation" at bounding box center [802, 408] width 627 height 38
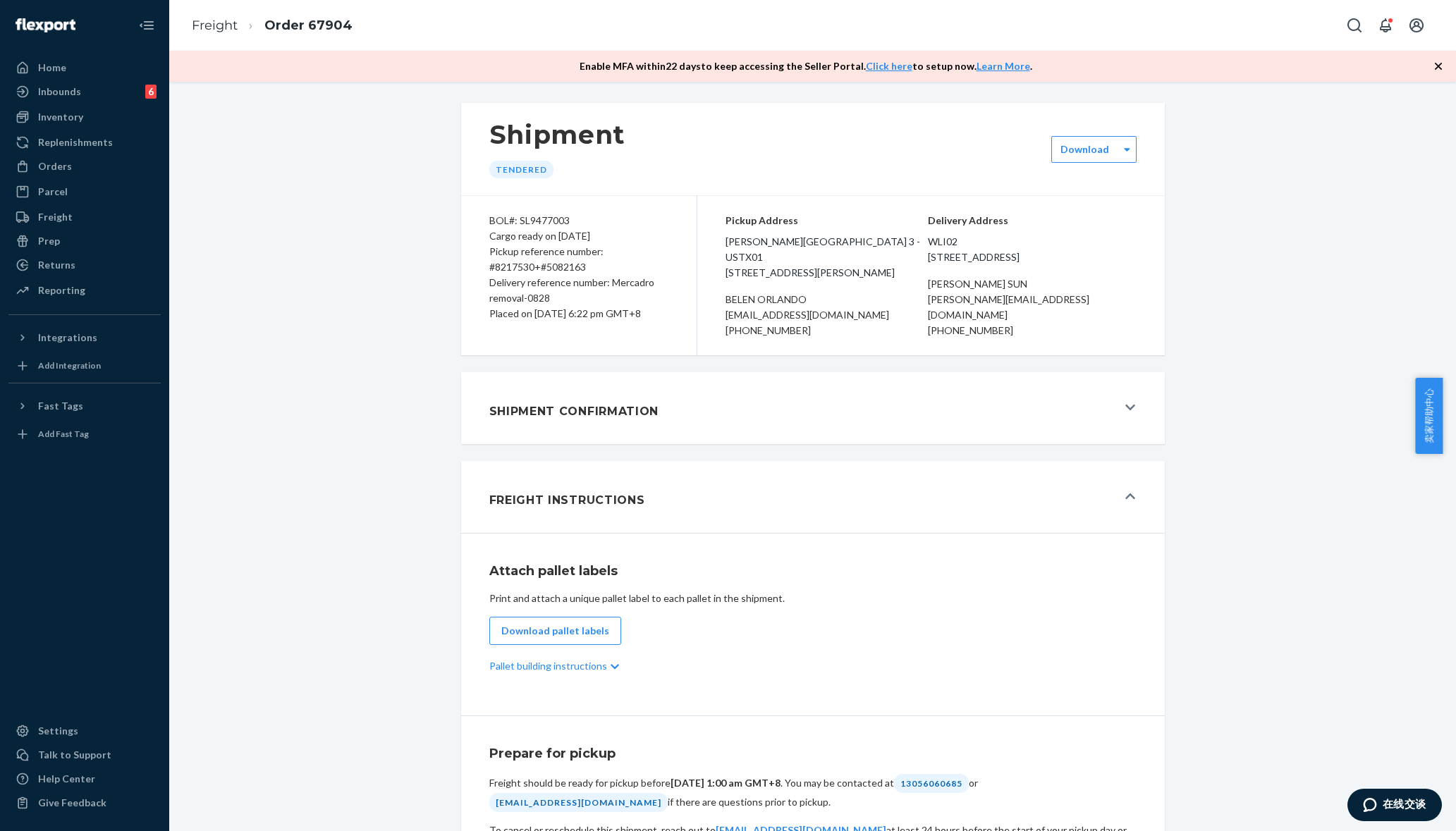
click at [956, 425] on div "Shipment Confirmation" at bounding box center [802, 408] width 627 height 38
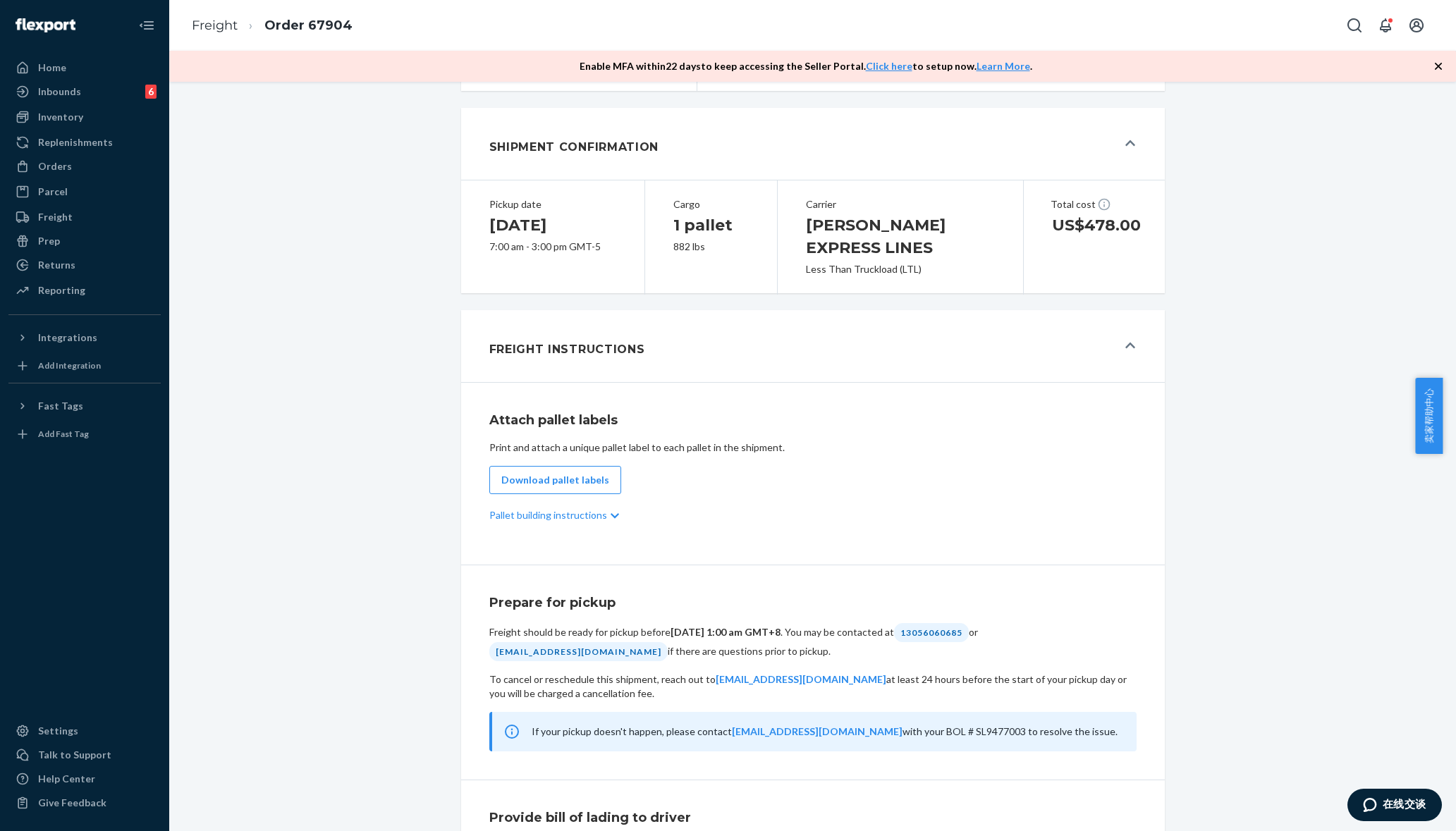
scroll to position [441, 0]
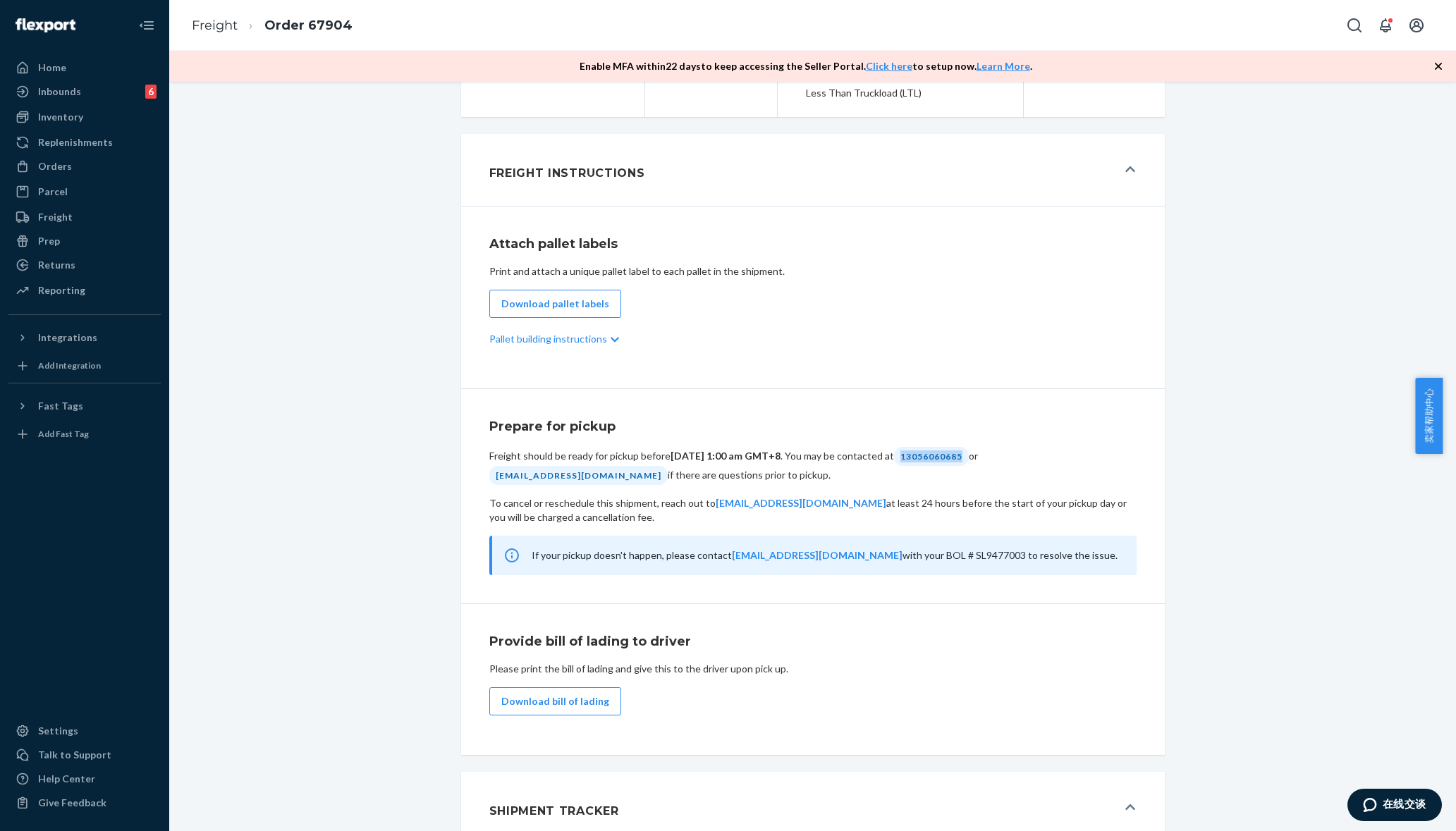
drag, startPoint x: 918, startPoint y: 430, endPoint x: 988, endPoint y: 429, distance: 70.0
click at [969, 447] on div "13056060685" at bounding box center [931, 456] width 75 height 19
copy div "13056060685"
drag, startPoint x: 508, startPoint y: 458, endPoint x: 674, endPoint y: 458, distance: 166.0
click at [674, 458] on div "Freight should be ready for pickup before August 29, 2025, 1:00 am GMT+8 . You …" at bounding box center [812, 466] width 647 height 38
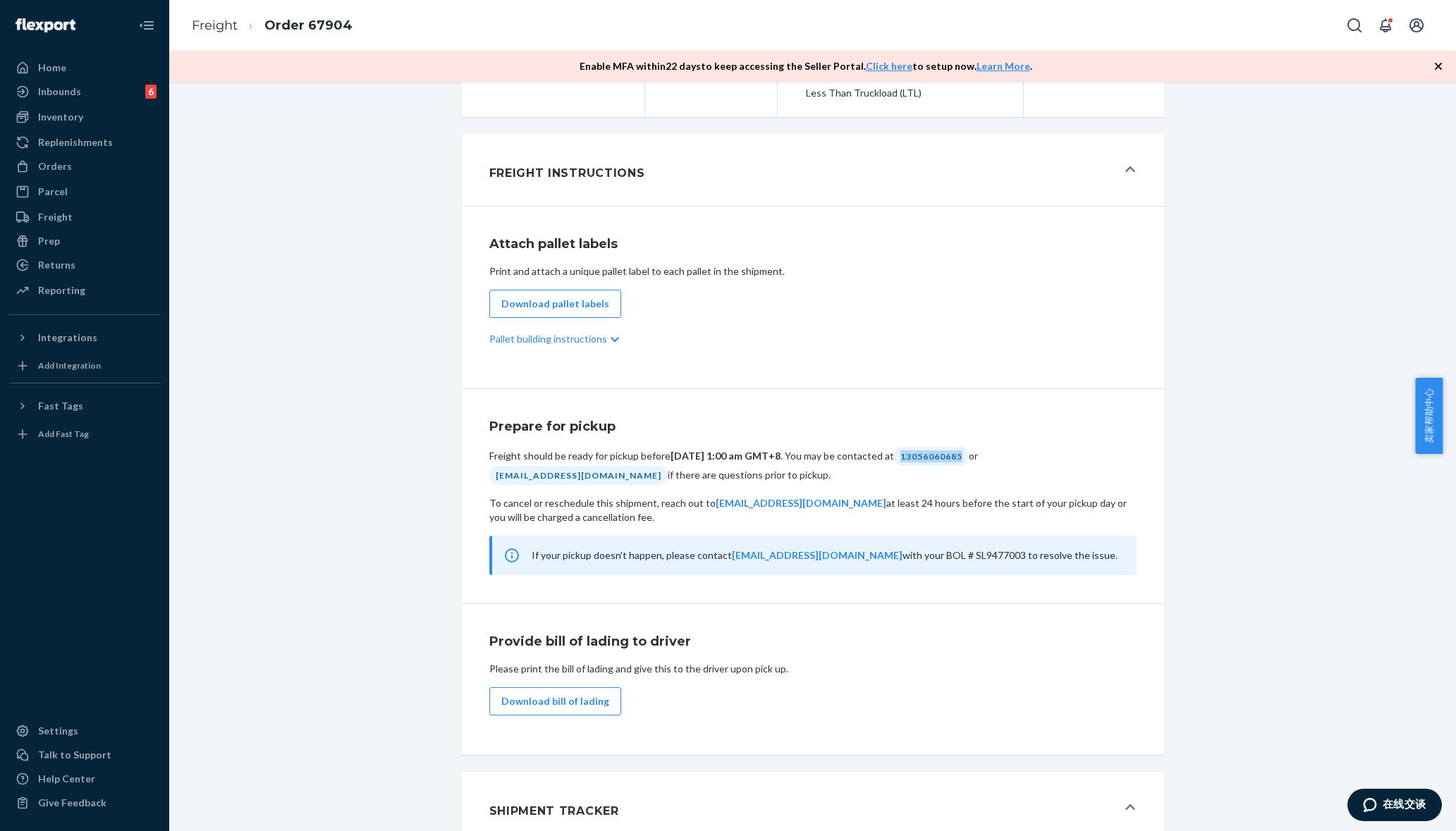
copy div "[EMAIL_ADDRESS][DOMAIN_NAME]"
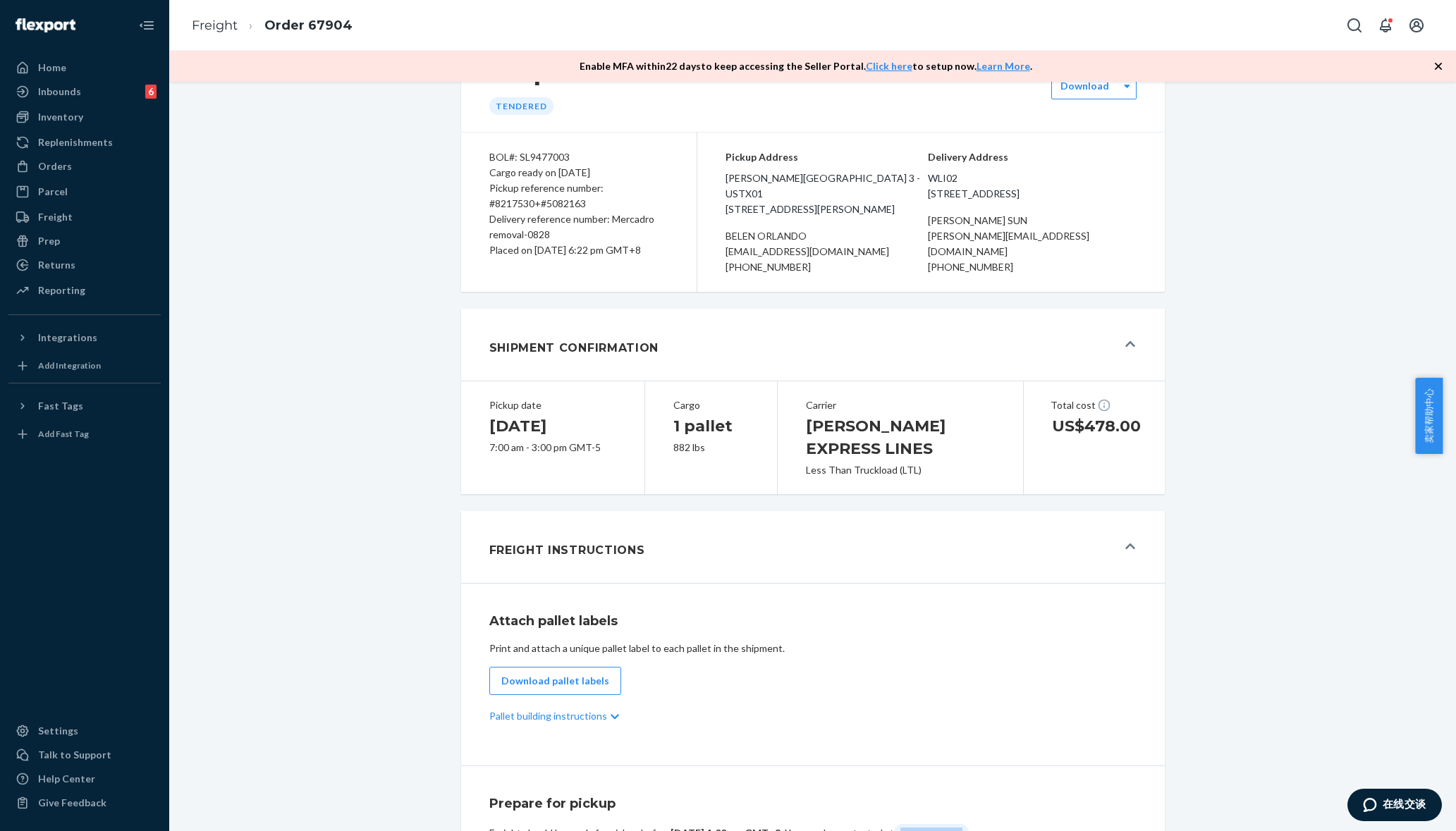
scroll to position [0, 0]
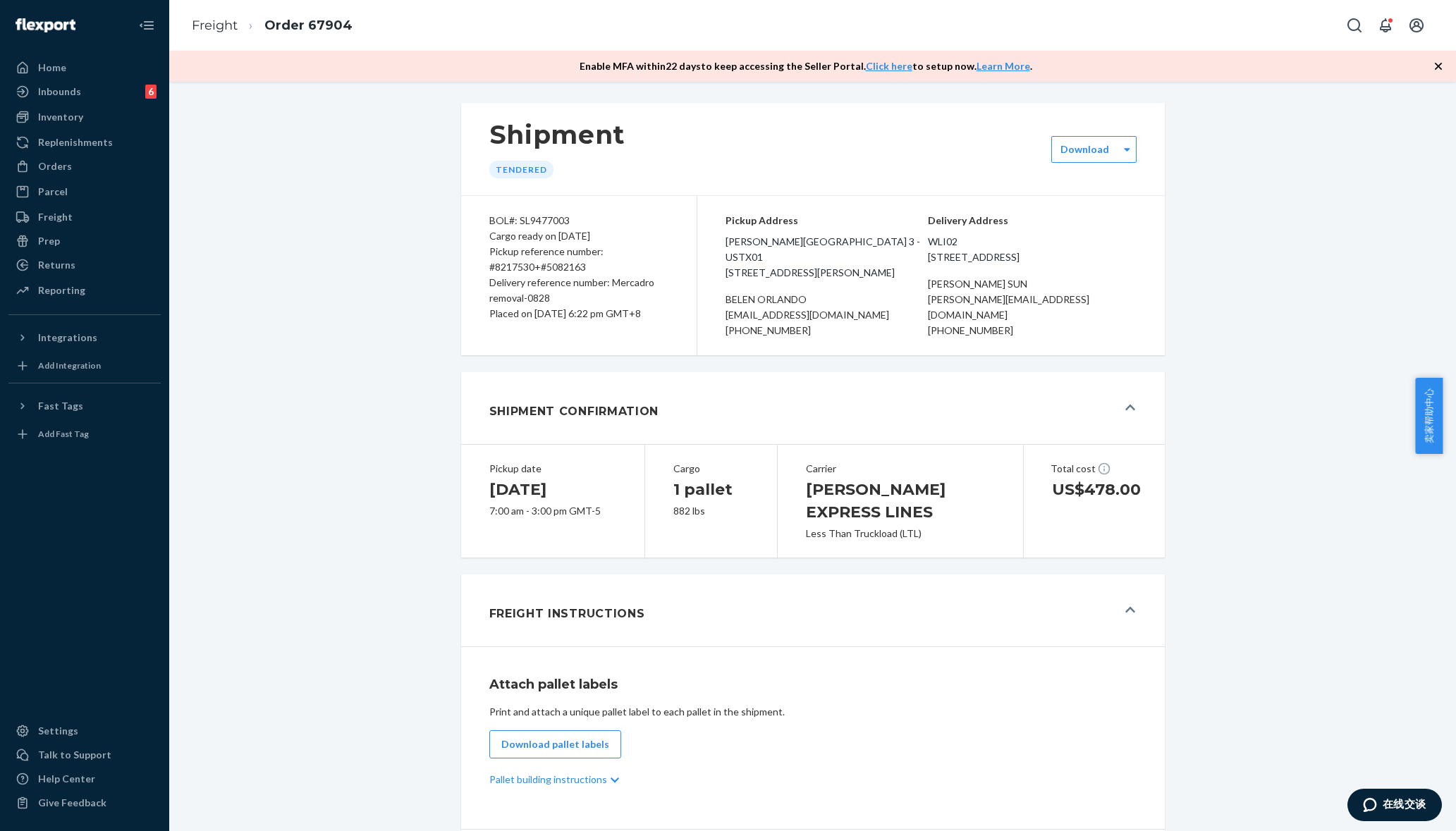
drag, startPoint x: 751, startPoint y: 296, endPoint x: 706, endPoint y: 294, distance: 45.0
click at [706, 294] on div "Pickup Address Foster Commerce Center Building 3 - USTX01 1106 S Foster Rd Chin…" at bounding box center [931, 276] width 468 height 160
copy div "belen"
drag, startPoint x: 822, startPoint y: 293, endPoint x: 753, endPoint y: 296, distance: 69.1
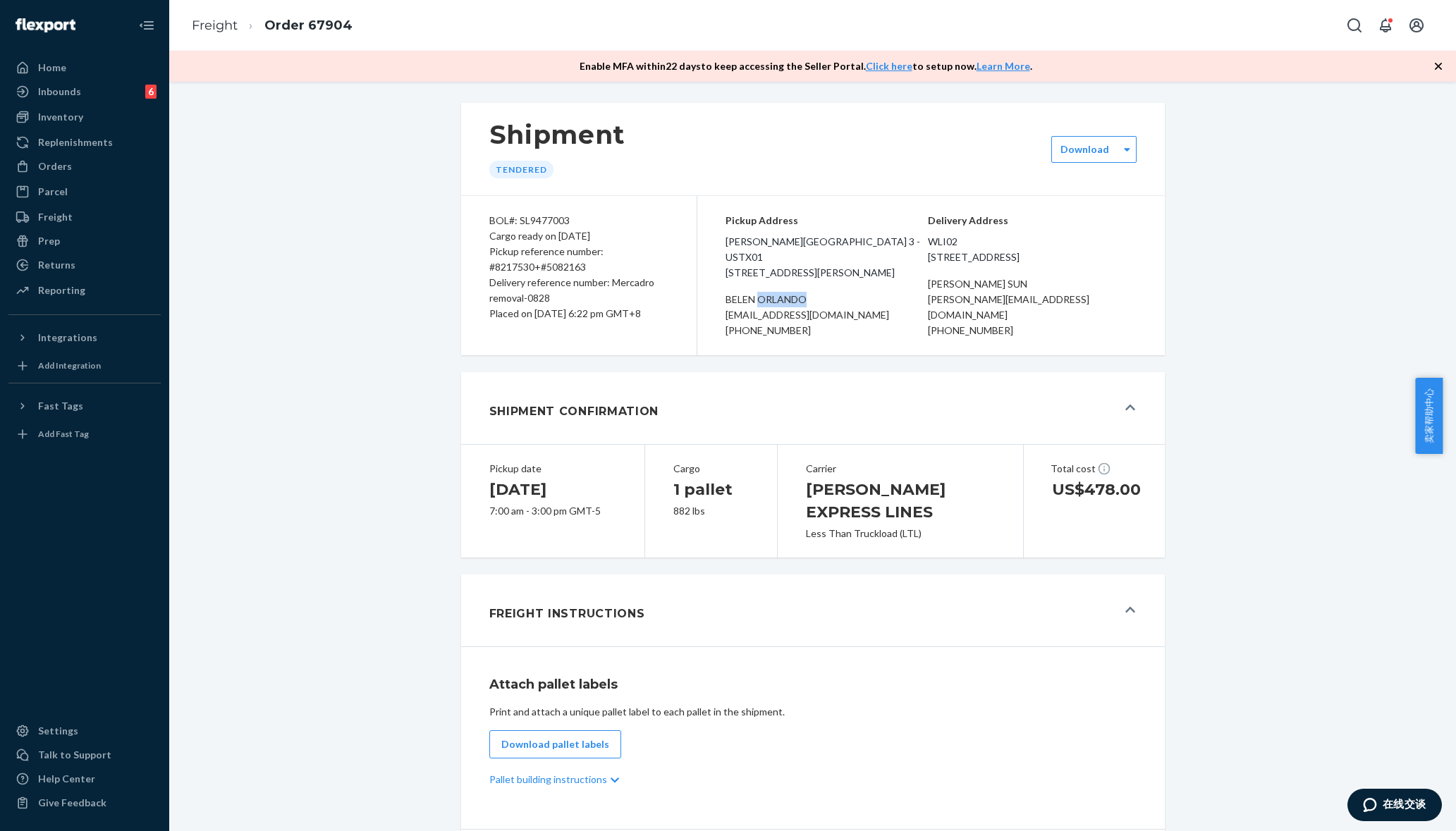
click at [753, 296] on div "belen orlando" at bounding box center [827, 299] width 202 height 15
copy div "orlando"
click at [500, 166] on div "Tendered" at bounding box center [521, 169] width 64 height 18
copy div "Tendered"
